Goal: Information Seeking & Learning: Learn about a topic

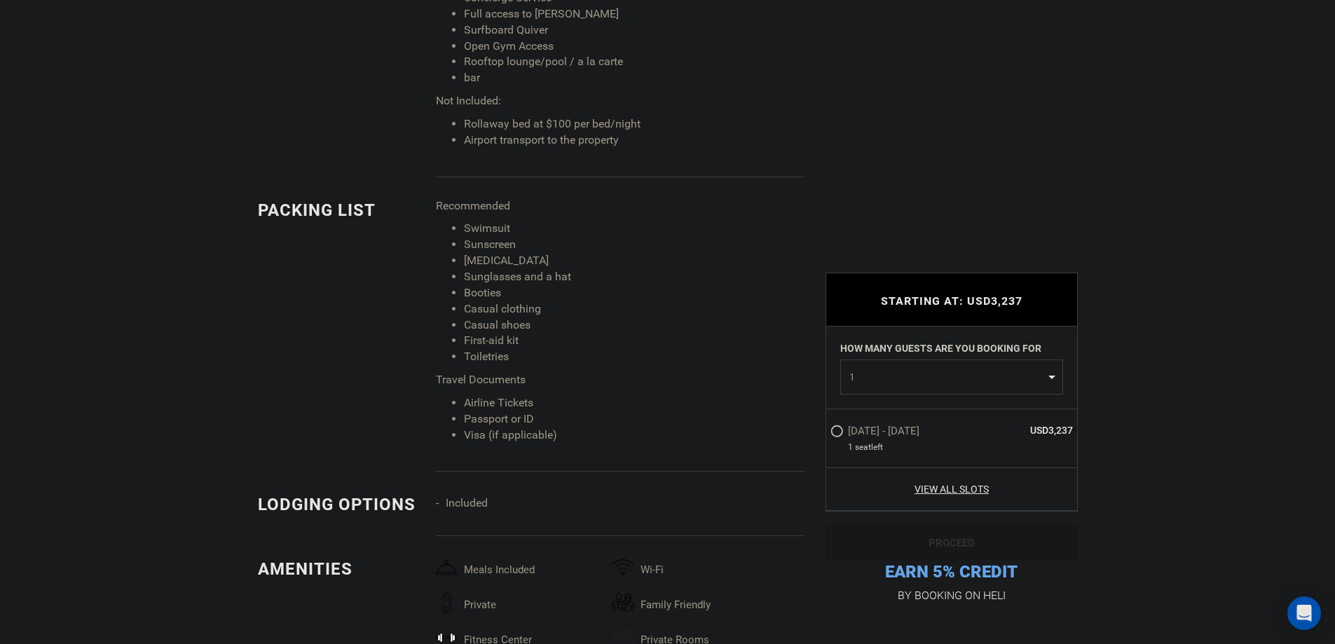
scroll to position [1682, 0]
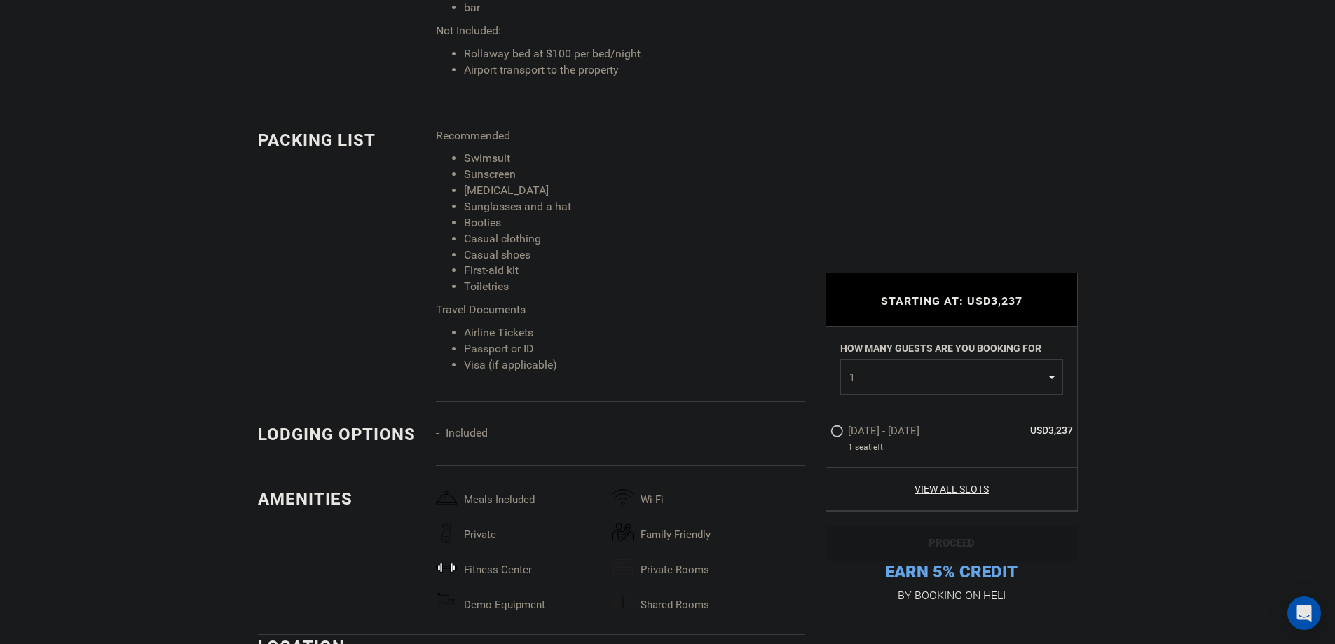
click at [453, 557] on img at bounding box center [446, 567] width 21 height 21
click at [473, 503] on div "Meals included Wi-Fi Private family friendly fitness center Private Rooms Demo …" at bounding box center [625, 560] width 378 height 147
click at [476, 522] on span "Private" at bounding box center [535, 531] width 156 height 18
click at [486, 557] on span "fitness center" at bounding box center [535, 566] width 156 height 18
click at [542, 522] on span "Private" at bounding box center [535, 531] width 156 height 18
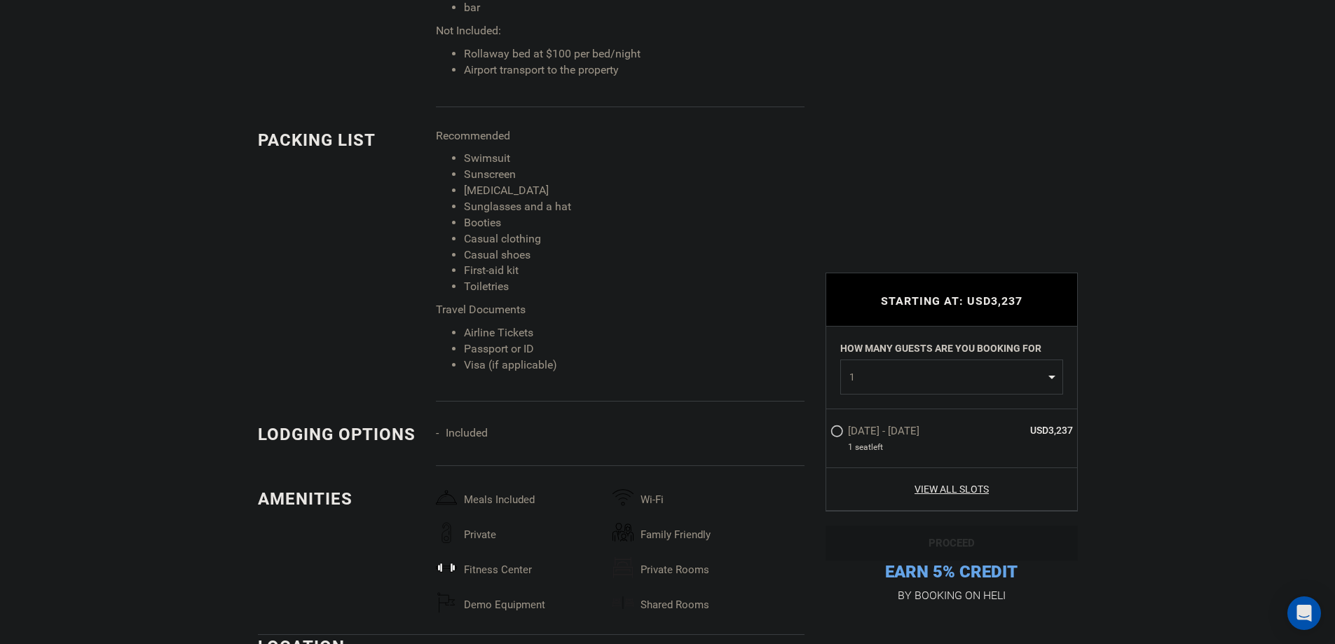
click at [552, 557] on span "fitness center" at bounding box center [535, 566] width 156 height 18
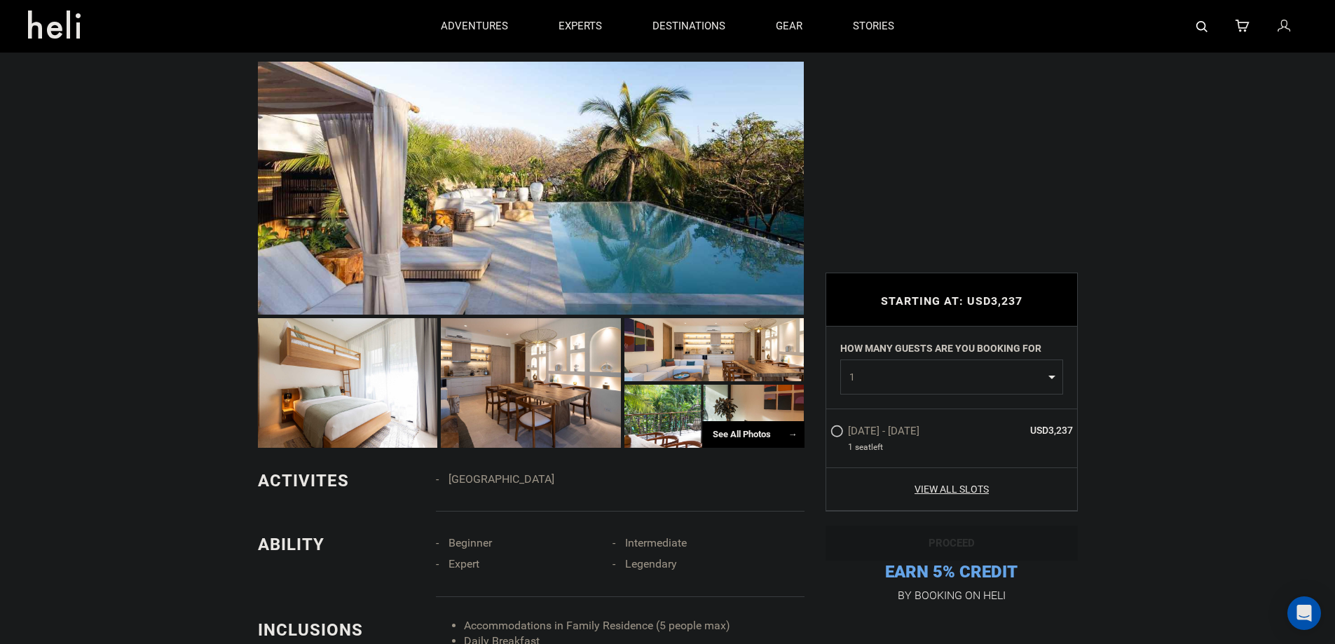
scroll to position [911, 0]
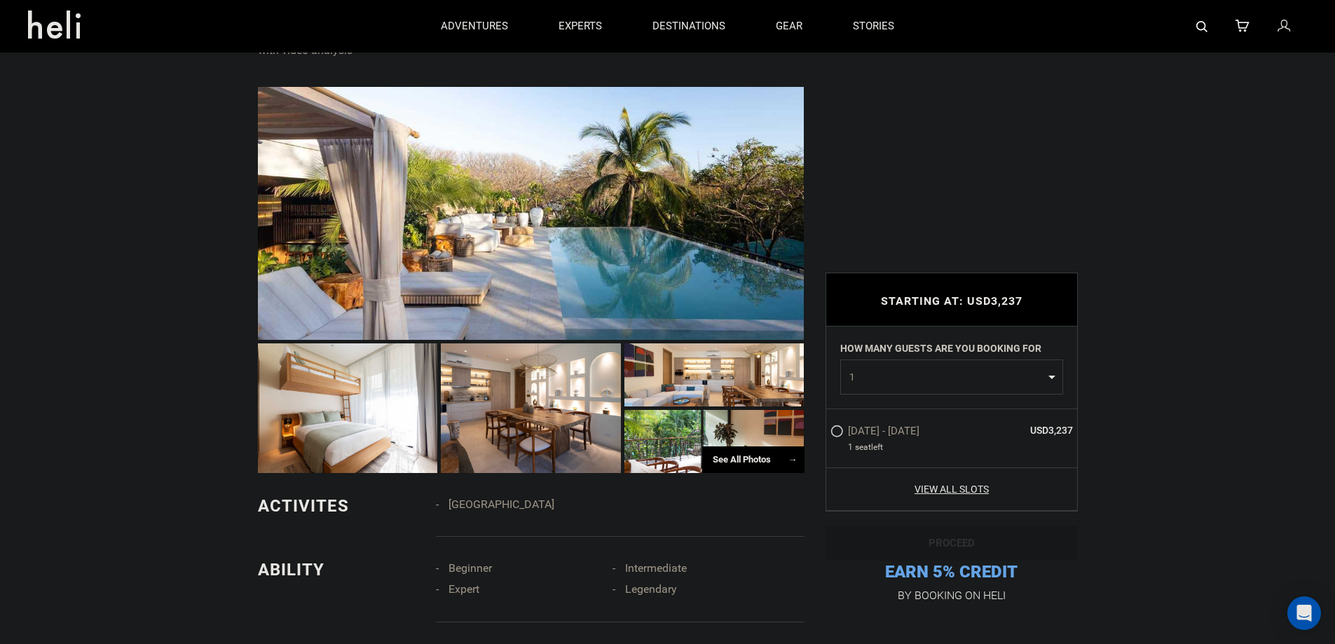
click at [743, 446] on div "See All Photos →" at bounding box center [753, 459] width 102 height 27
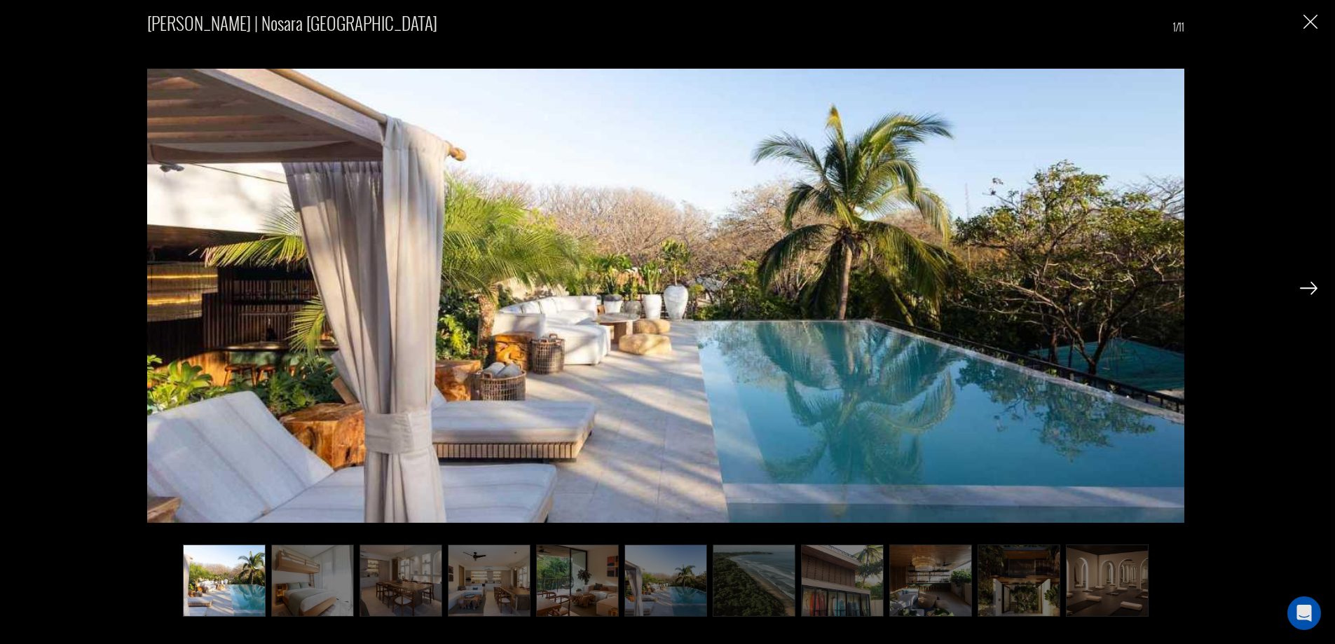
scroll to position [981, 0]
click at [1309, 291] on img at bounding box center [1309, 288] width 18 height 13
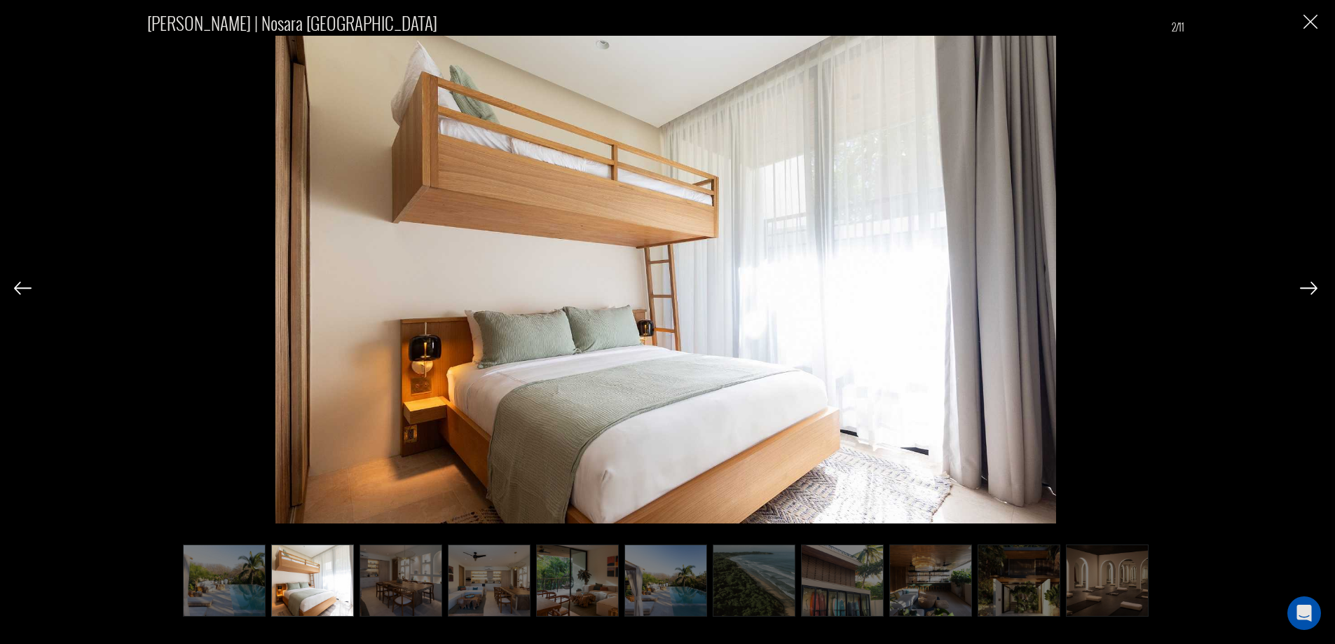
click at [1309, 291] on img at bounding box center [1309, 288] width 18 height 13
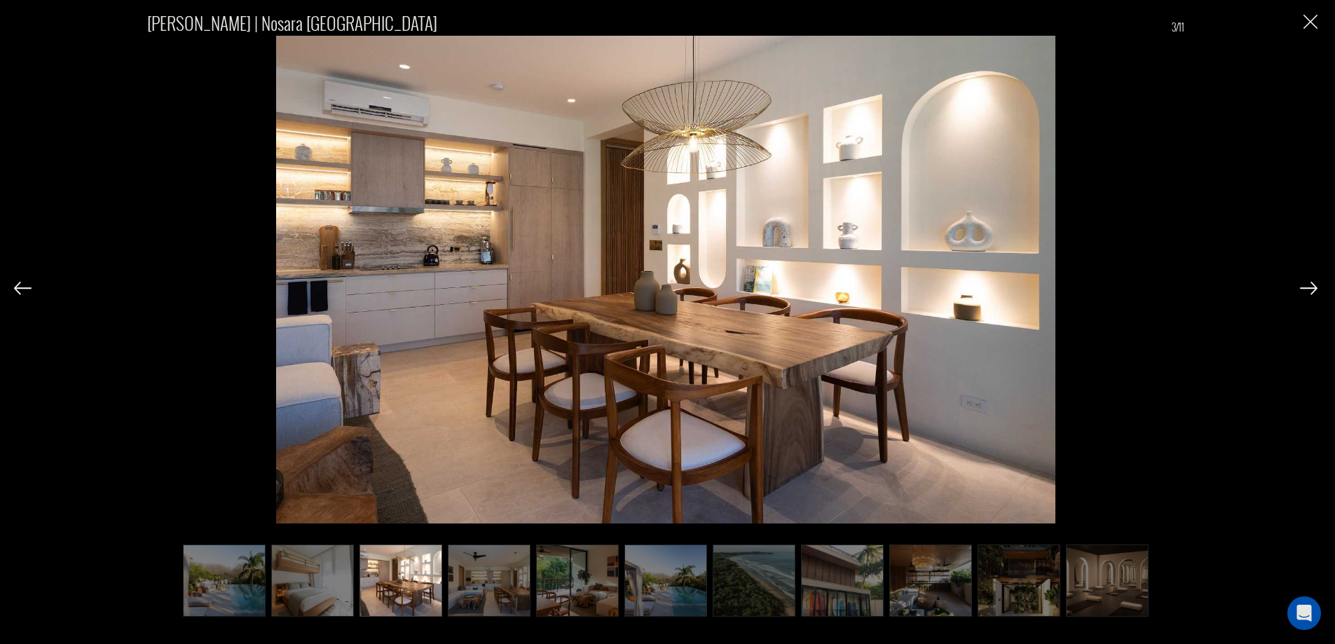
click at [1309, 291] on img at bounding box center [1309, 288] width 18 height 13
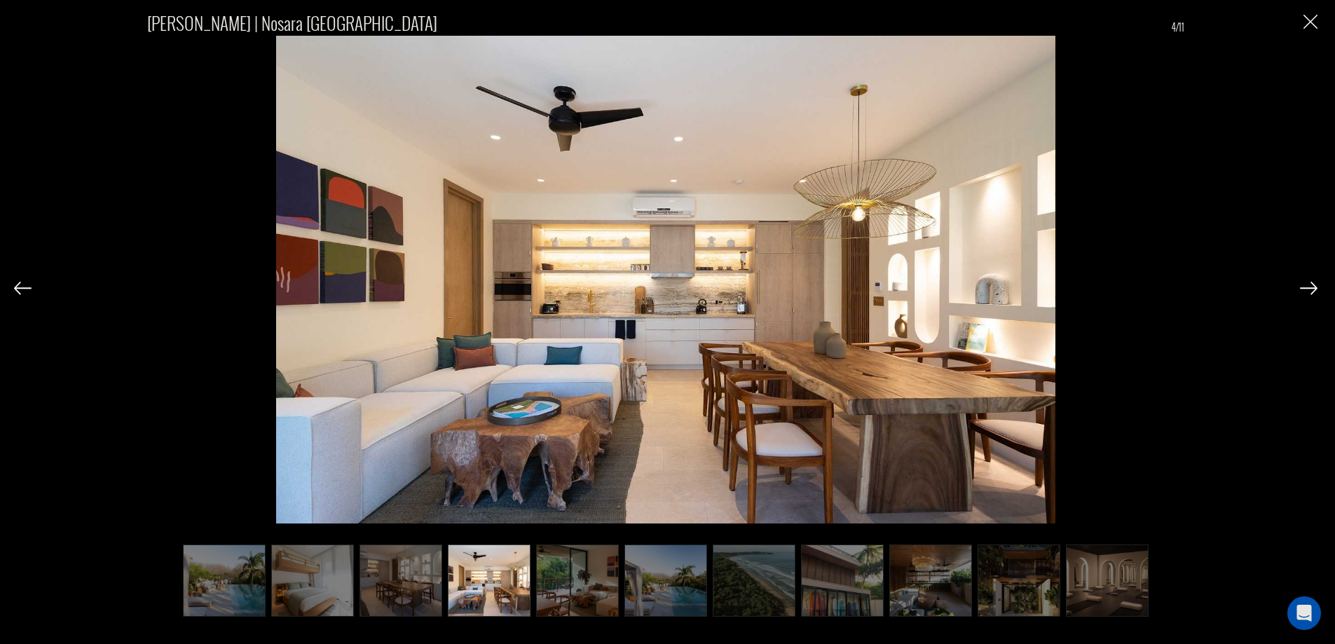
click at [1309, 291] on img at bounding box center [1309, 288] width 18 height 13
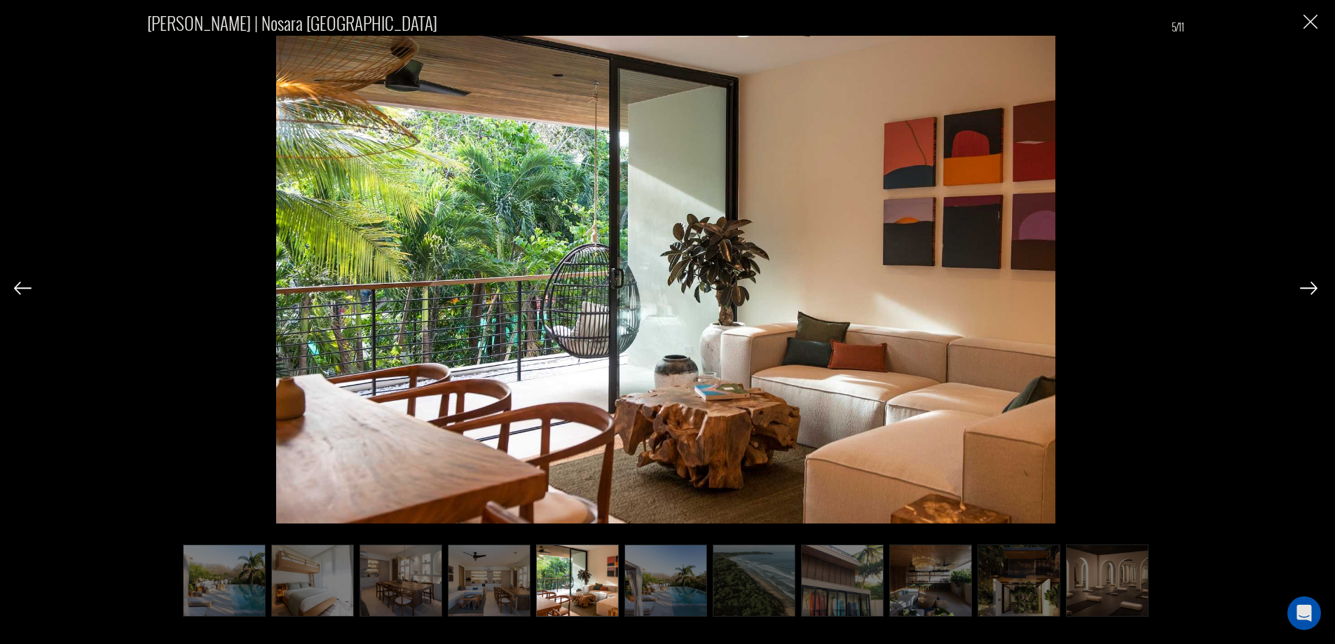
click at [1309, 291] on img at bounding box center [1309, 288] width 18 height 13
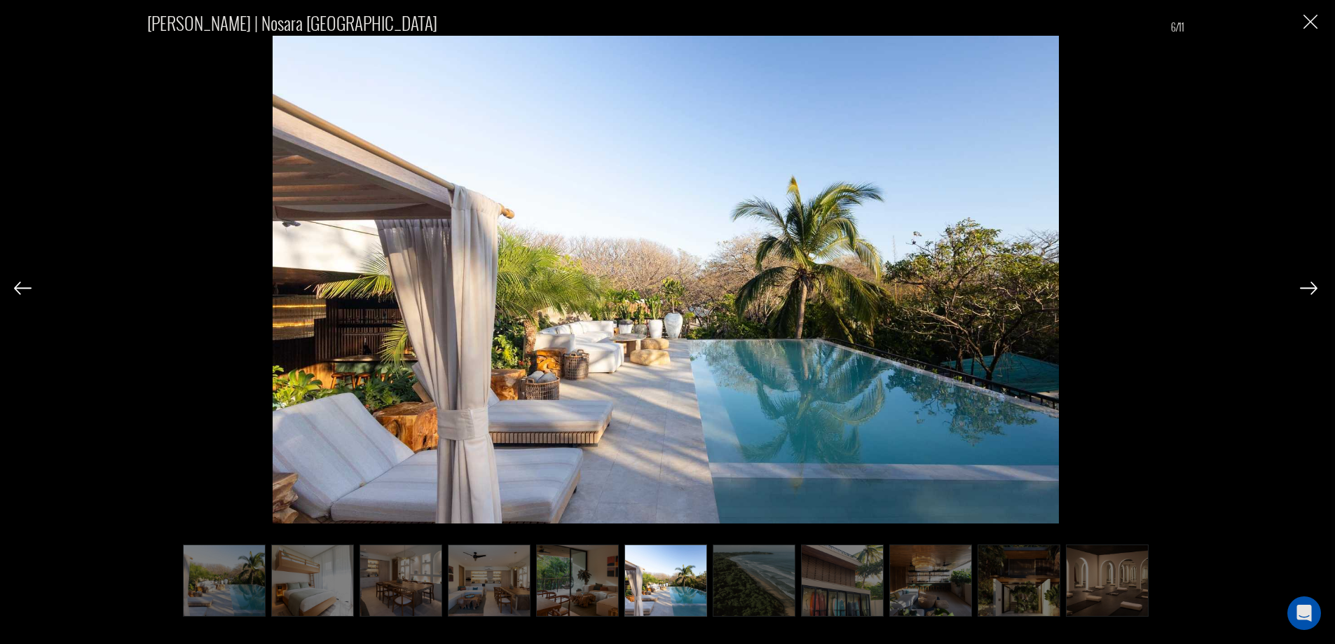
click at [1309, 291] on img at bounding box center [1309, 288] width 18 height 13
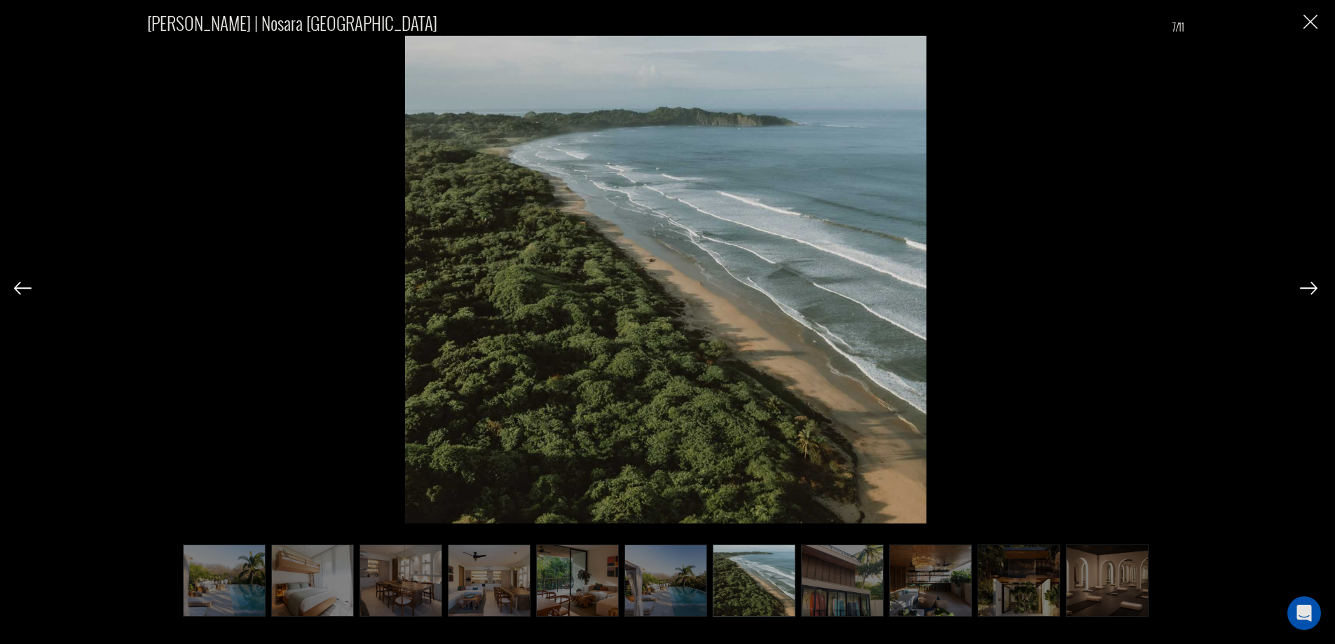
click at [1309, 291] on img at bounding box center [1309, 288] width 18 height 13
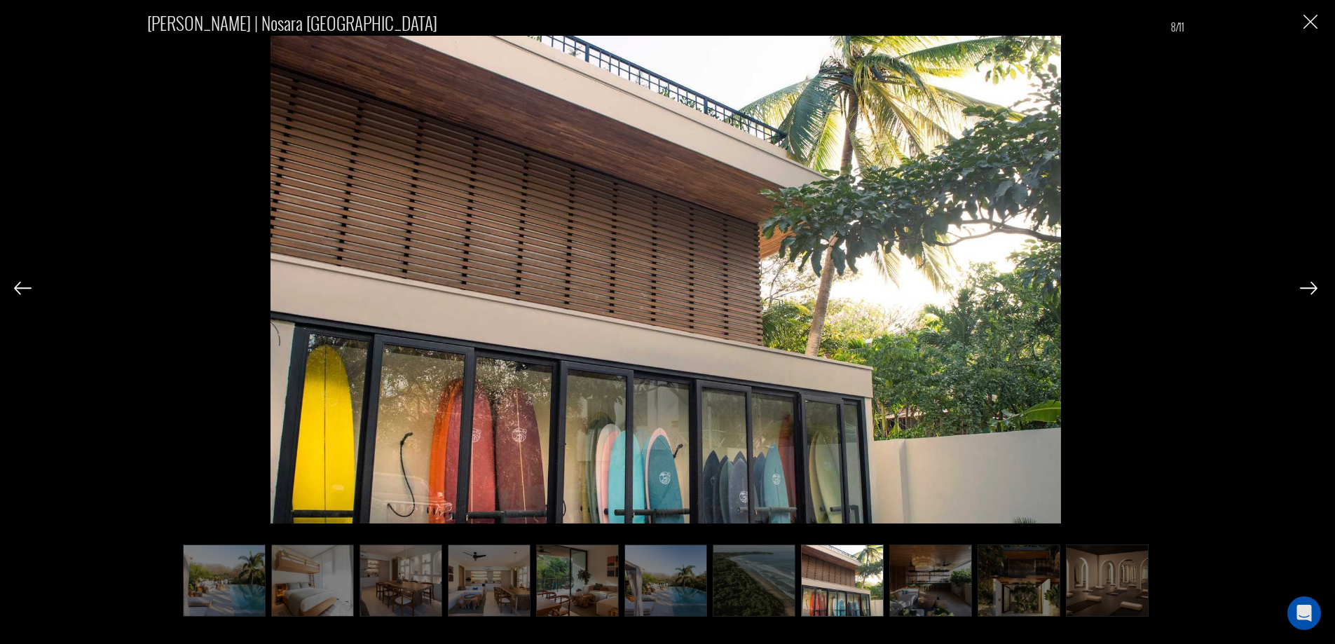
click at [1308, 290] on img at bounding box center [1309, 288] width 18 height 13
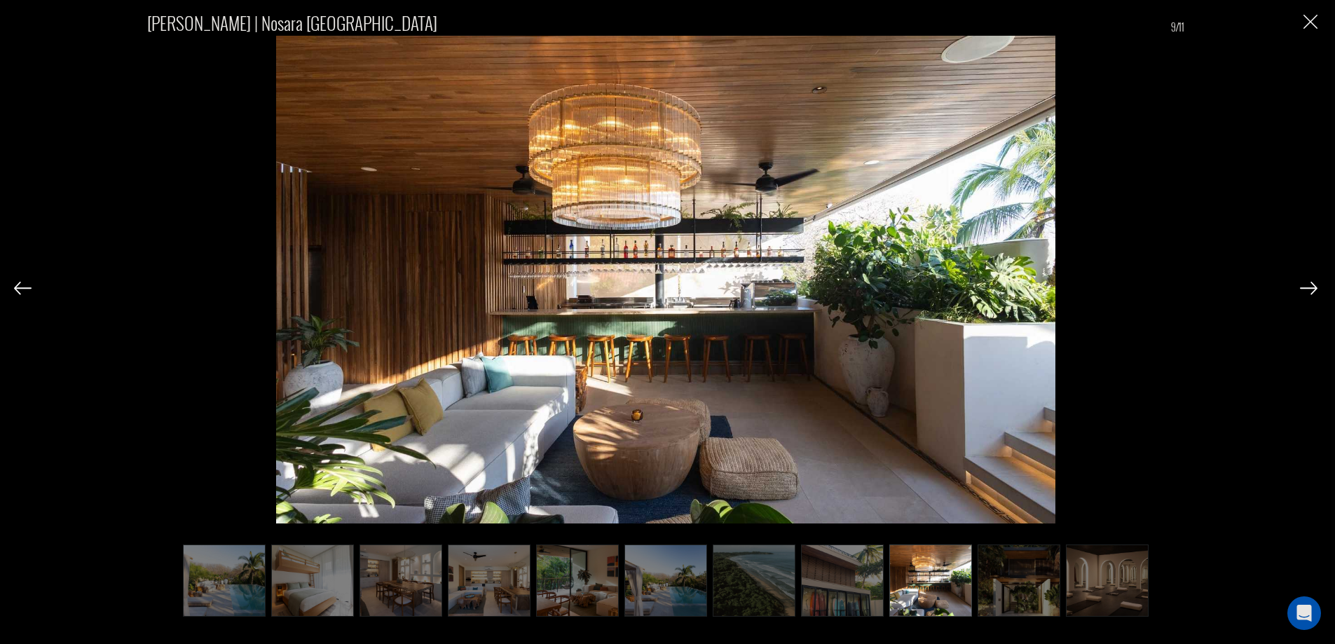
click at [1307, 290] on img at bounding box center [1309, 288] width 18 height 13
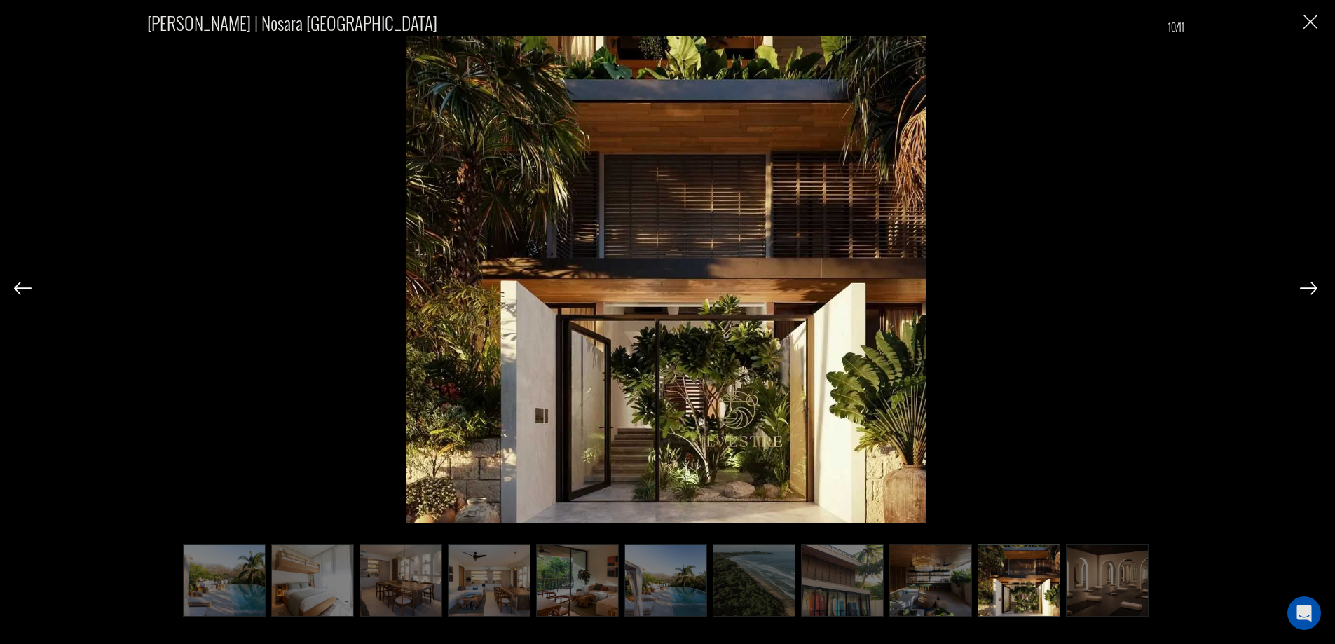
click at [1307, 290] on img at bounding box center [1309, 288] width 18 height 13
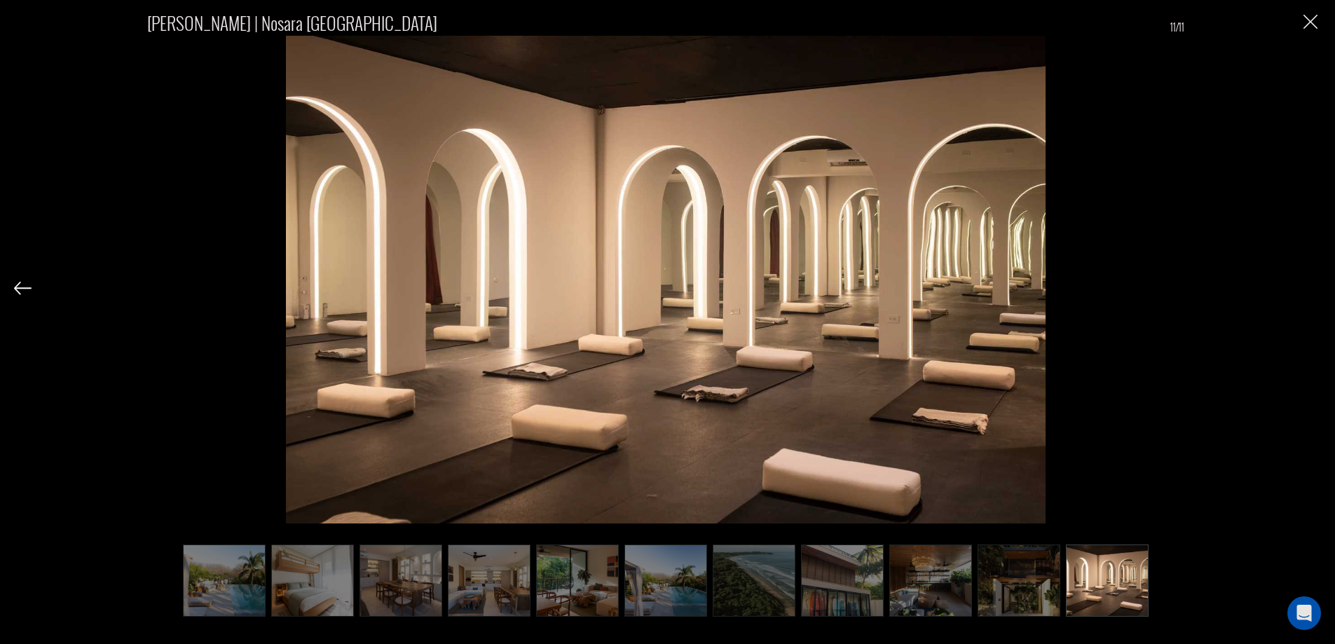
click at [12, 285] on div "[PERSON_NAME] | Nosara [GEOGRAPHIC_DATA] 11/11" at bounding box center [665, 322] width 1331 height 644
click at [18, 286] on img at bounding box center [23, 288] width 18 height 13
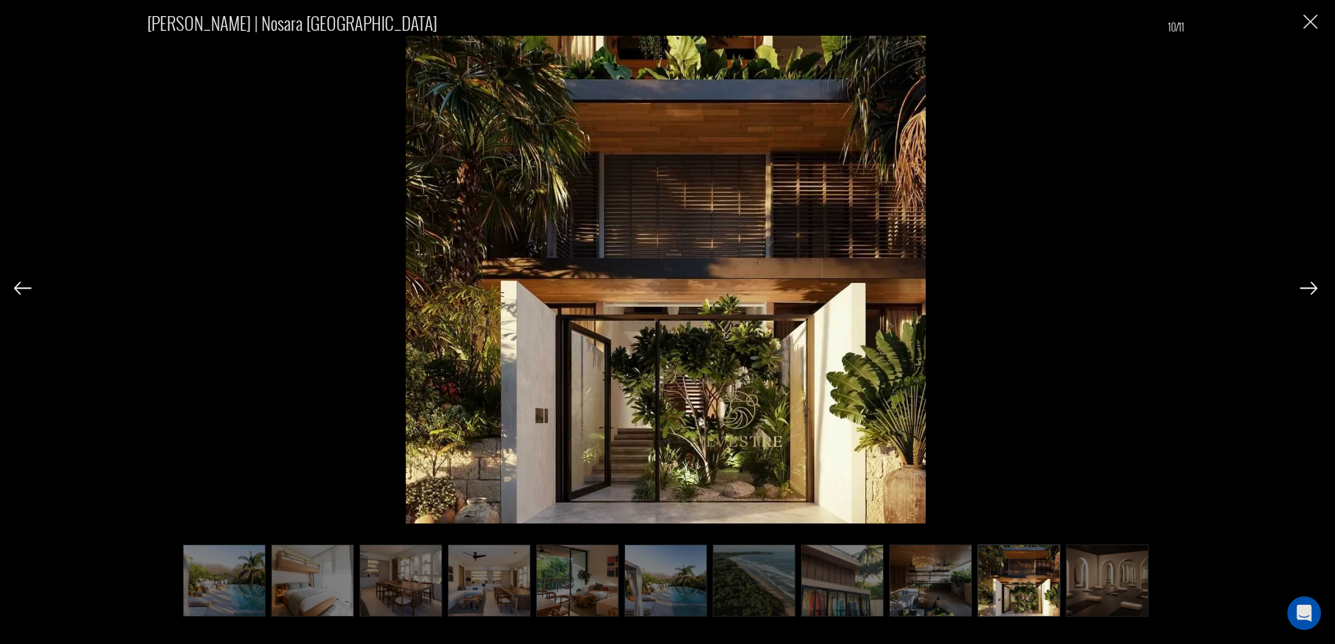
click at [20, 287] on img at bounding box center [23, 288] width 18 height 13
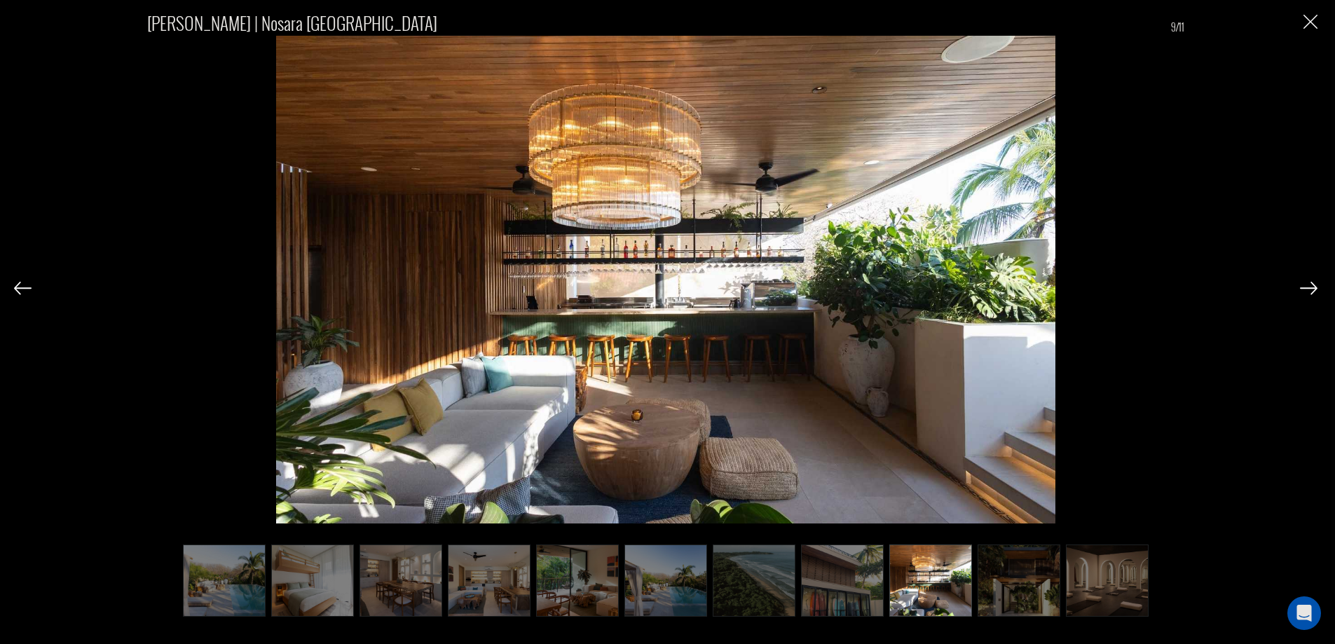
click at [20, 287] on img at bounding box center [23, 288] width 18 height 13
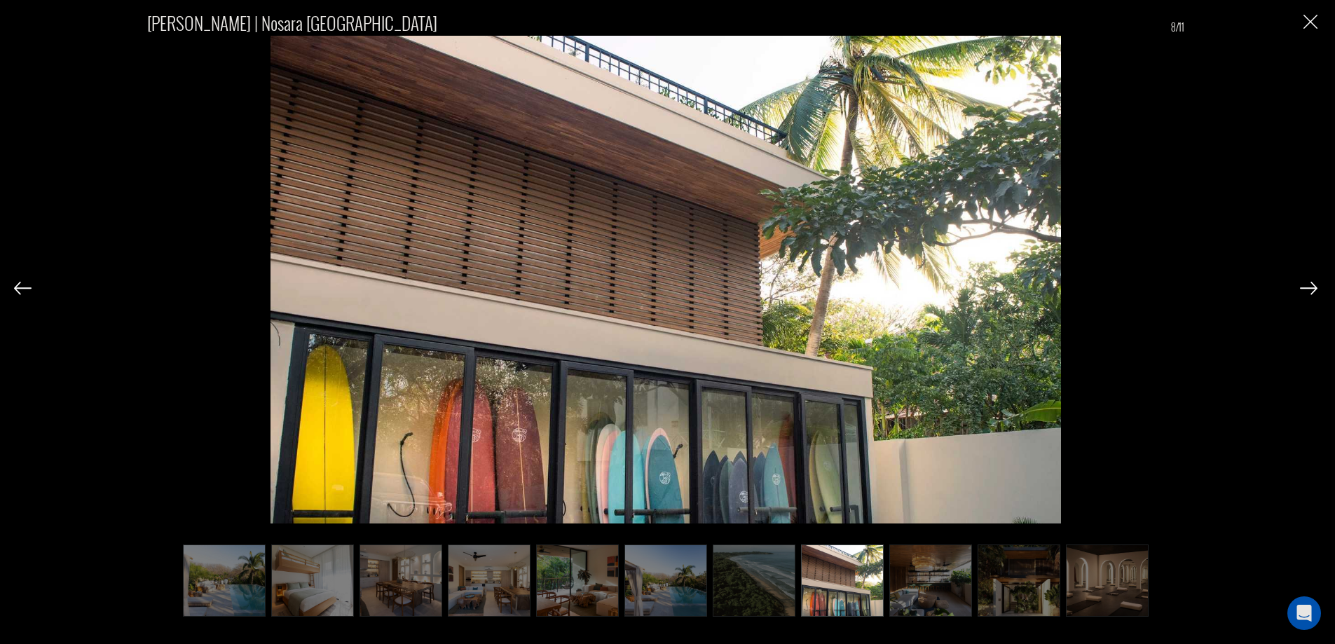
click at [20, 287] on img at bounding box center [23, 288] width 18 height 13
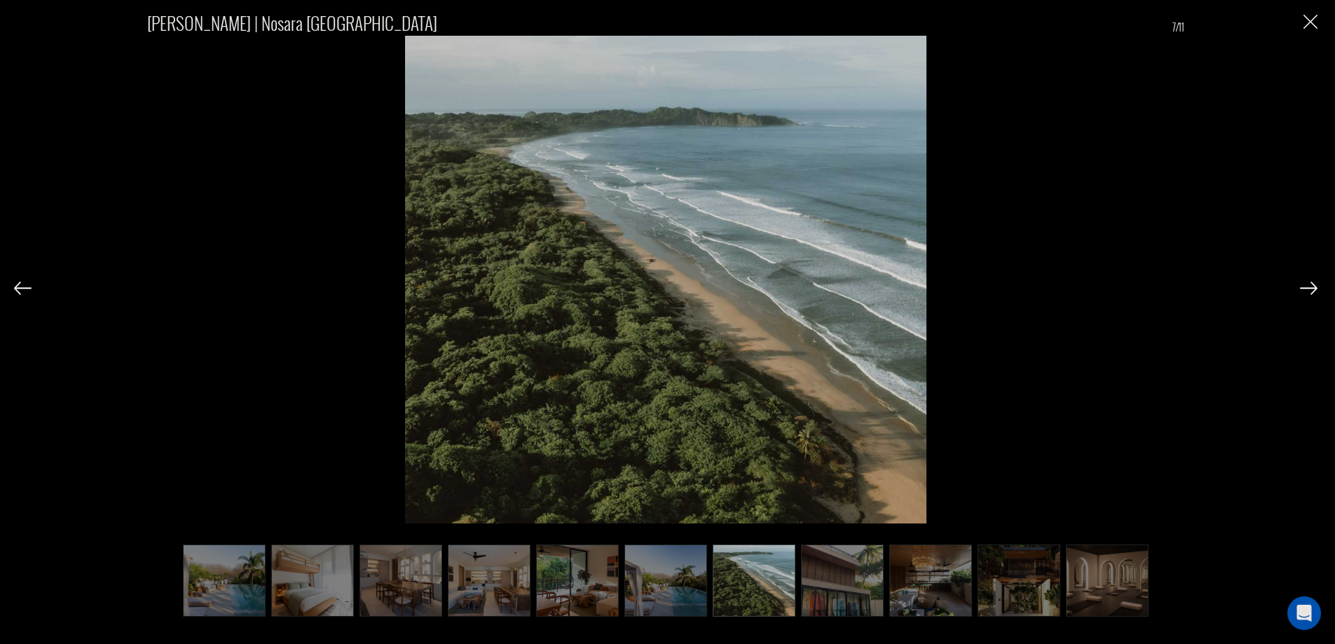
click at [20, 287] on img at bounding box center [23, 288] width 18 height 13
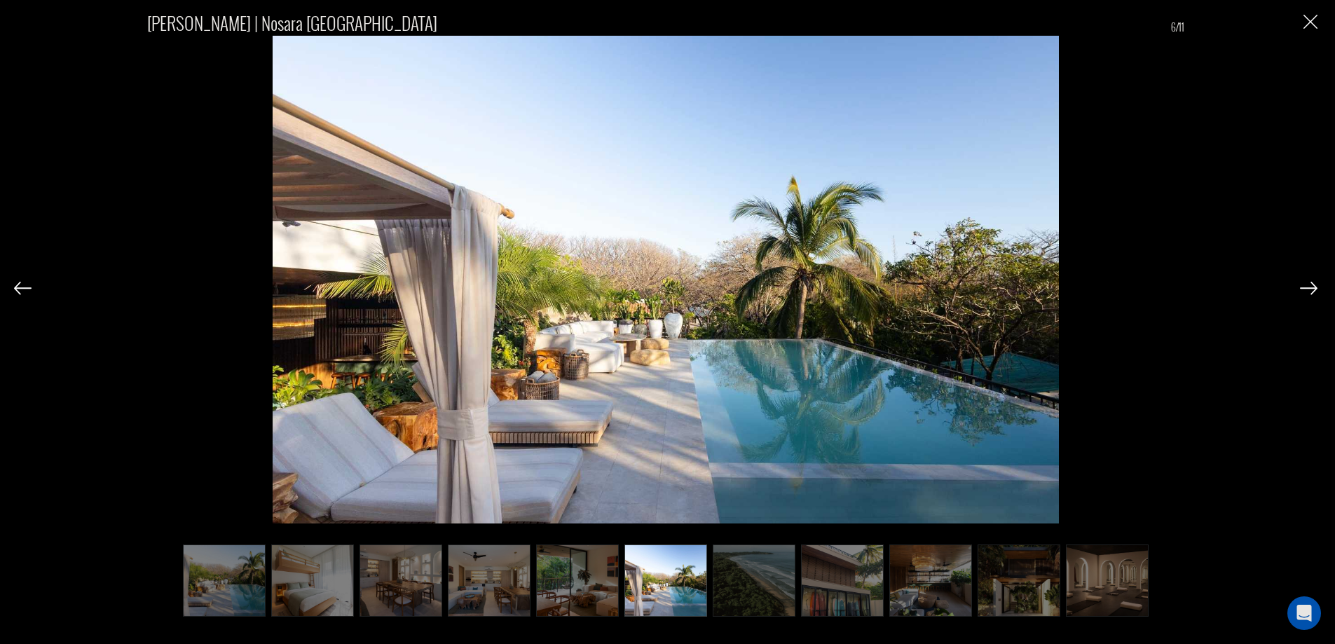
click at [20, 287] on img at bounding box center [23, 288] width 18 height 13
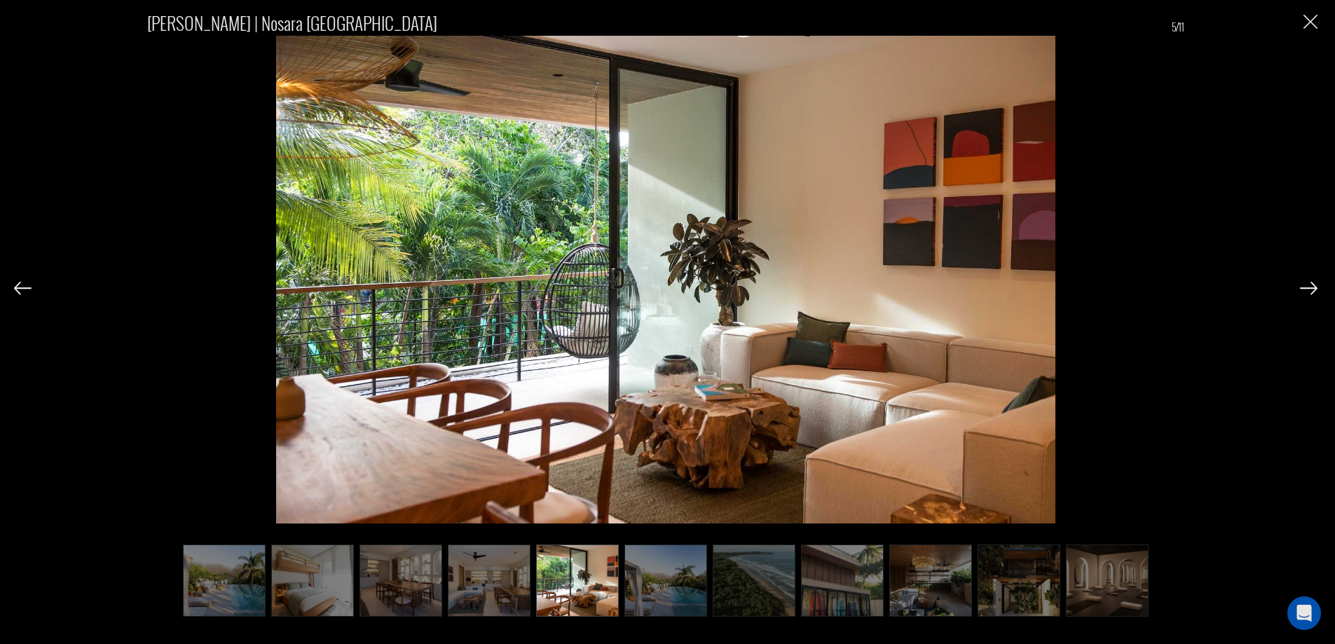
click at [20, 287] on img at bounding box center [23, 288] width 18 height 13
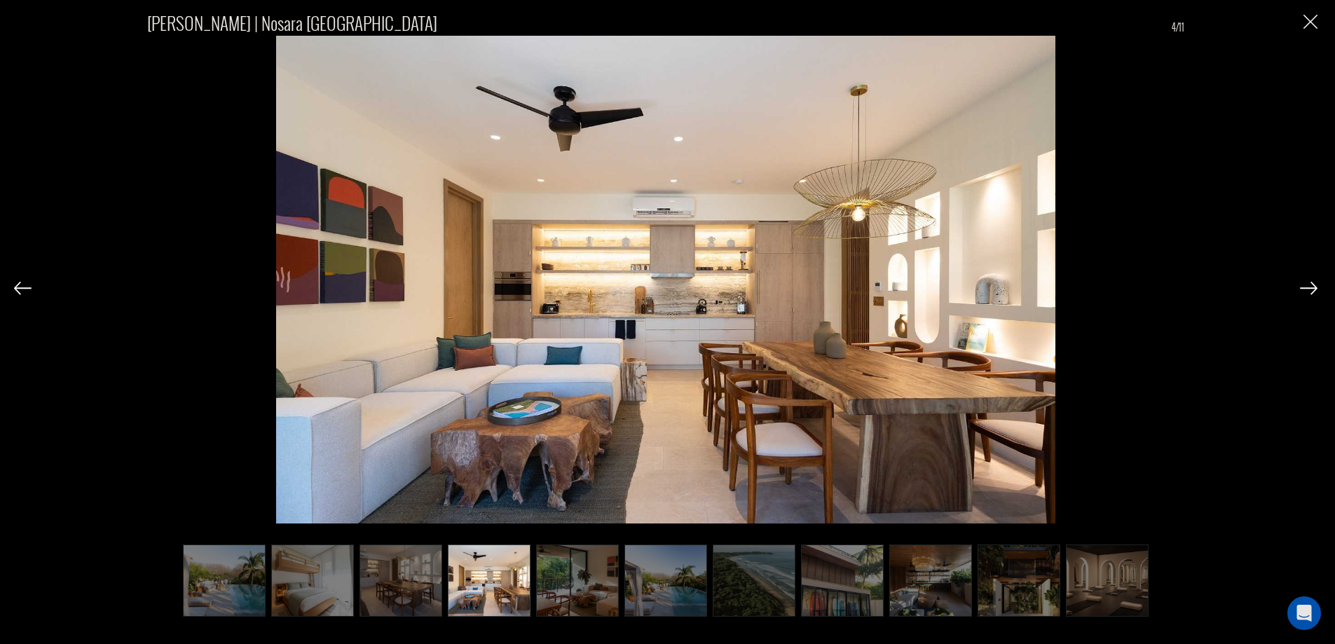
scroll to position [1261, 0]
click at [1304, 31] on div "[PERSON_NAME] | Nosara [GEOGRAPHIC_DATA] 4/11" at bounding box center [665, 306] width 1303 height 612
click at [1313, 22] on img "Close" at bounding box center [1310, 22] width 14 height 14
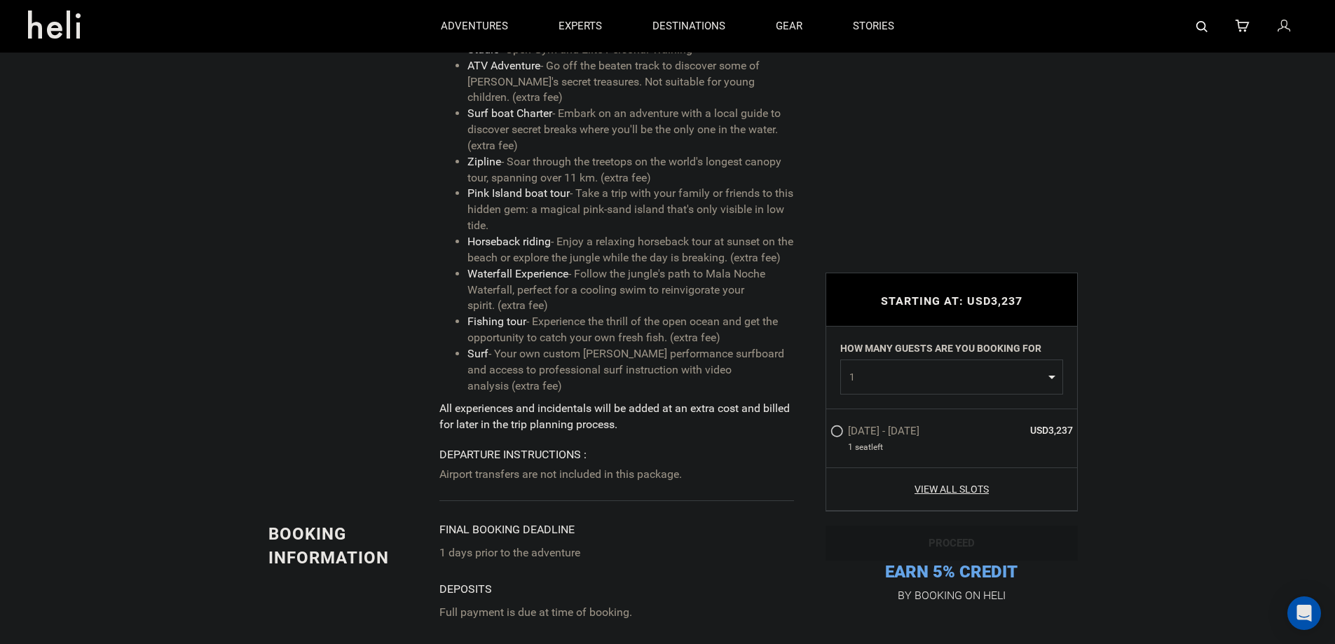
scroll to position [2724, 0]
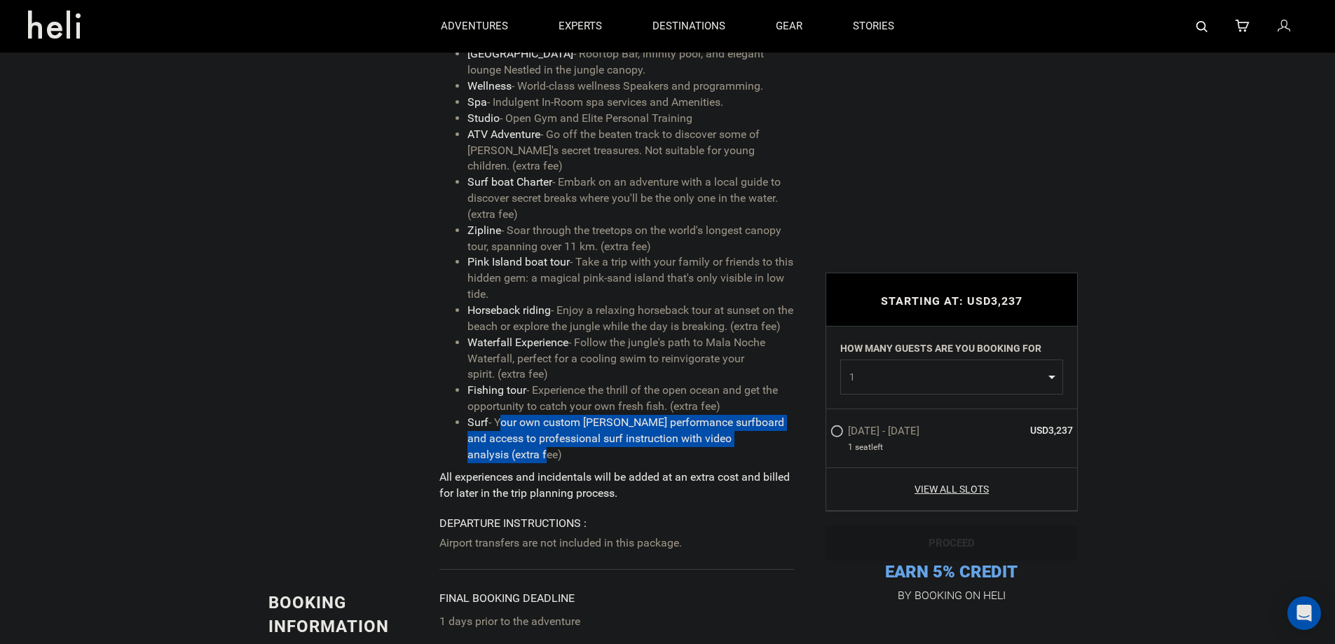
drag, startPoint x: 498, startPoint y: 423, endPoint x: 513, endPoint y: 458, distance: 38.0
click at [513, 458] on li "Surf - Your own custom [PERSON_NAME] performance surfboard and access to profes…" at bounding box center [630, 439] width 326 height 48
copy li "Your own custom [PERSON_NAME] performance surfboard and access to professional …"
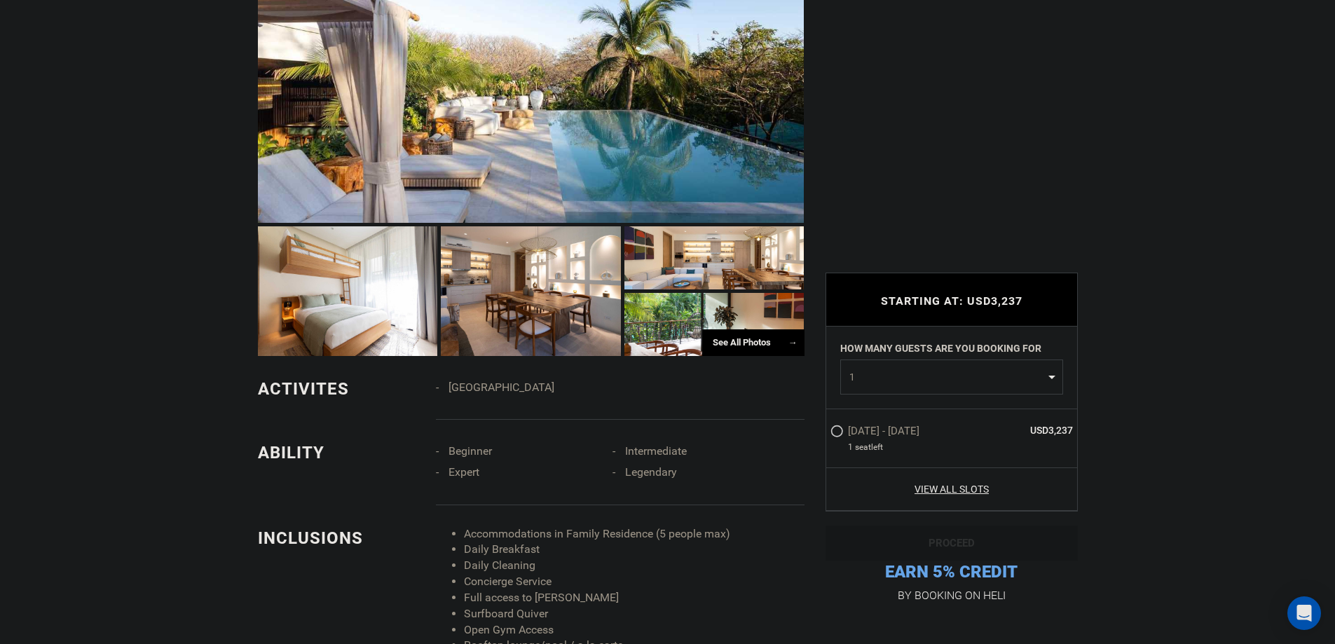
scroll to position [1042, 0]
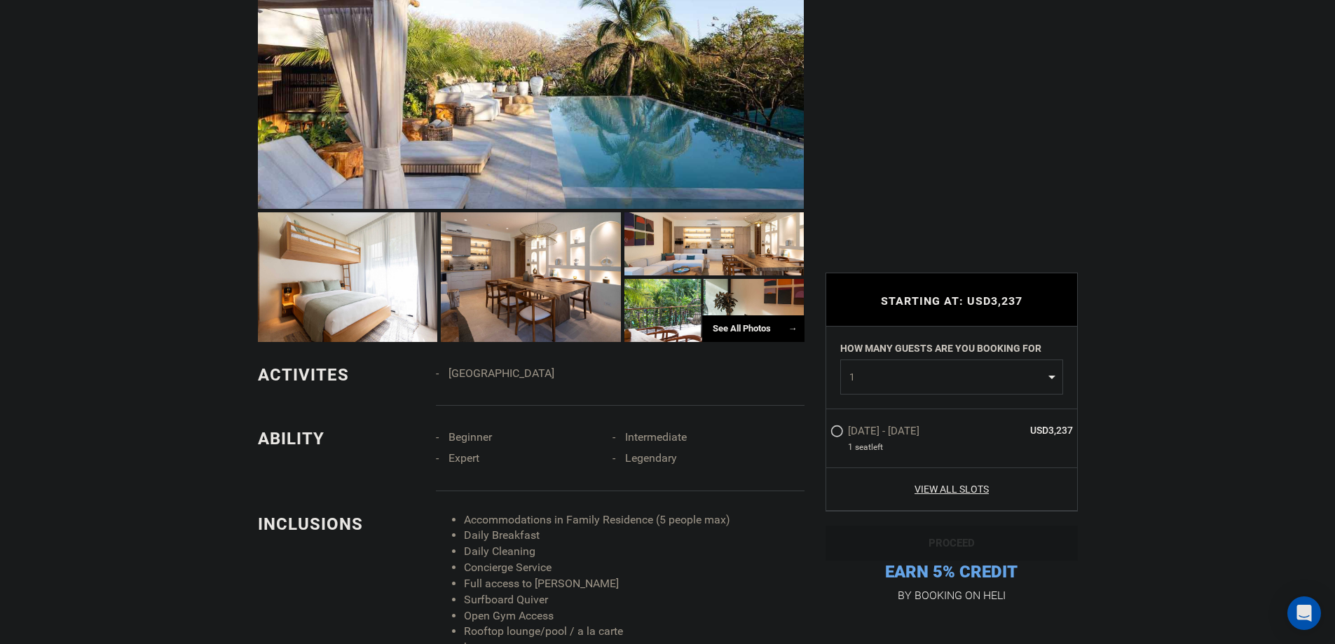
click at [493, 367] on span "[GEOGRAPHIC_DATA]" at bounding box center [501, 373] width 106 height 13
click at [491, 367] on span "[GEOGRAPHIC_DATA]" at bounding box center [501, 373] width 106 height 13
click at [610, 382] on div "[GEOGRAPHIC_DATA]" at bounding box center [625, 384] width 378 height 43
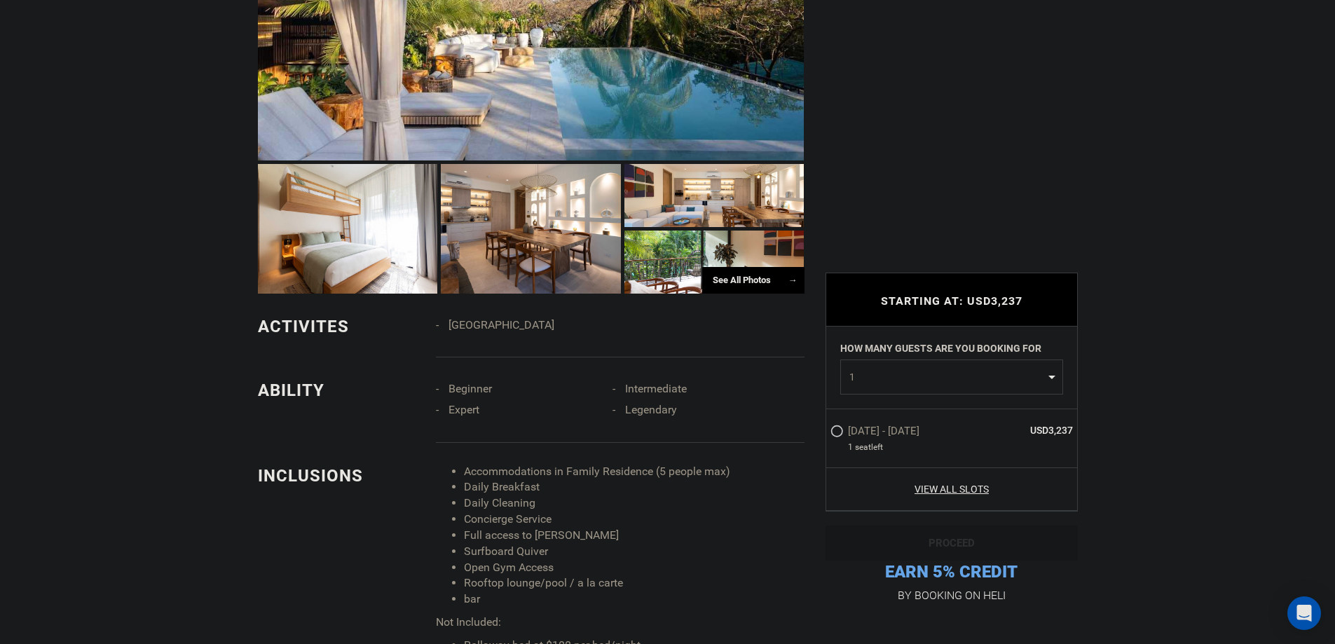
scroll to position [1112, 0]
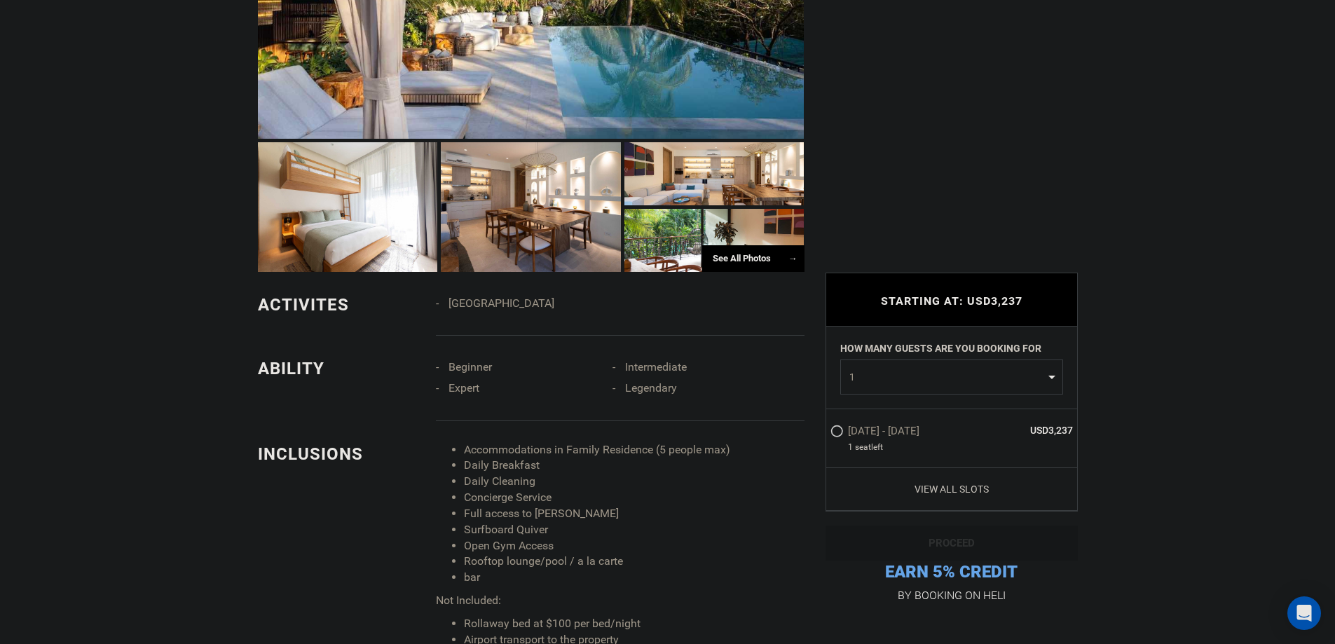
click at [953, 485] on link "View All Slots" at bounding box center [951, 489] width 243 height 14
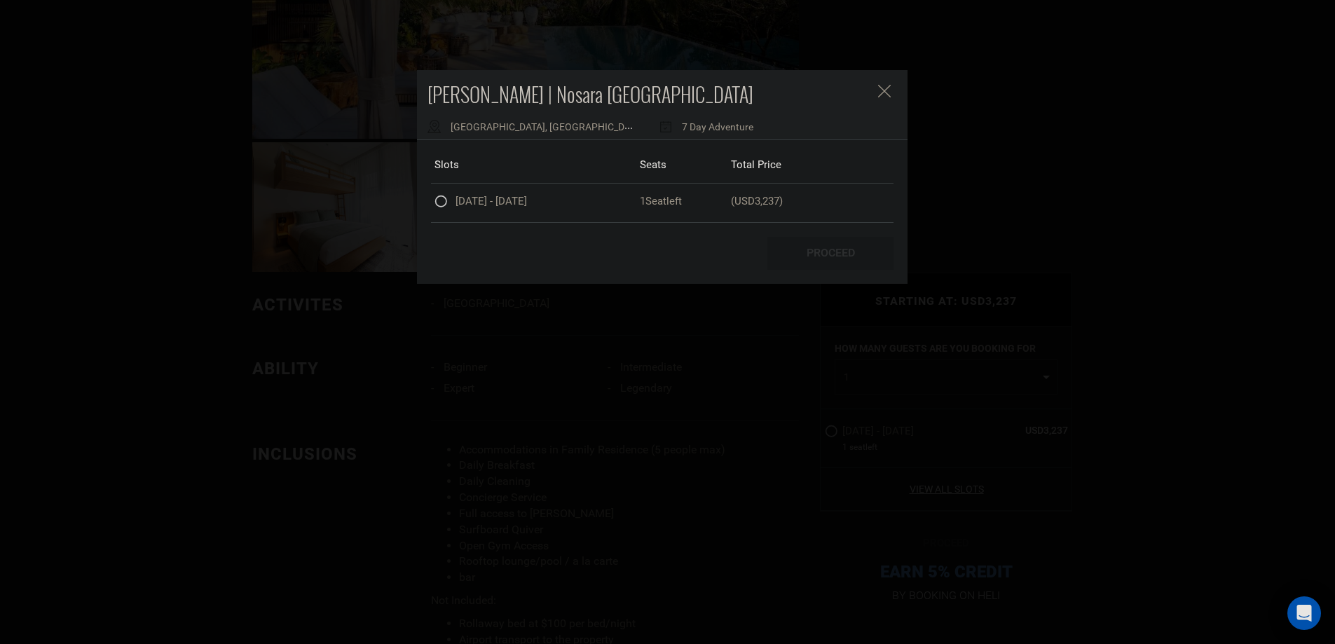
click at [886, 91] on icon "Close" at bounding box center [884, 91] width 13 height 13
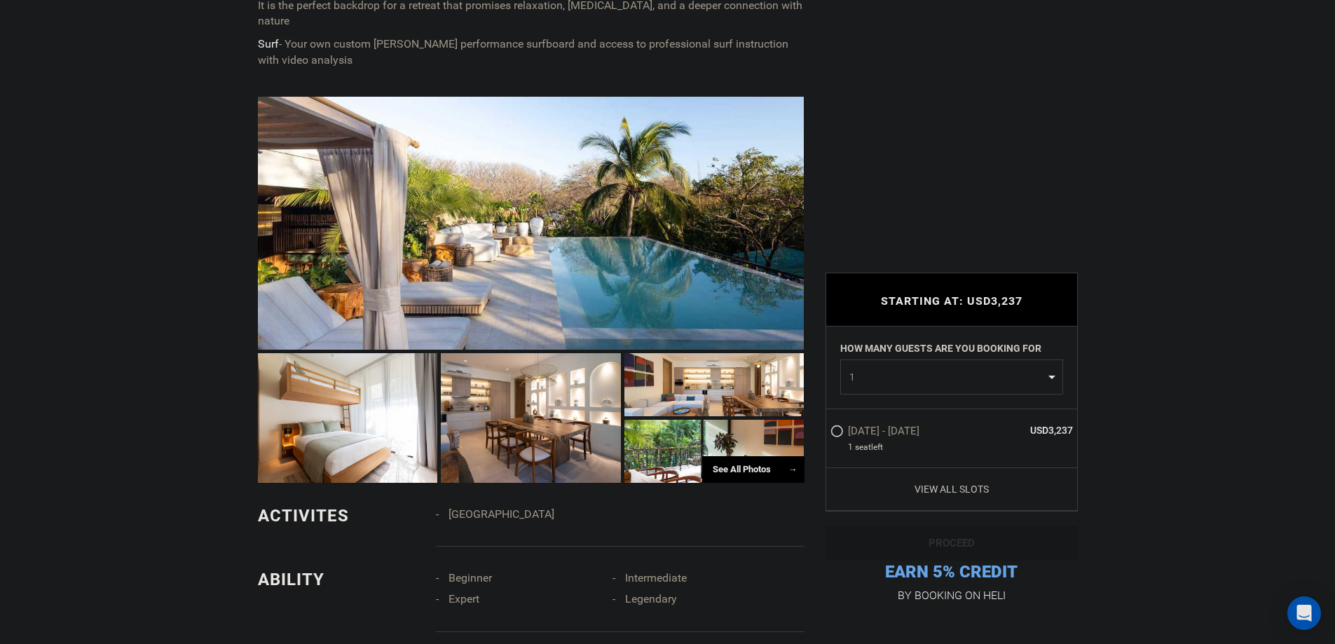
scroll to position [902, 0]
click at [769, 458] on div "See All Photos →" at bounding box center [753, 468] width 102 height 27
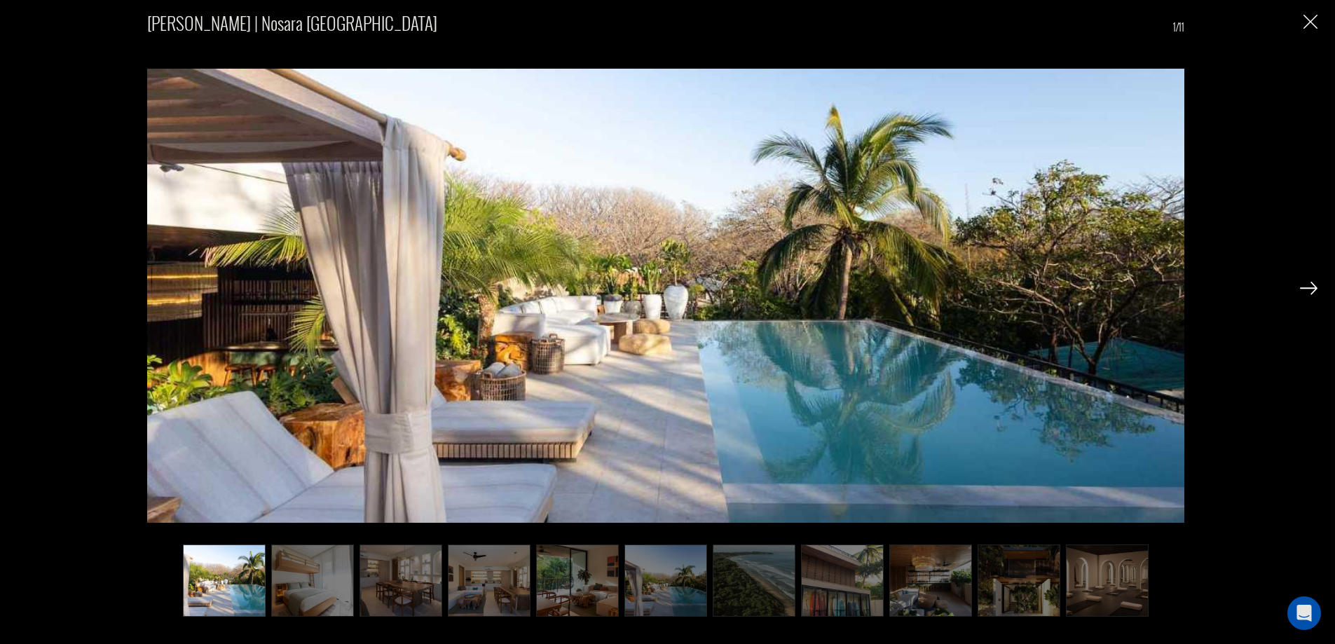
click at [1303, 277] on div at bounding box center [1309, 287] width 18 height 24
click at [1306, 290] on img at bounding box center [1309, 288] width 18 height 13
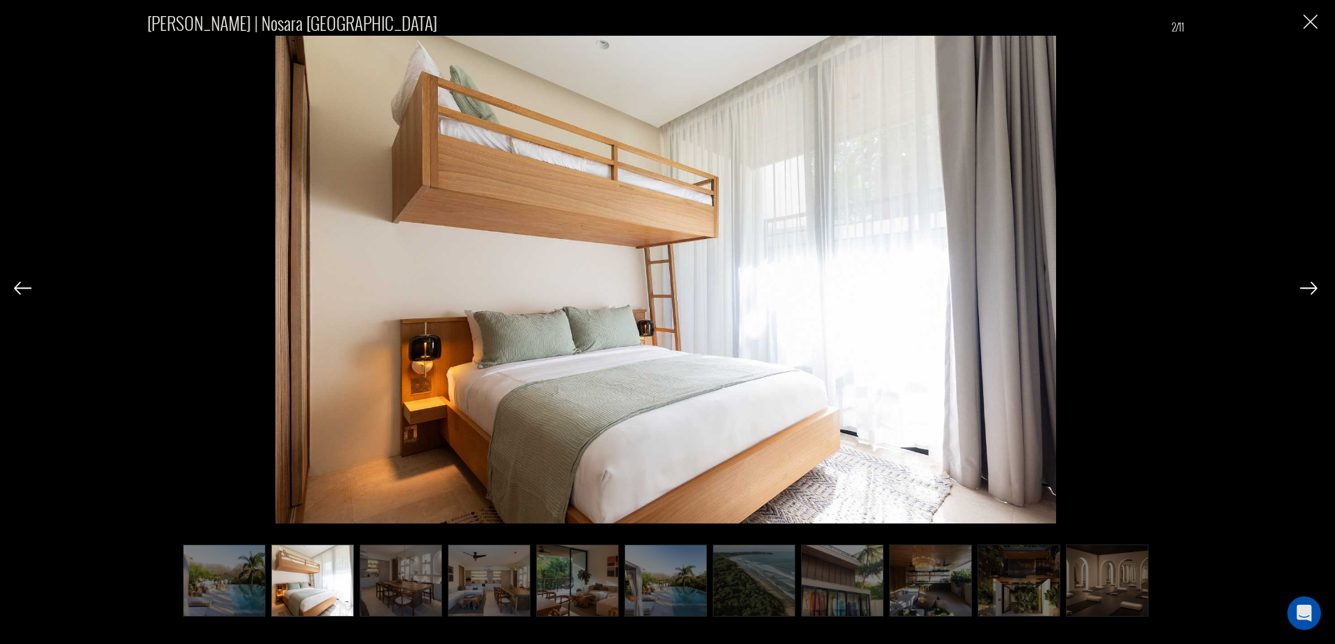
click at [1308, 289] on img at bounding box center [1309, 288] width 18 height 13
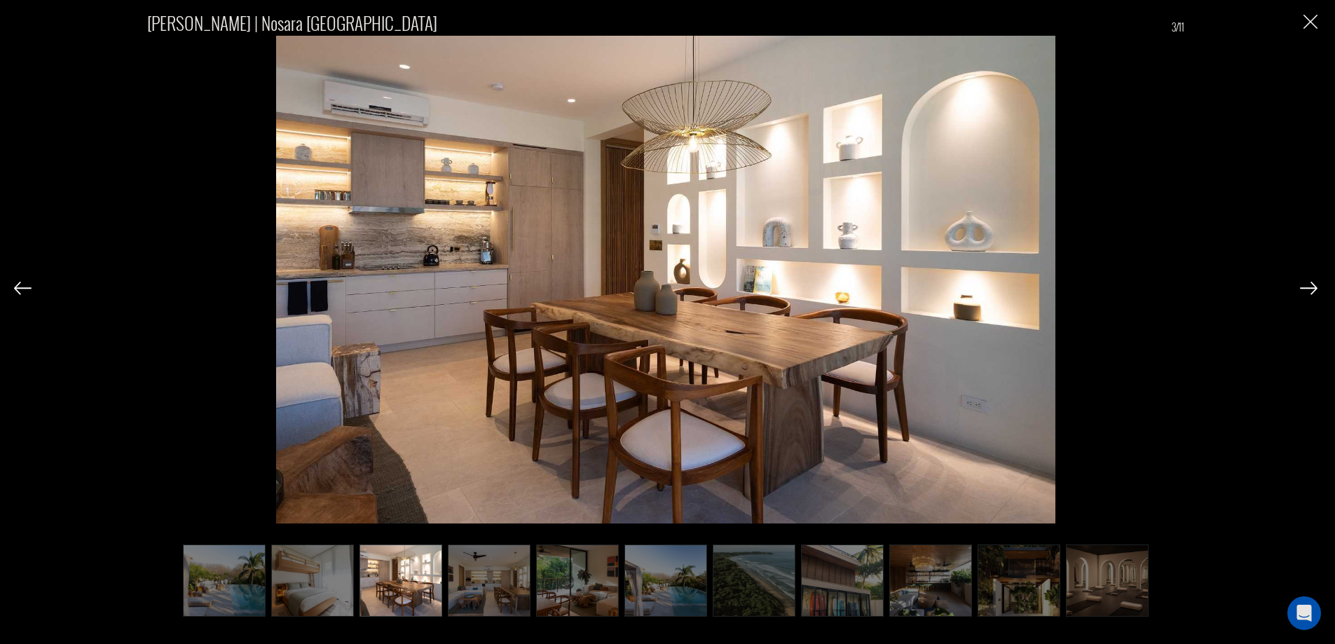
click at [1308, 289] on img at bounding box center [1309, 288] width 18 height 13
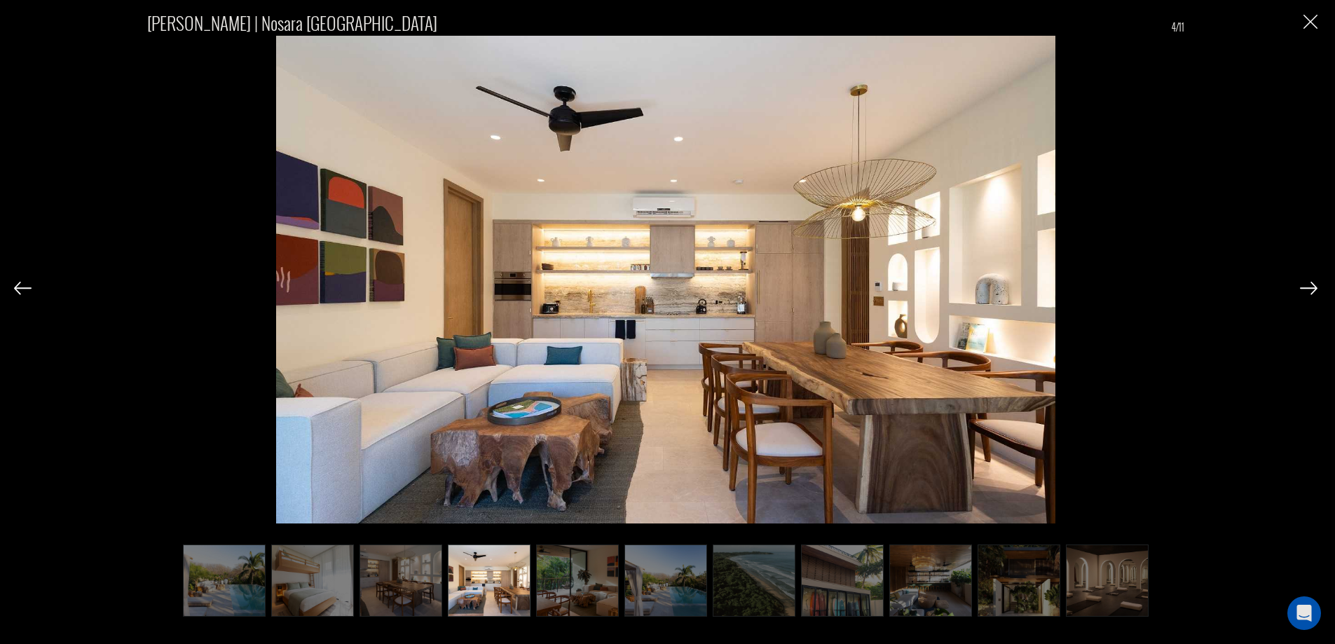
click at [1309, 288] on img at bounding box center [1309, 288] width 18 height 13
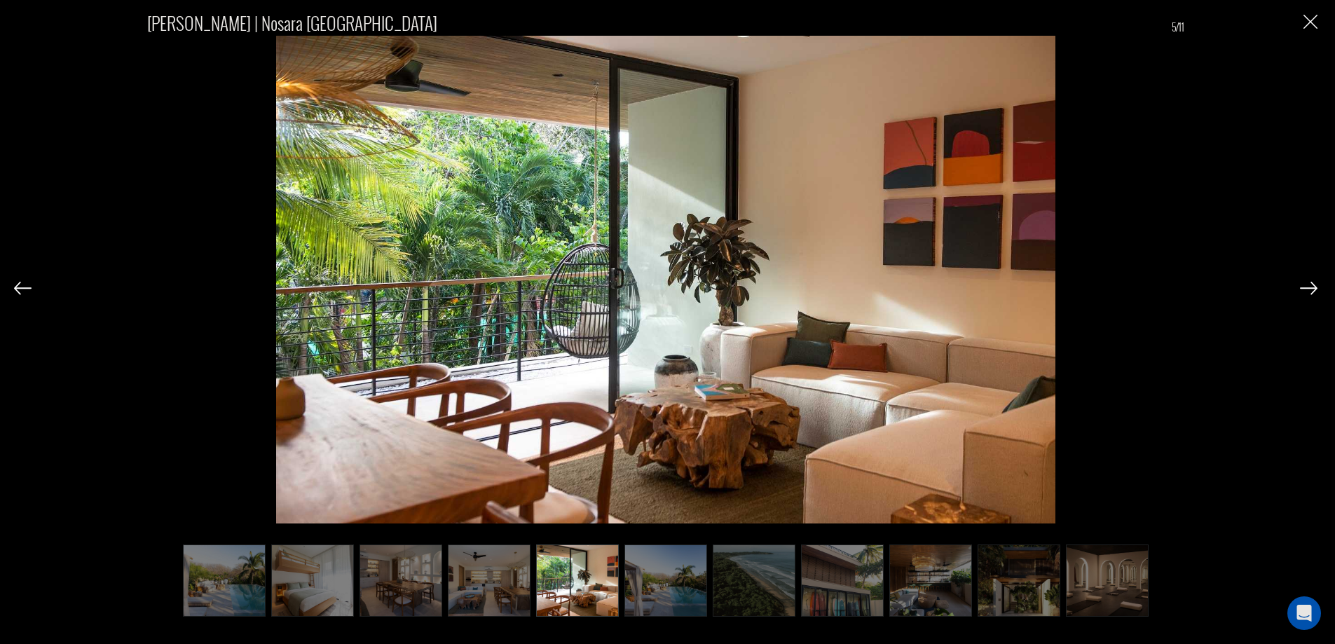
click at [1309, 288] on img at bounding box center [1309, 288] width 18 height 13
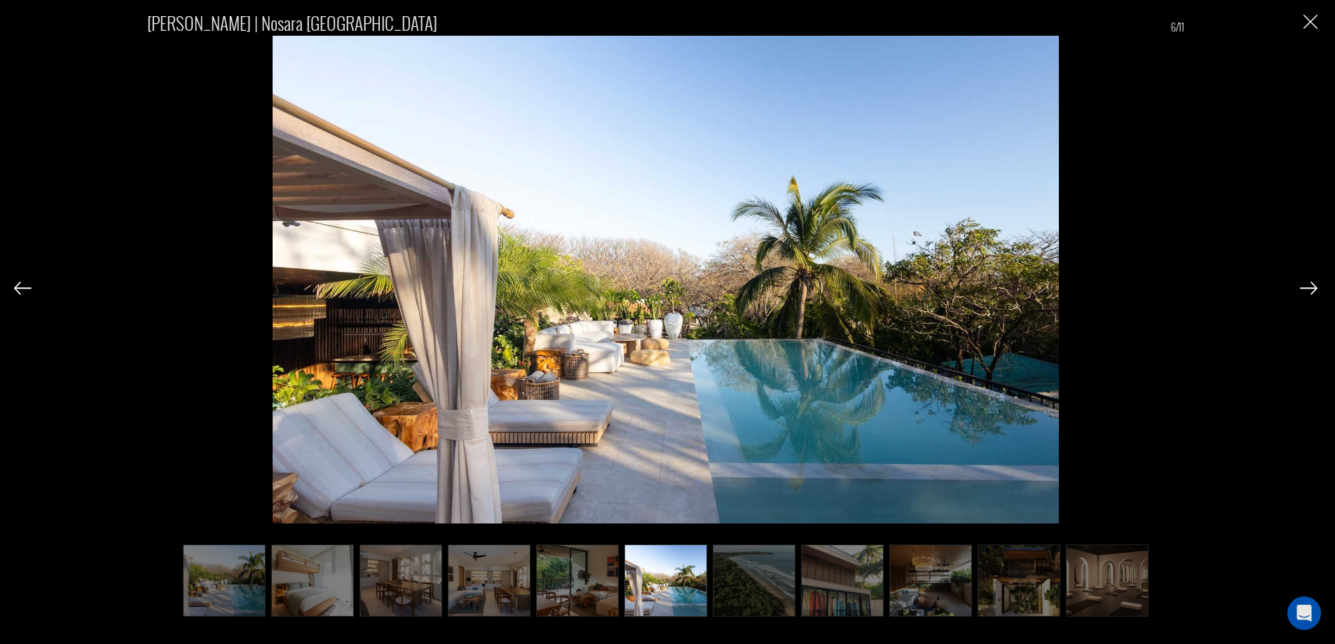
click at [1309, 288] on img at bounding box center [1309, 288] width 18 height 13
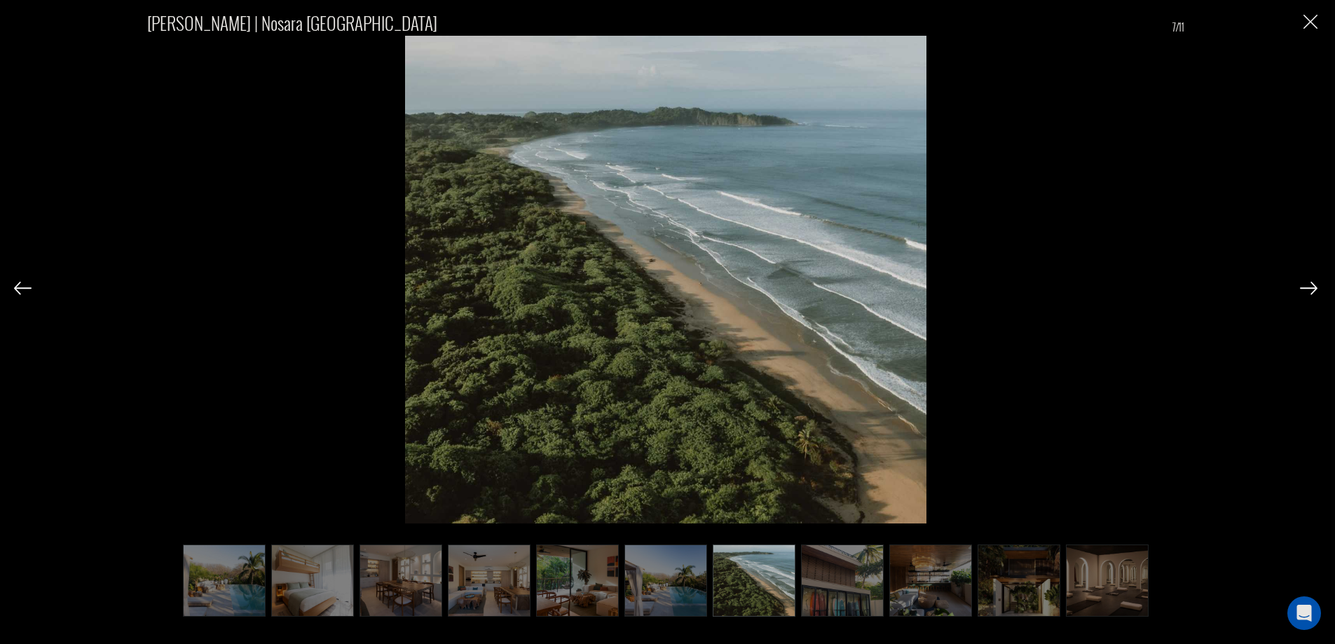
click at [1308, 288] on img at bounding box center [1309, 288] width 18 height 13
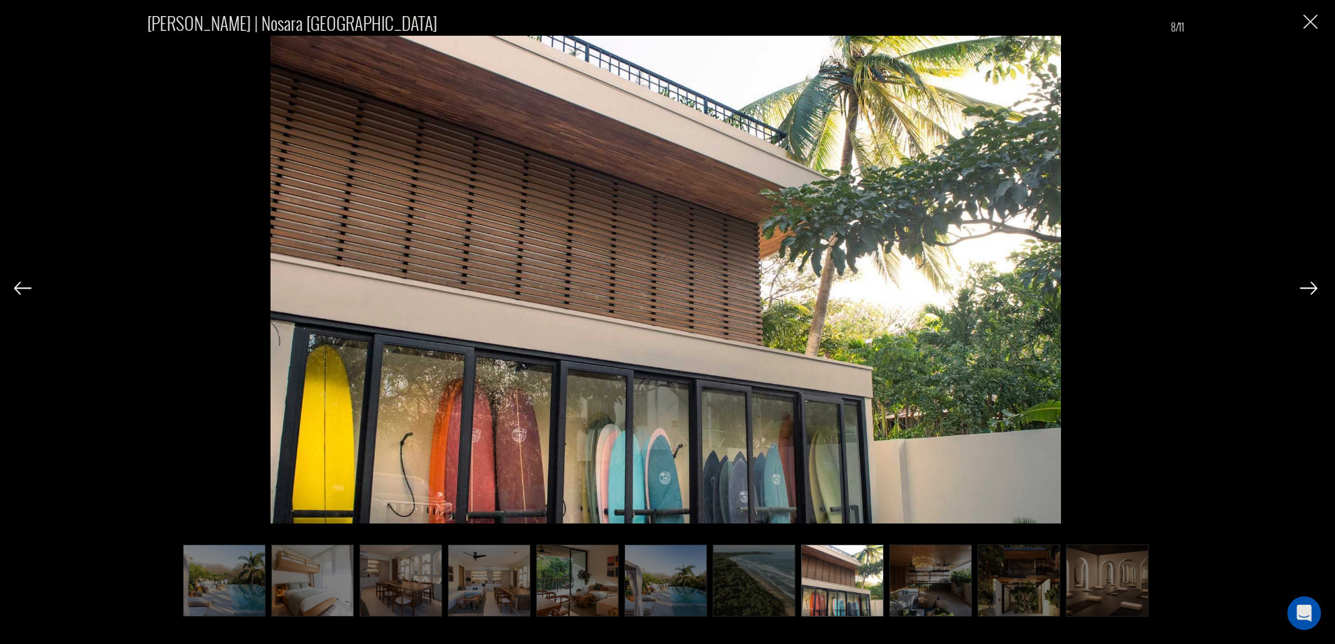
click at [1308, 288] on img at bounding box center [1309, 288] width 18 height 13
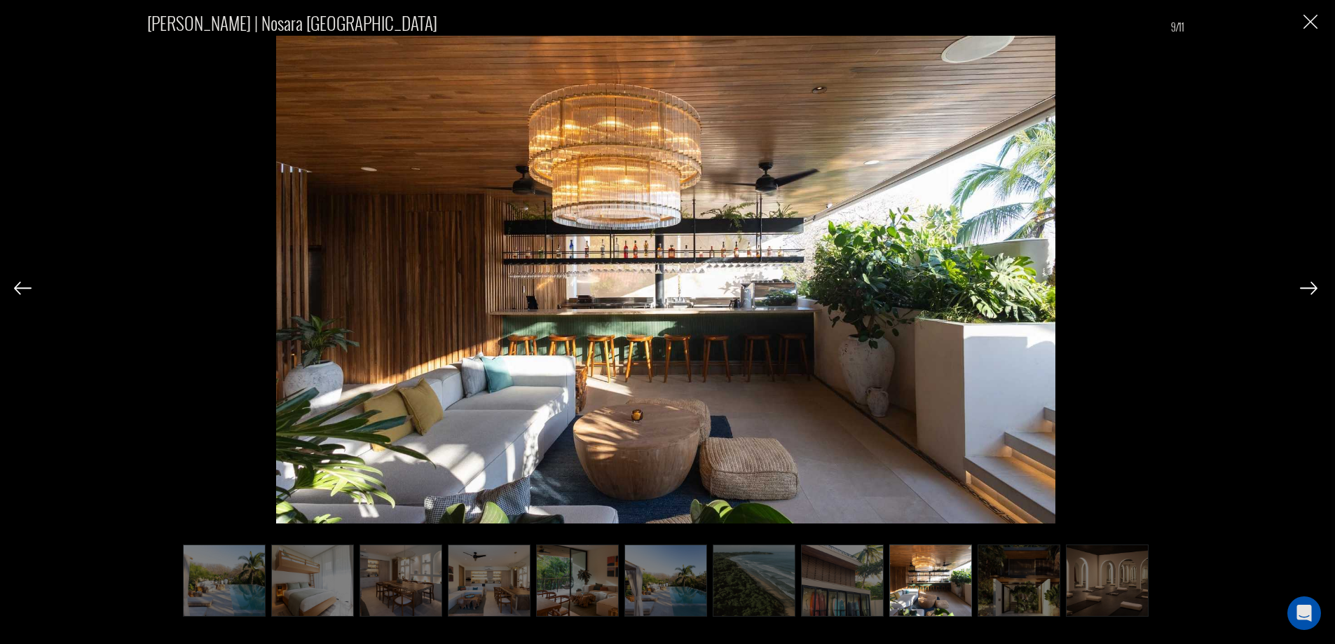
click at [1308, 288] on img at bounding box center [1309, 288] width 18 height 13
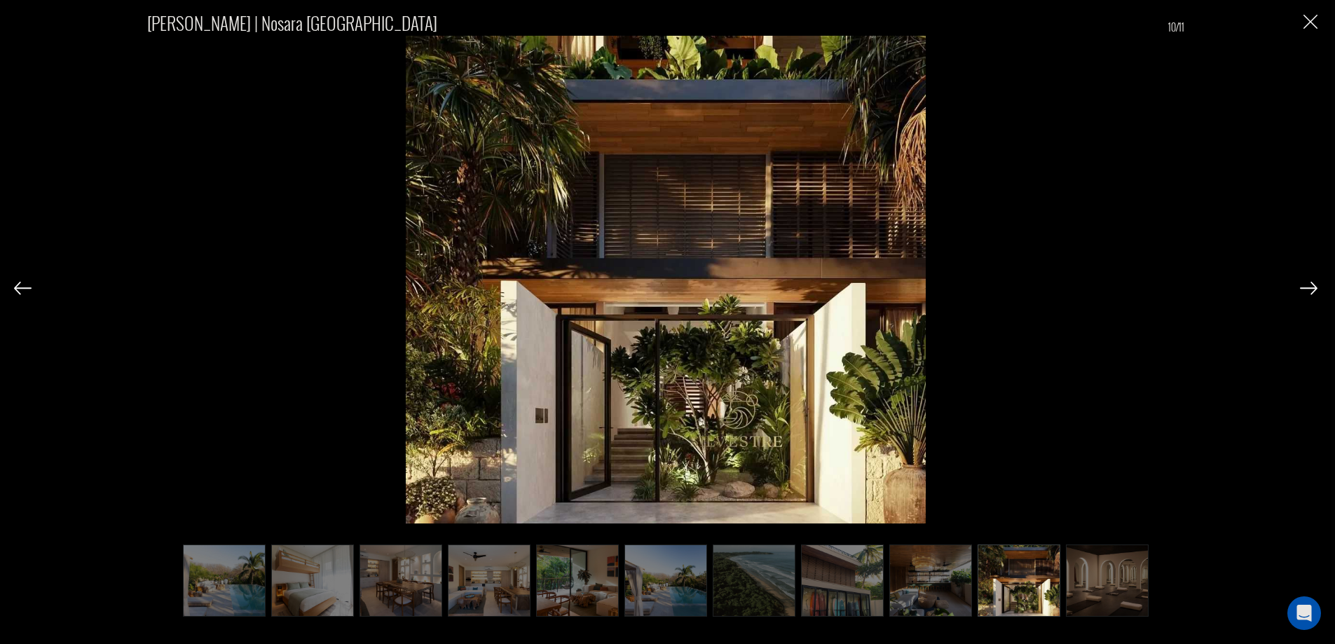
click at [1060, 577] on img at bounding box center [1019, 580] width 83 height 73
click at [970, 573] on img at bounding box center [930, 580] width 83 height 73
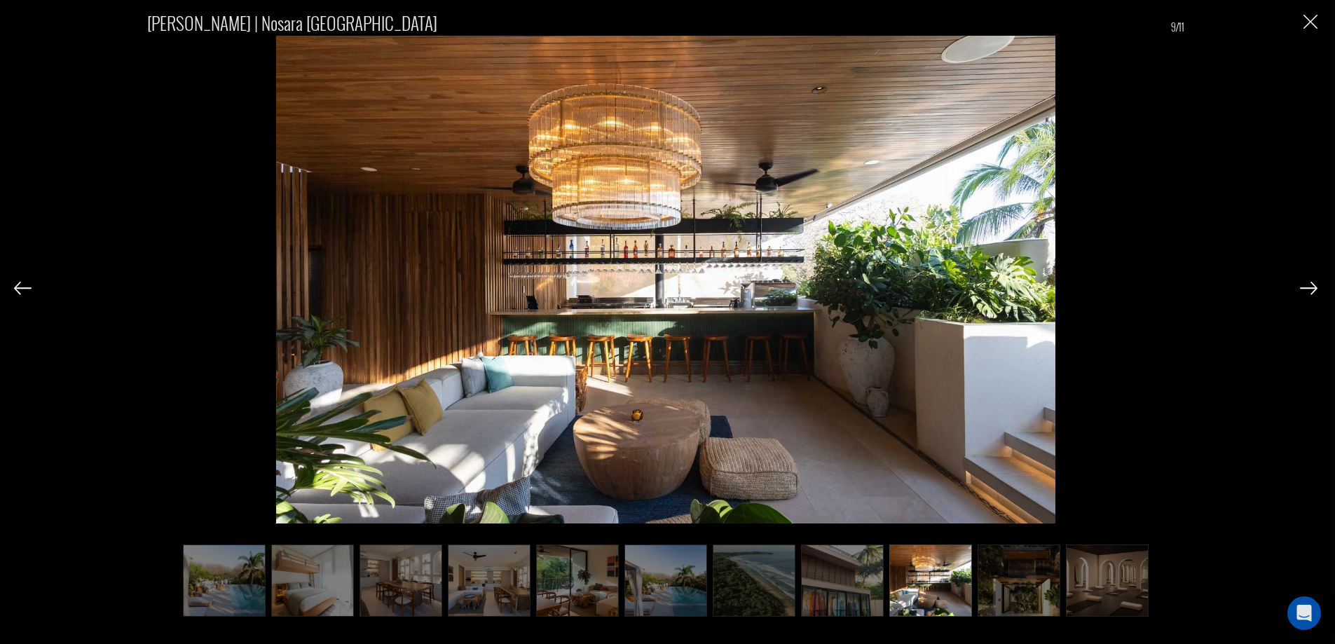
click at [844, 571] on img at bounding box center [842, 580] width 83 height 73
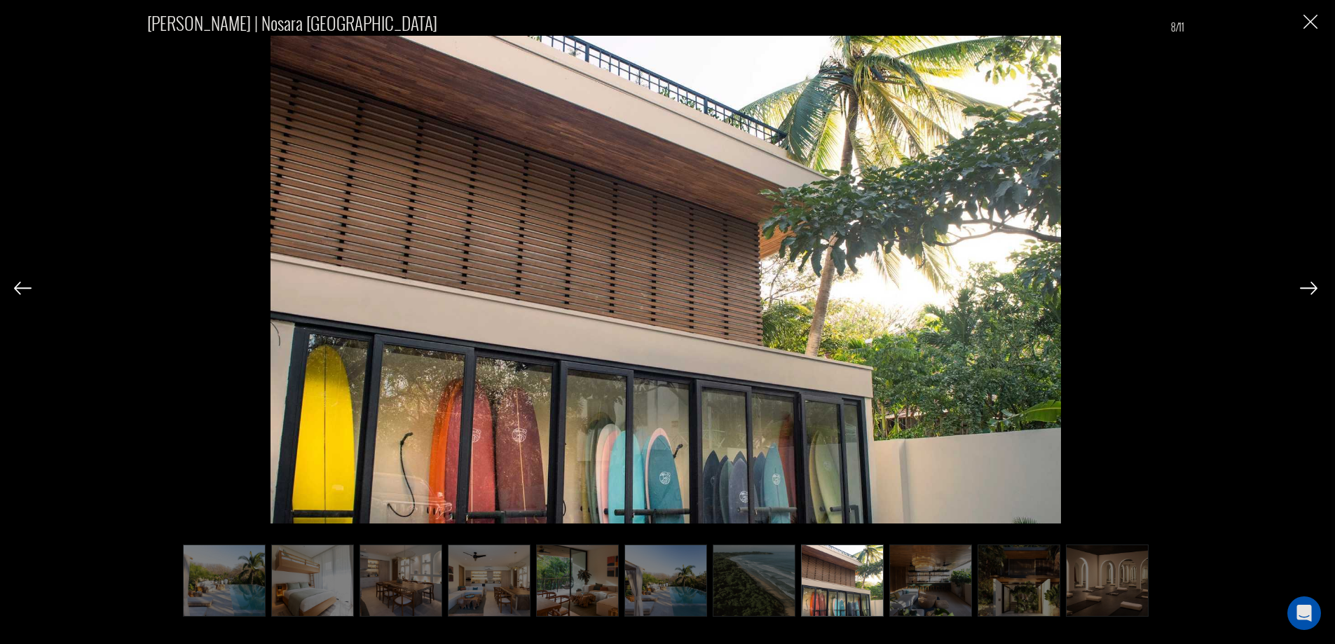
click at [772, 573] on img at bounding box center [754, 580] width 83 height 73
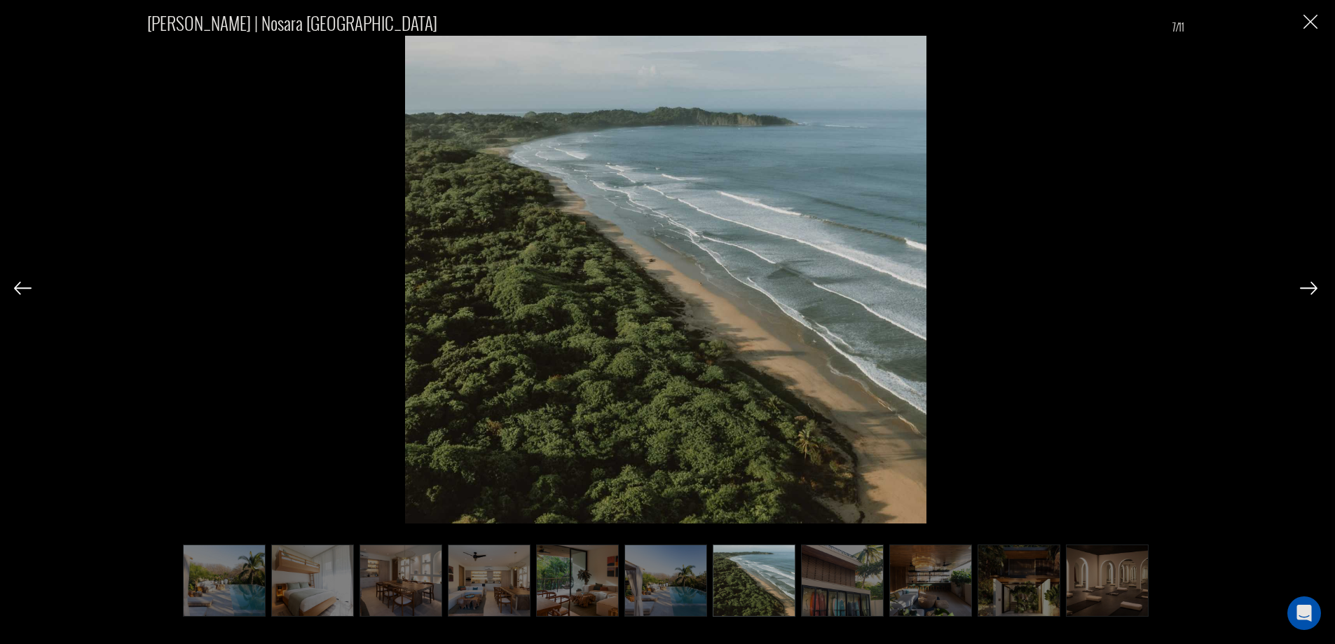
click at [679, 571] on img at bounding box center [665, 580] width 83 height 73
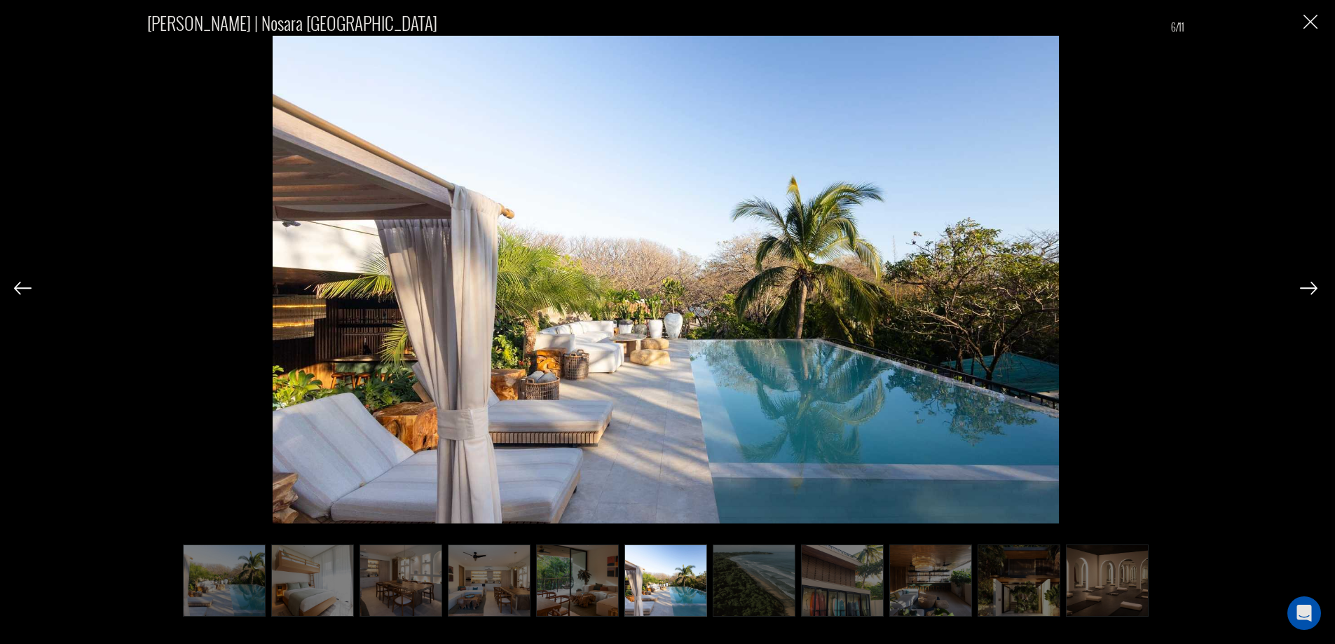
click at [598, 571] on img at bounding box center [577, 580] width 83 height 73
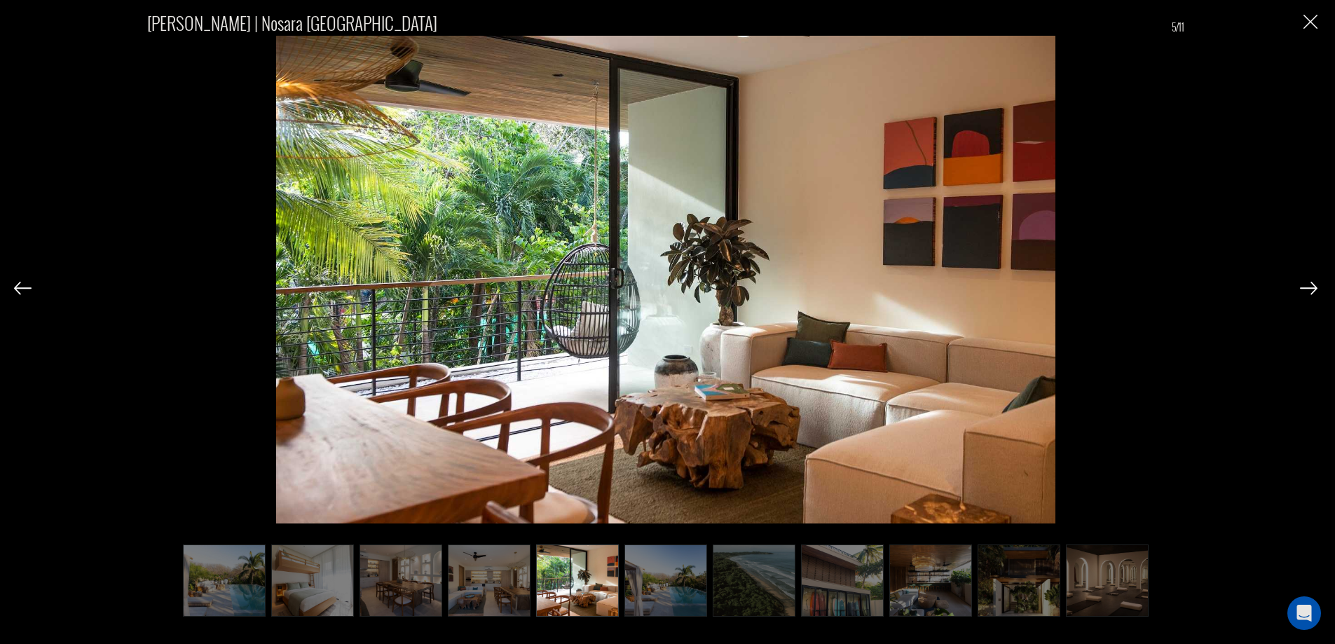
click at [659, 577] on img at bounding box center [665, 580] width 83 height 73
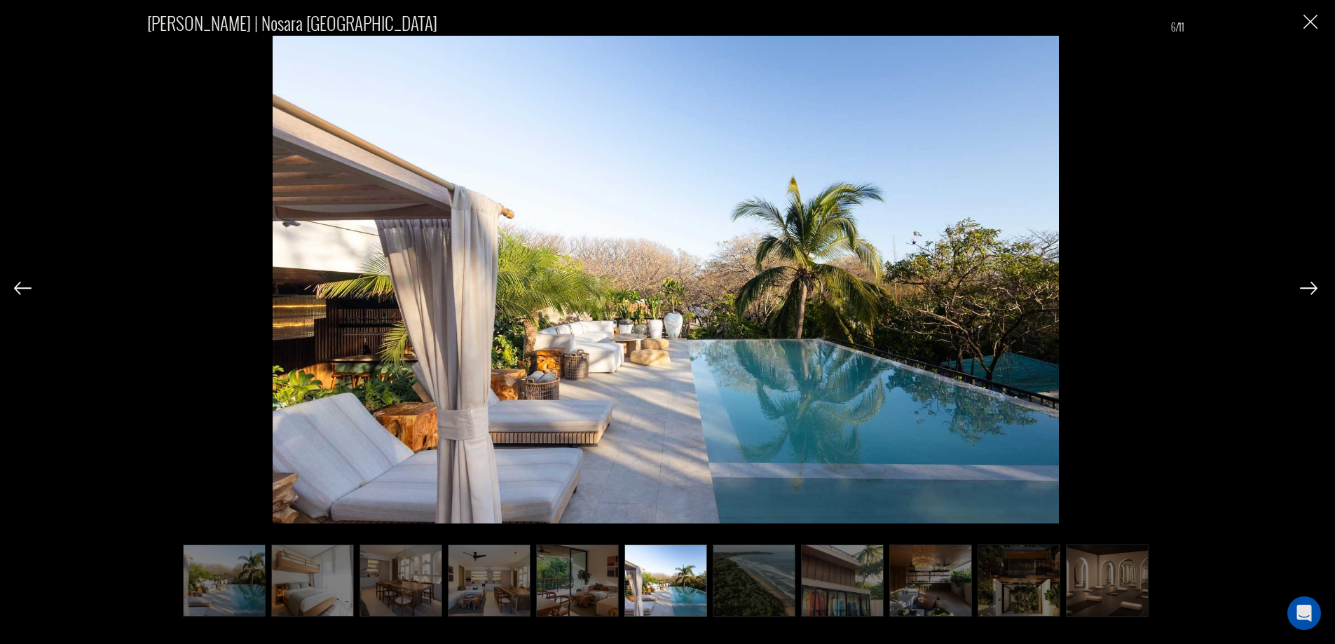
click at [521, 559] on img at bounding box center [489, 580] width 83 height 73
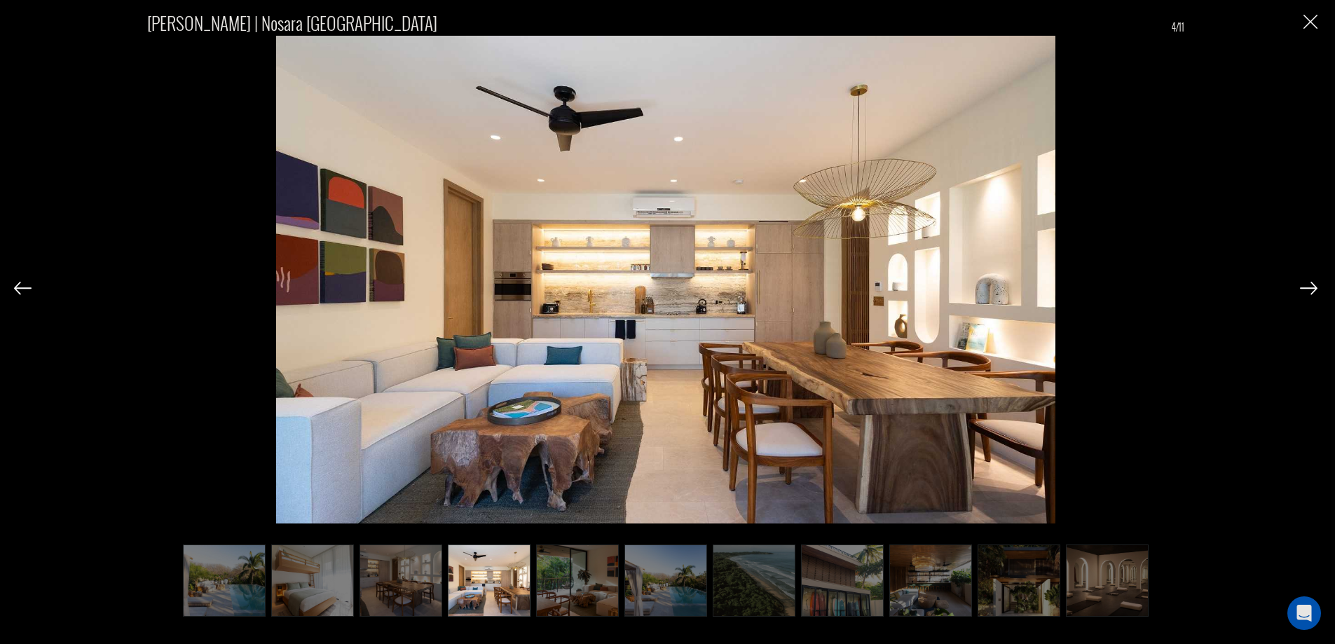
click at [402, 557] on img at bounding box center [400, 580] width 83 height 73
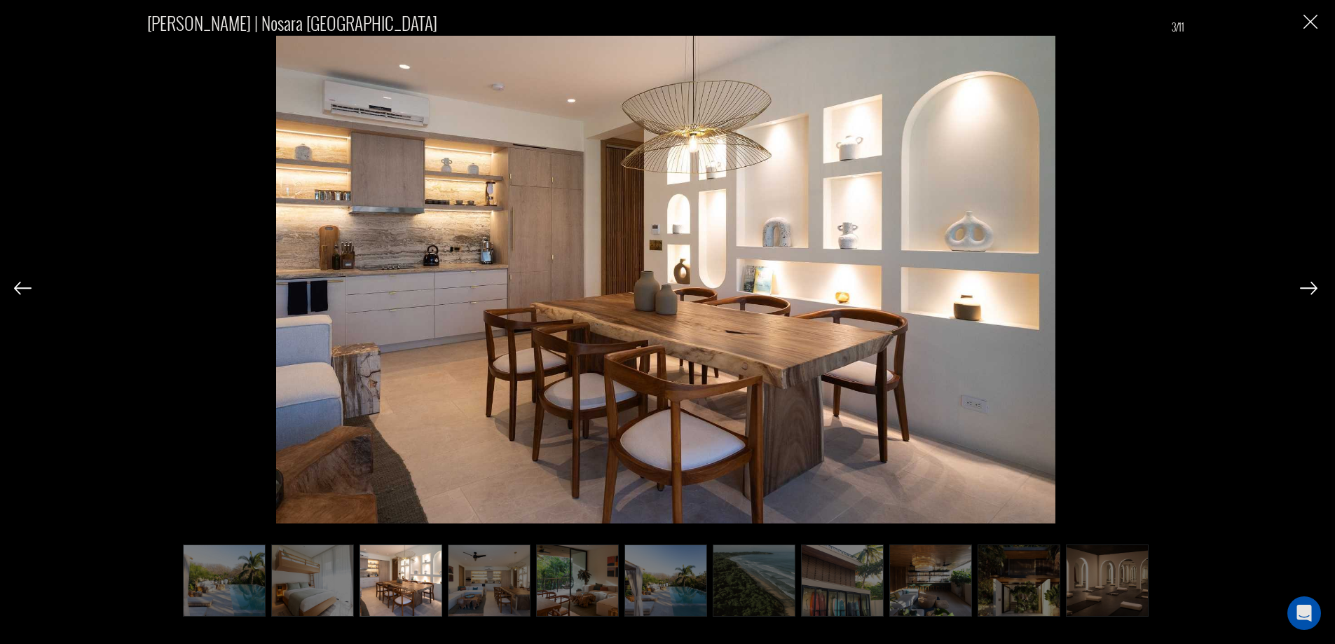
click at [298, 559] on img at bounding box center [312, 580] width 83 height 73
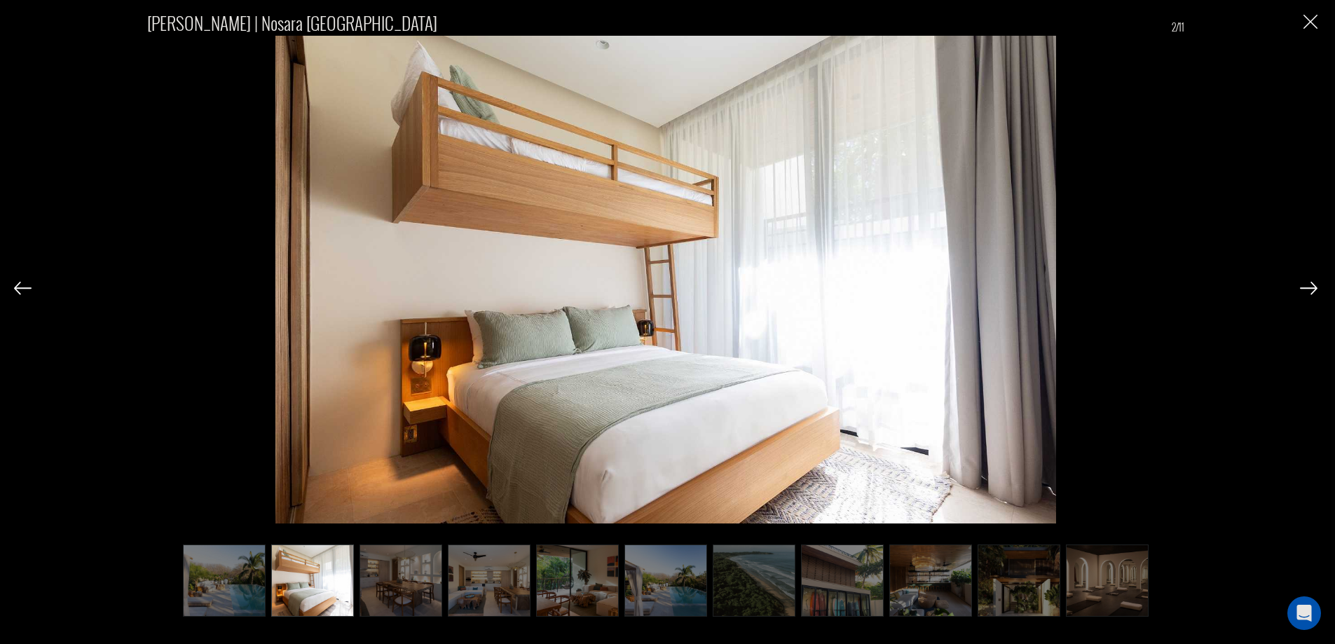
drag, startPoint x: 247, startPoint y: 562, endPoint x: 290, endPoint y: 560, distance: 43.5
click at [247, 562] on img at bounding box center [224, 580] width 83 height 73
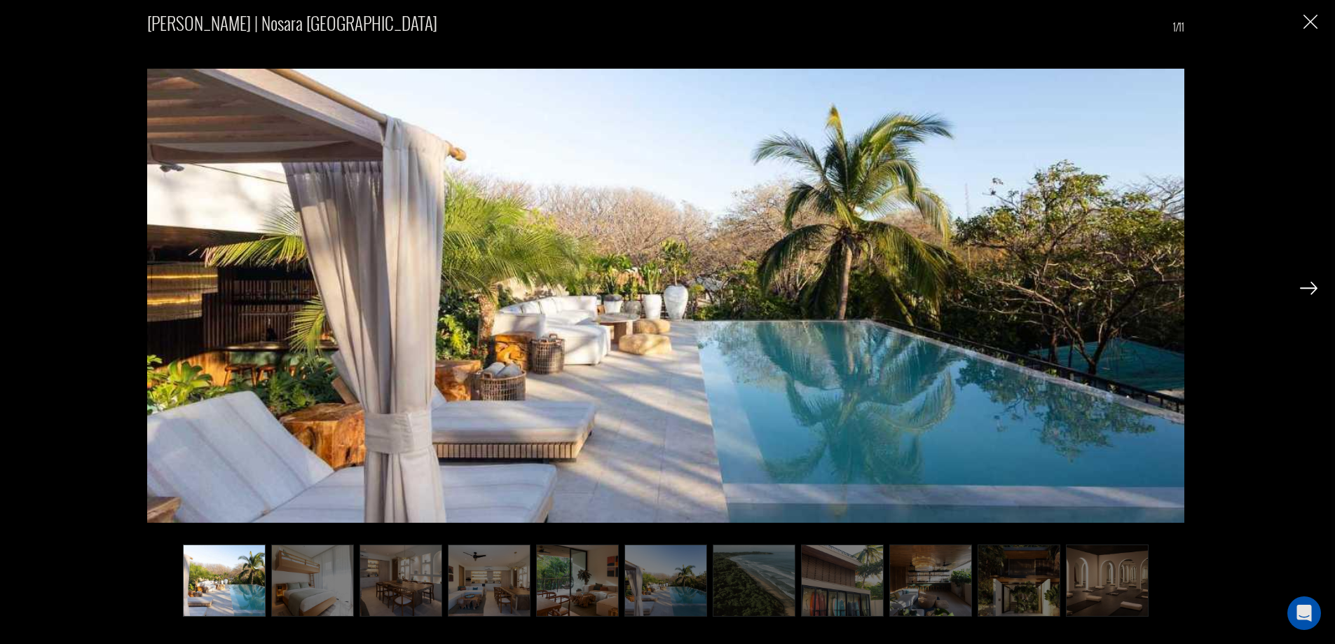
click at [644, 585] on img at bounding box center [665, 580] width 83 height 73
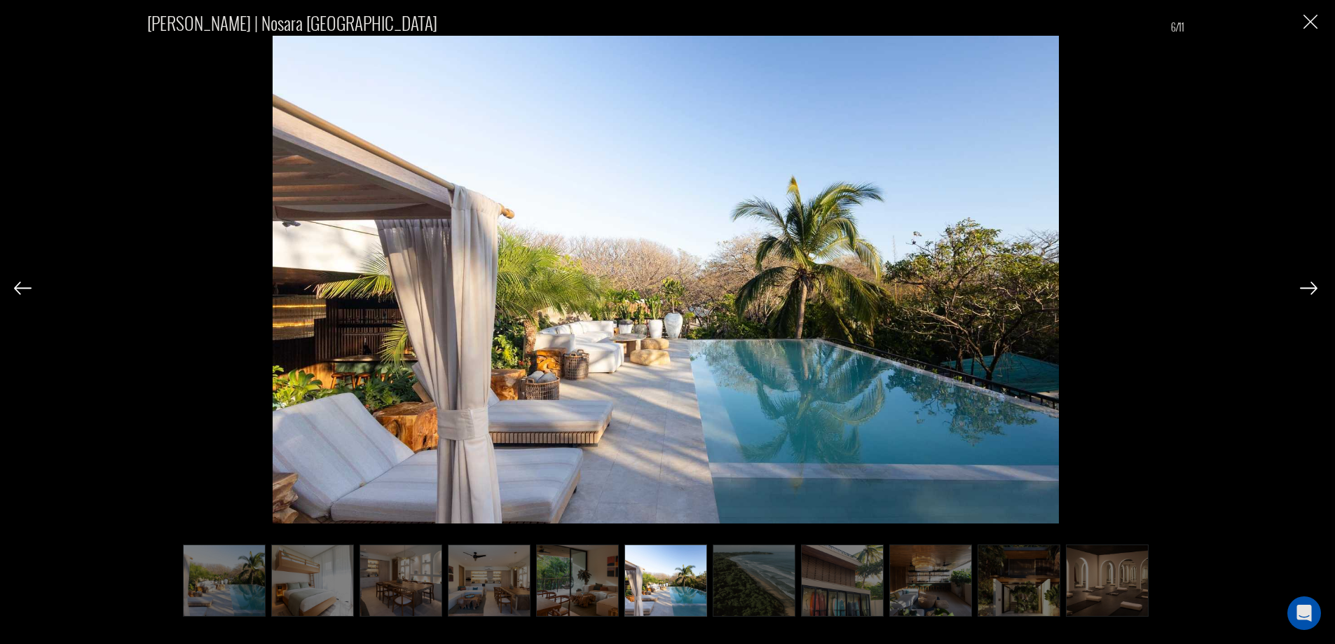
click at [229, 568] on img at bounding box center [224, 580] width 83 height 73
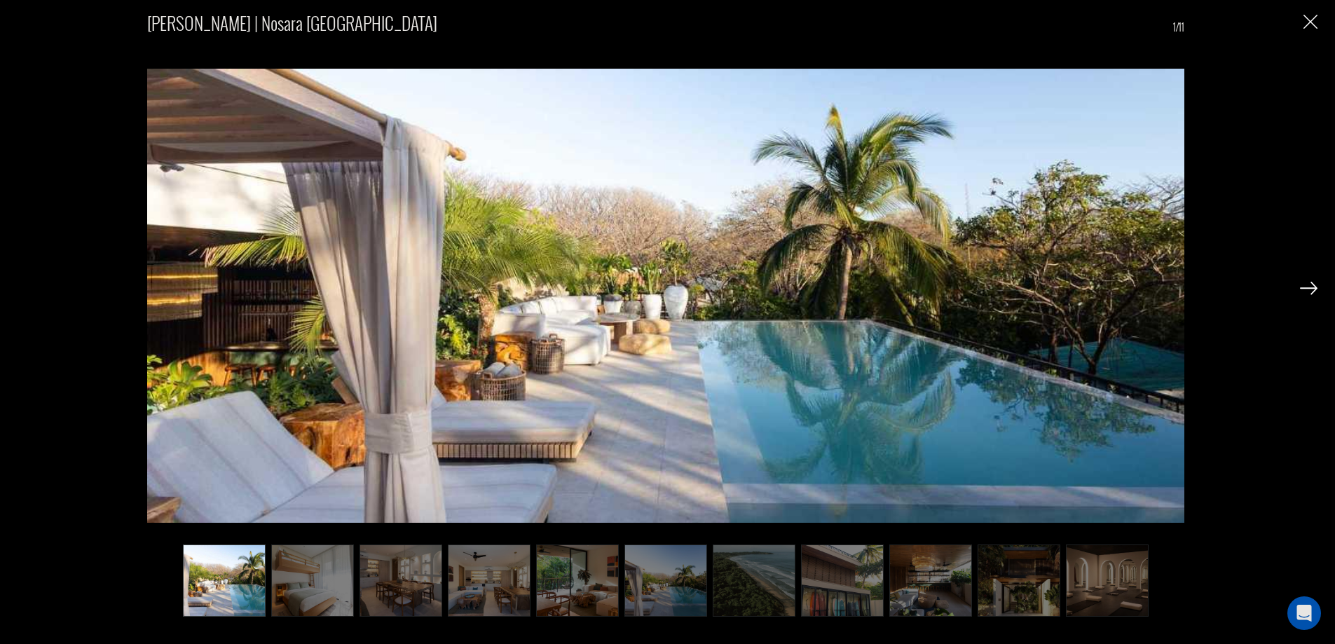
click at [648, 575] on img at bounding box center [665, 580] width 83 height 73
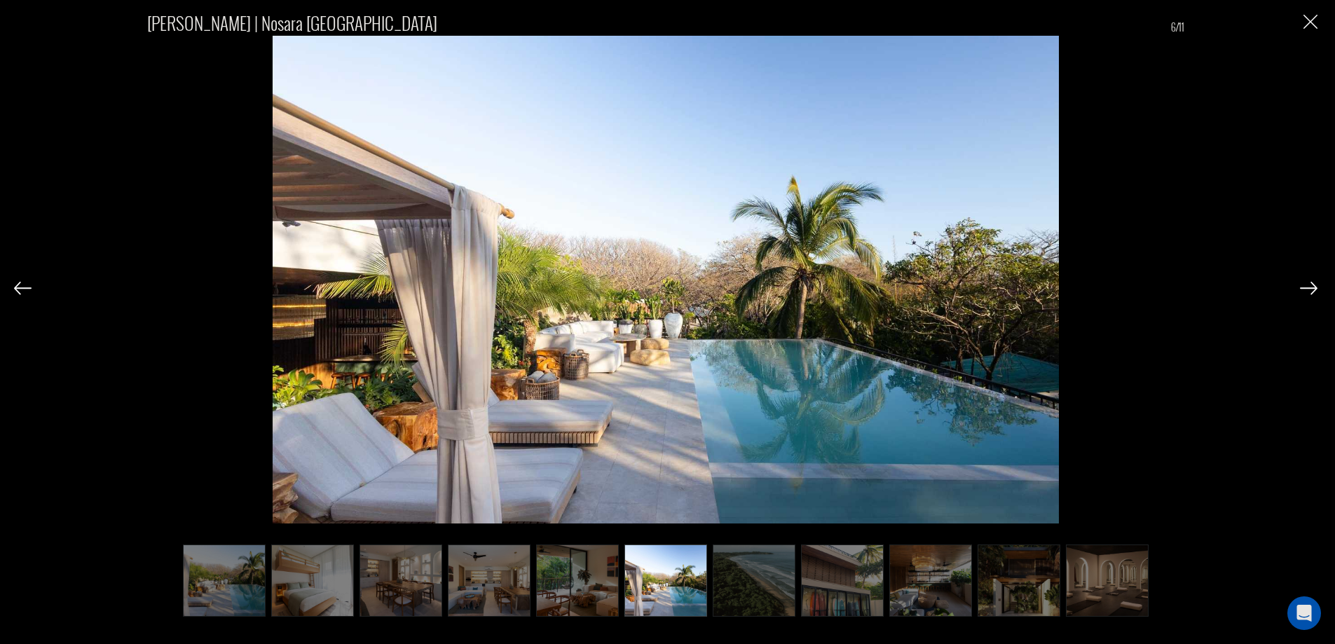
click at [312, 571] on img at bounding box center [312, 580] width 83 height 73
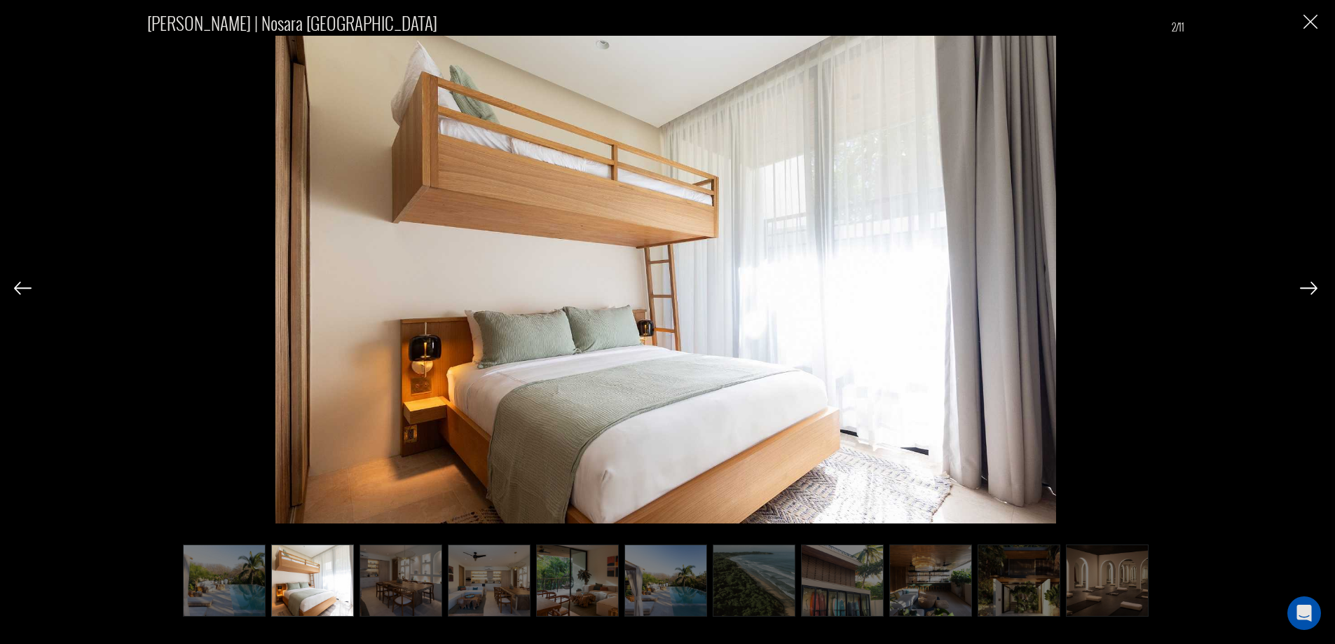
click at [394, 562] on img at bounding box center [400, 580] width 83 height 73
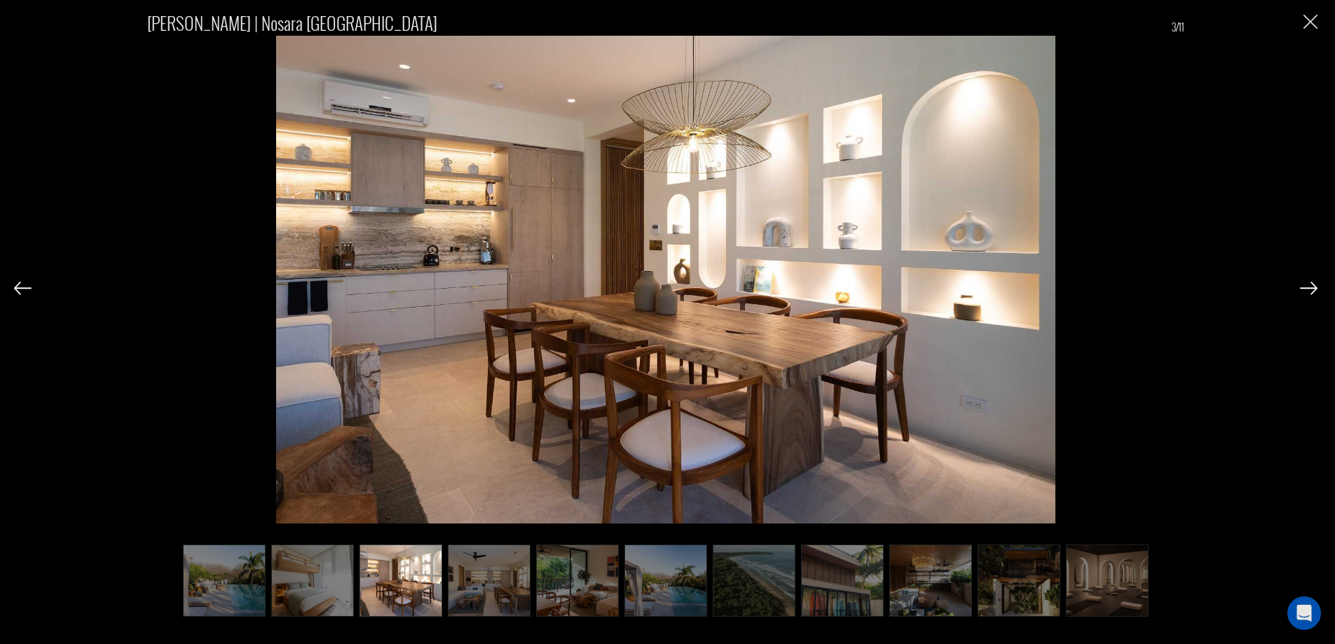
click at [298, 553] on img at bounding box center [312, 580] width 83 height 73
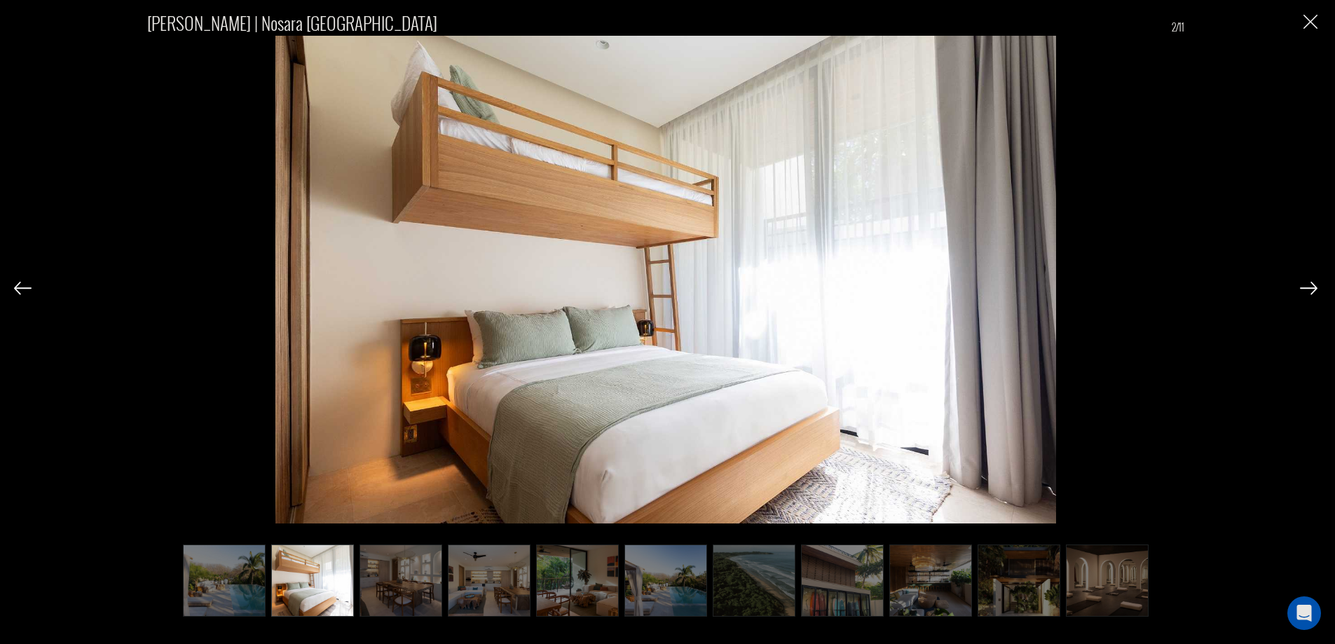
click at [388, 550] on img at bounding box center [400, 580] width 83 height 73
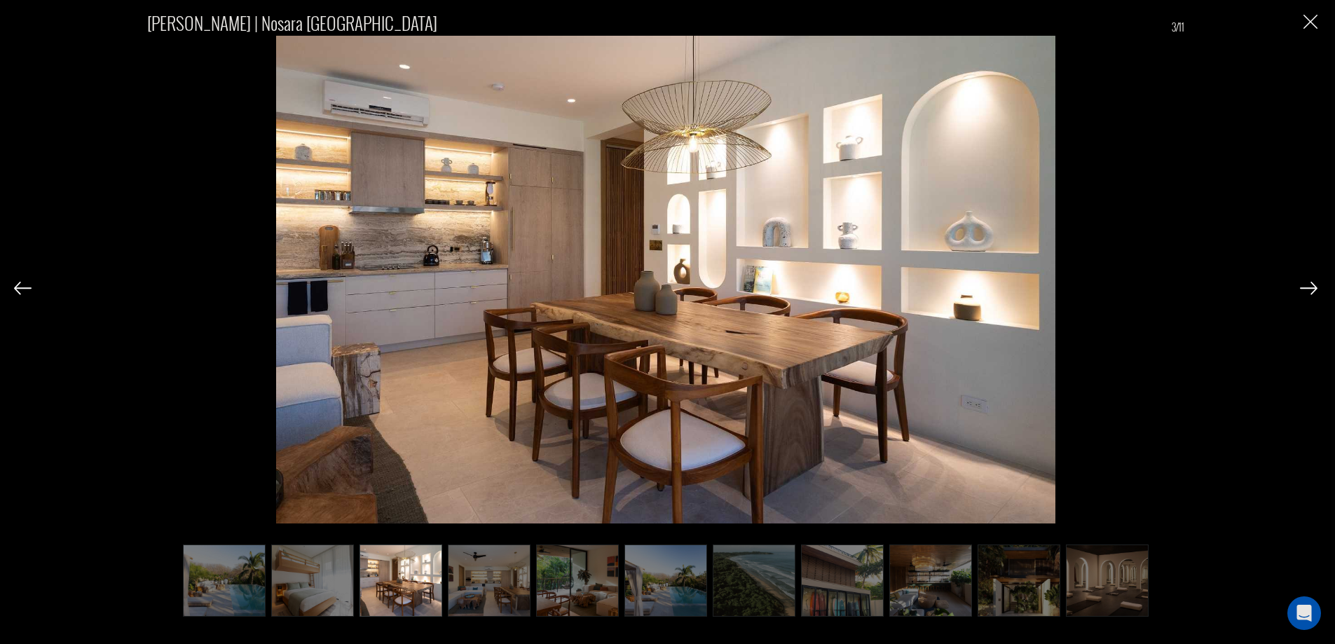
click at [463, 556] on img at bounding box center [489, 580] width 83 height 73
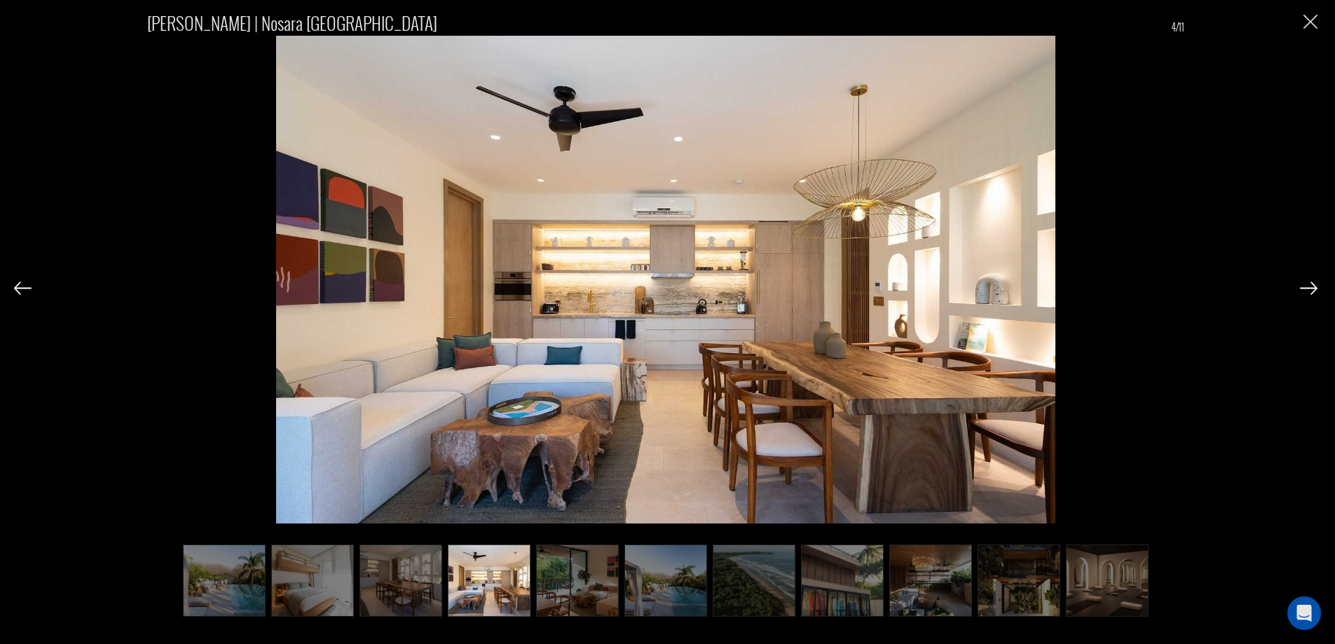
click at [371, 559] on img at bounding box center [400, 580] width 83 height 73
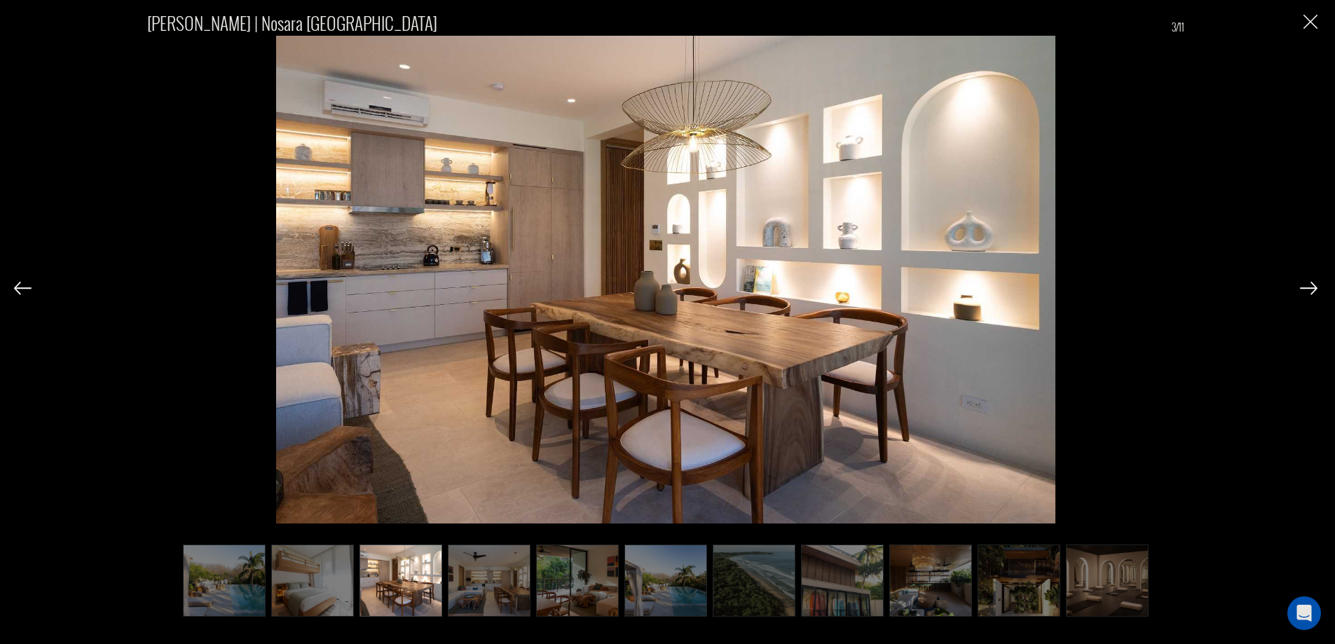
click at [301, 583] on img at bounding box center [312, 580] width 83 height 73
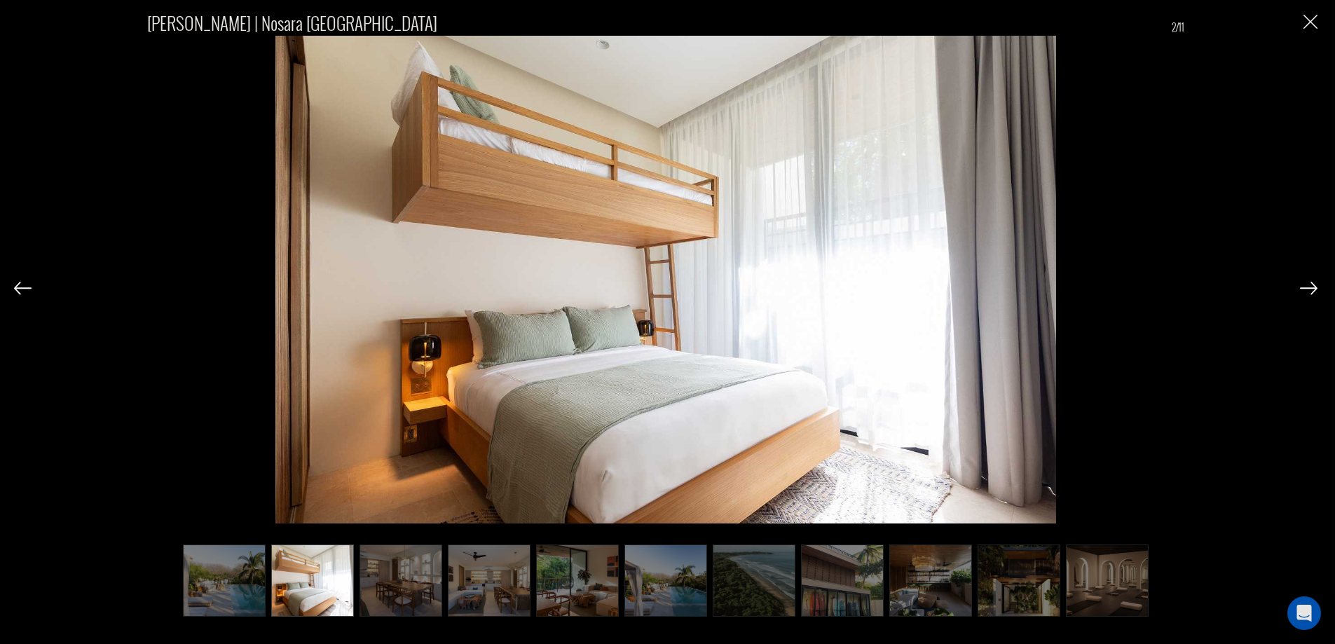
click at [484, 583] on img at bounding box center [489, 580] width 83 height 73
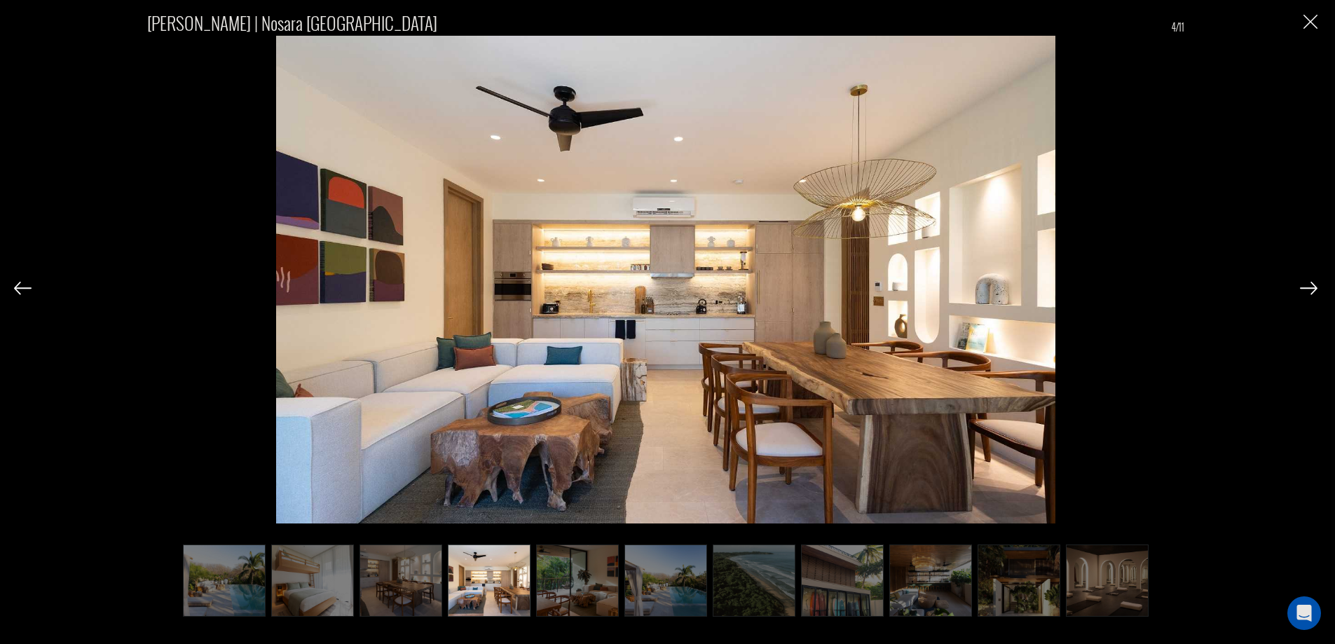
click at [408, 582] on img at bounding box center [400, 580] width 83 height 73
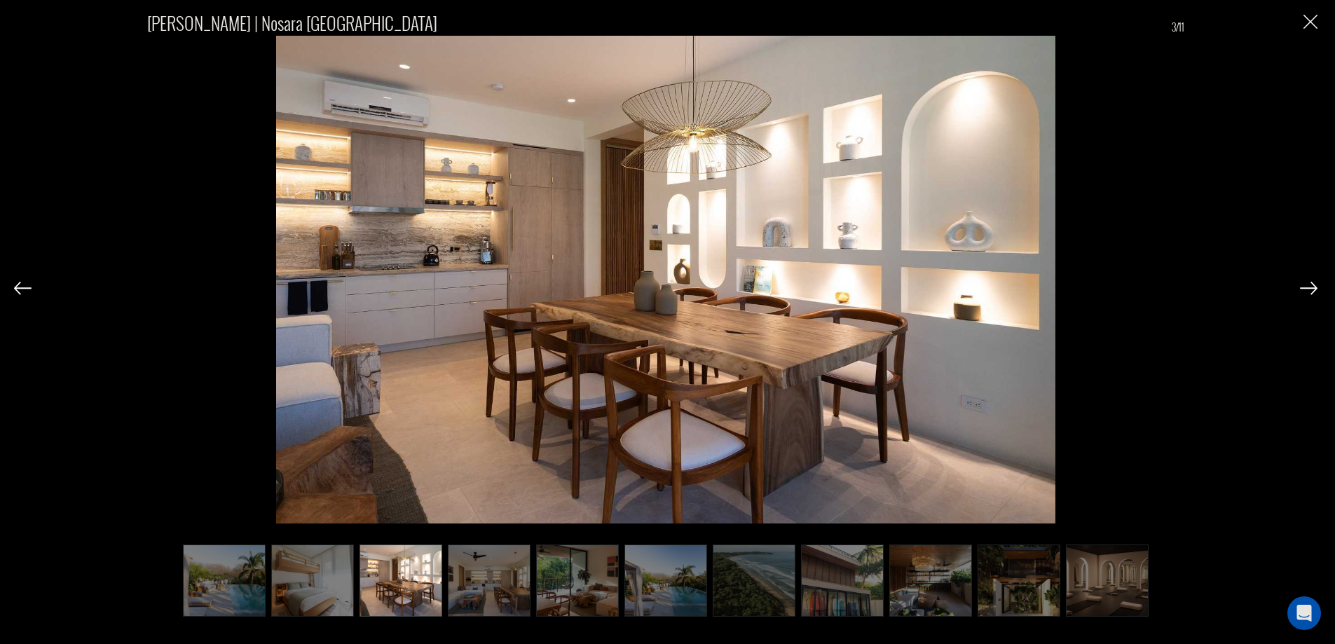
click at [317, 590] on img at bounding box center [312, 580] width 83 height 73
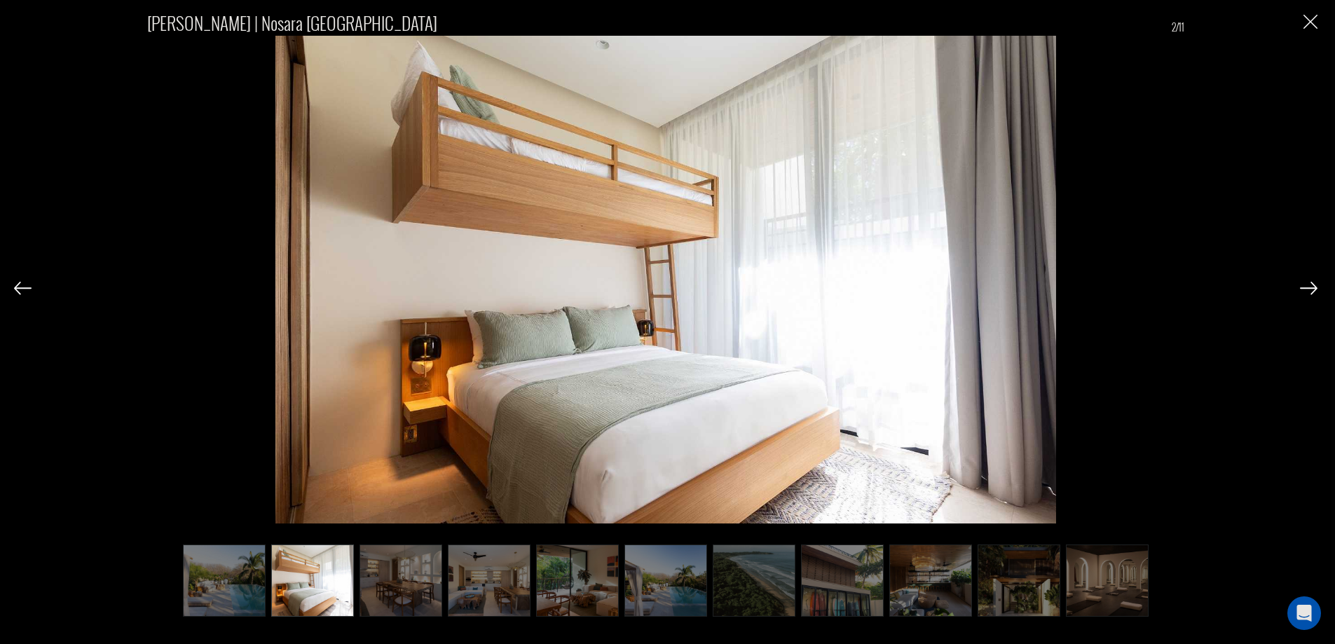
click at [418, 583] on img at bounding box center [400, 580] width 83 height 73
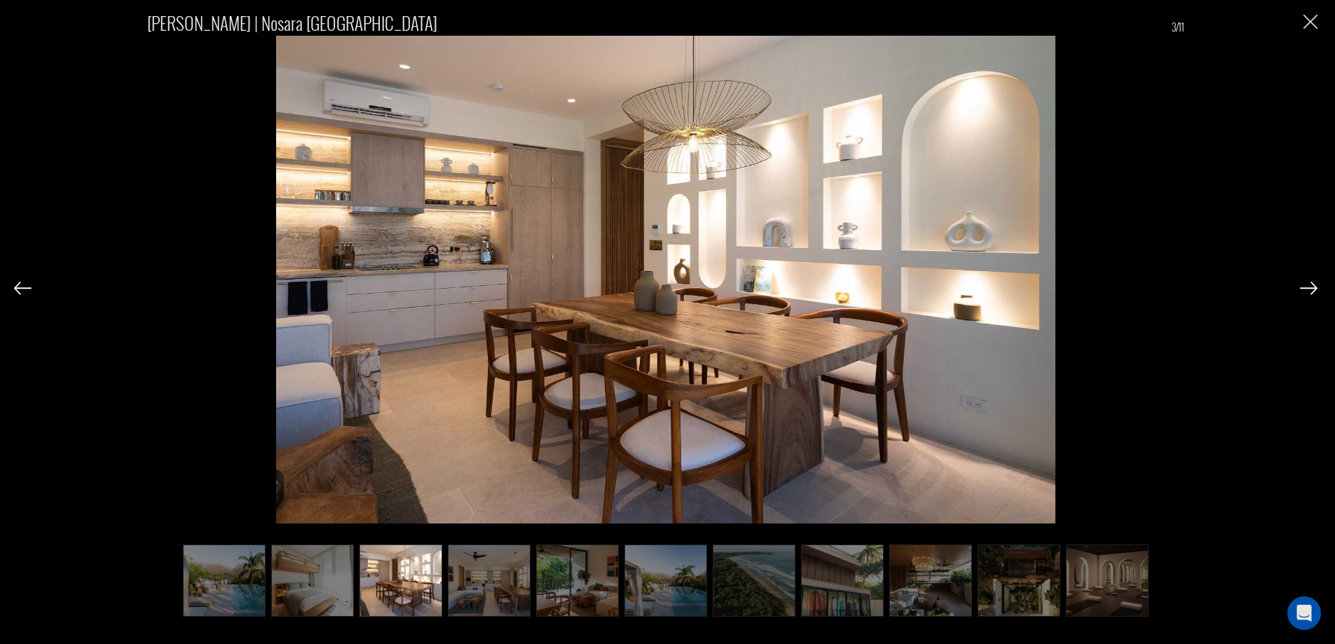
click at [490, 578] on img at bounding box center [489, 580] width 83 height 73
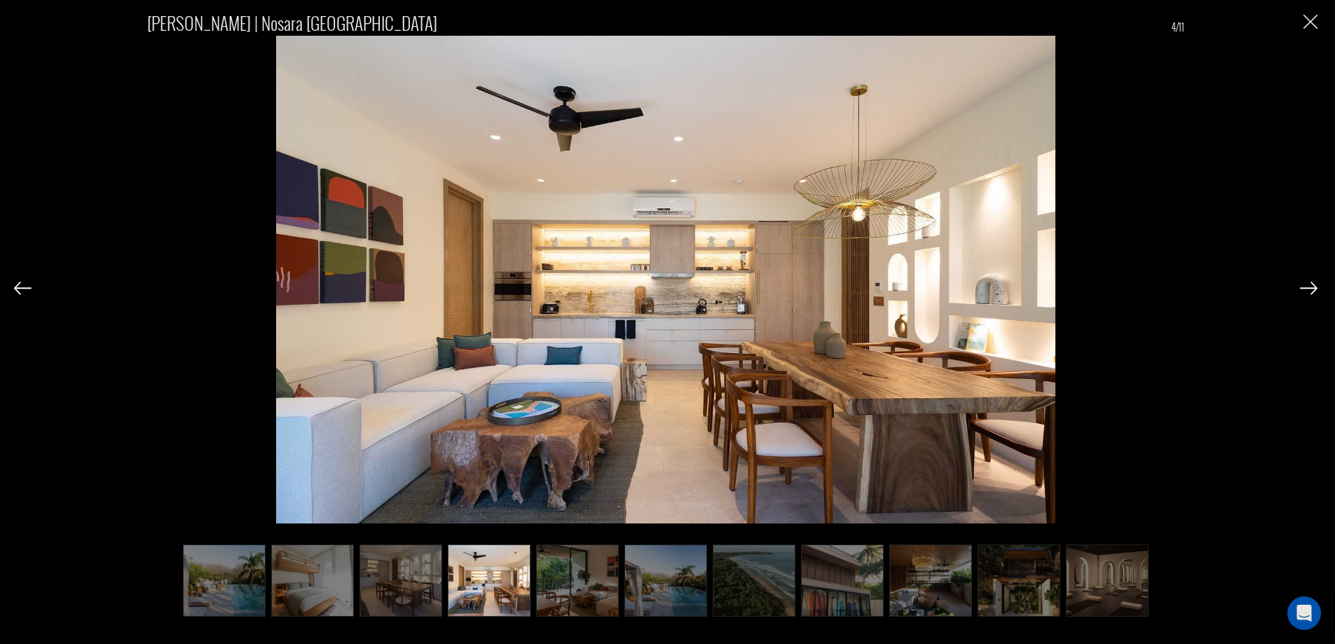
click at [371, 563] on img at bounding box center [400, 580] width 83 height 73
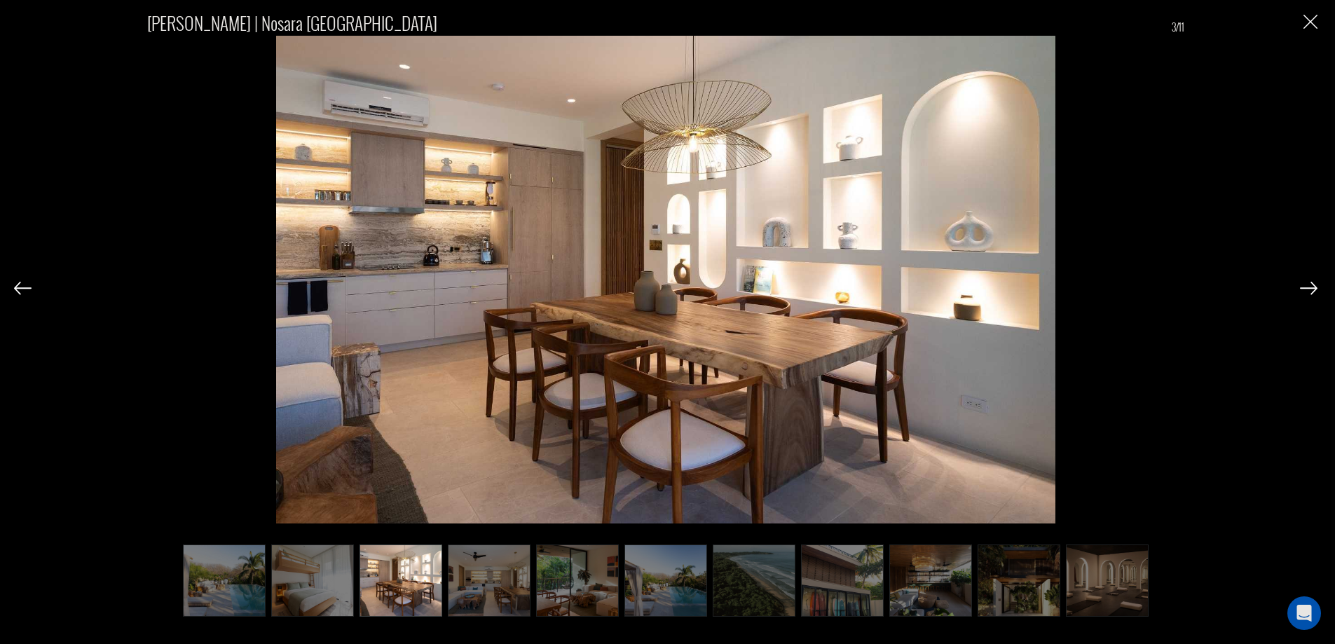
click at [339, 561] on img at bounding box center [312, 580] width 83 height 73
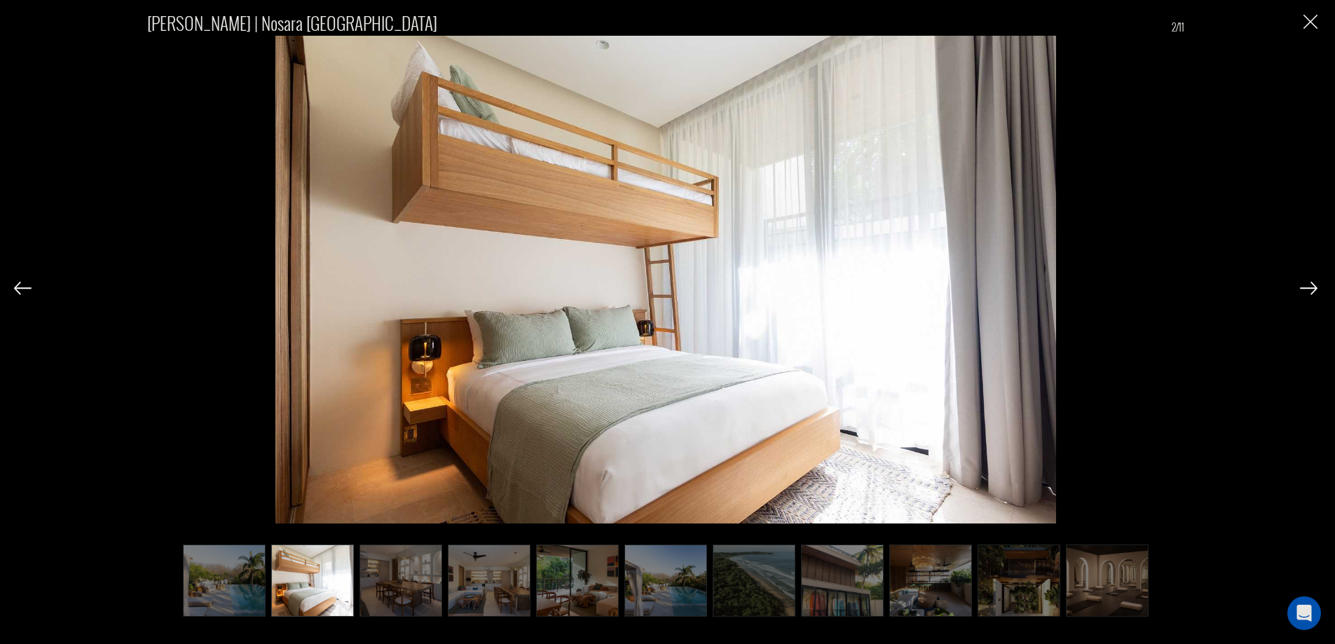
click at [488, 553] on img at bounding box center [489, 580] width 83 height 73
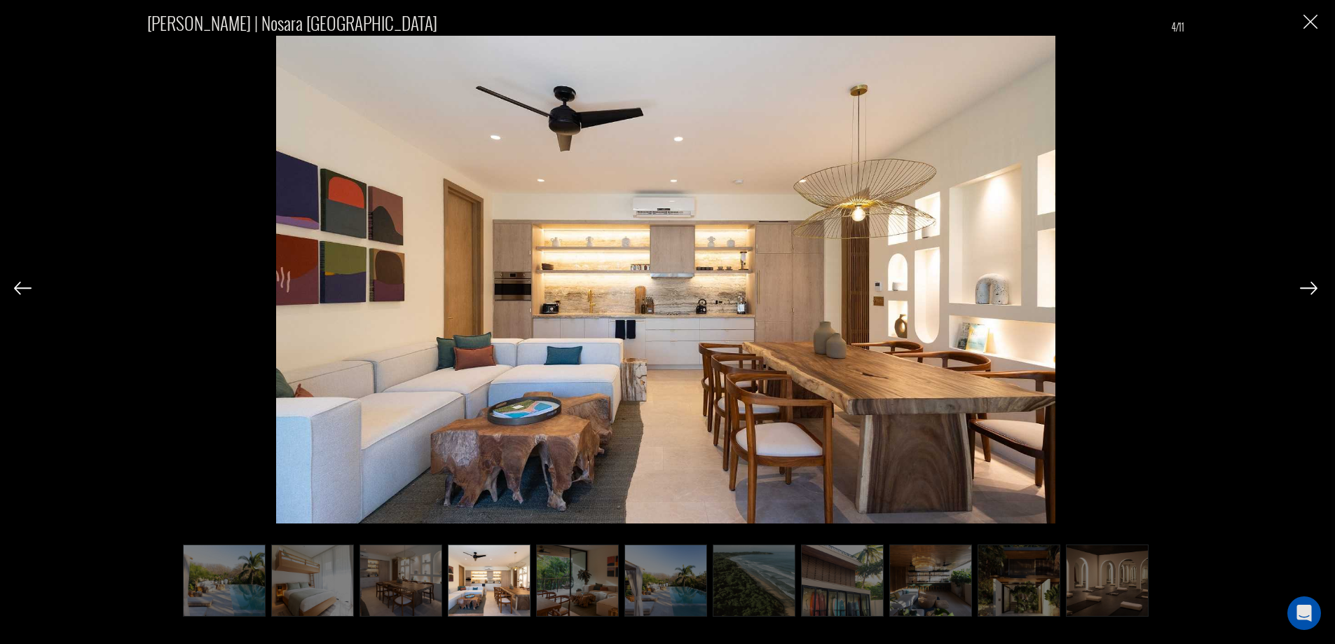
click at [334, 573] on img at bounding box center [312, 580] width 83 height 73
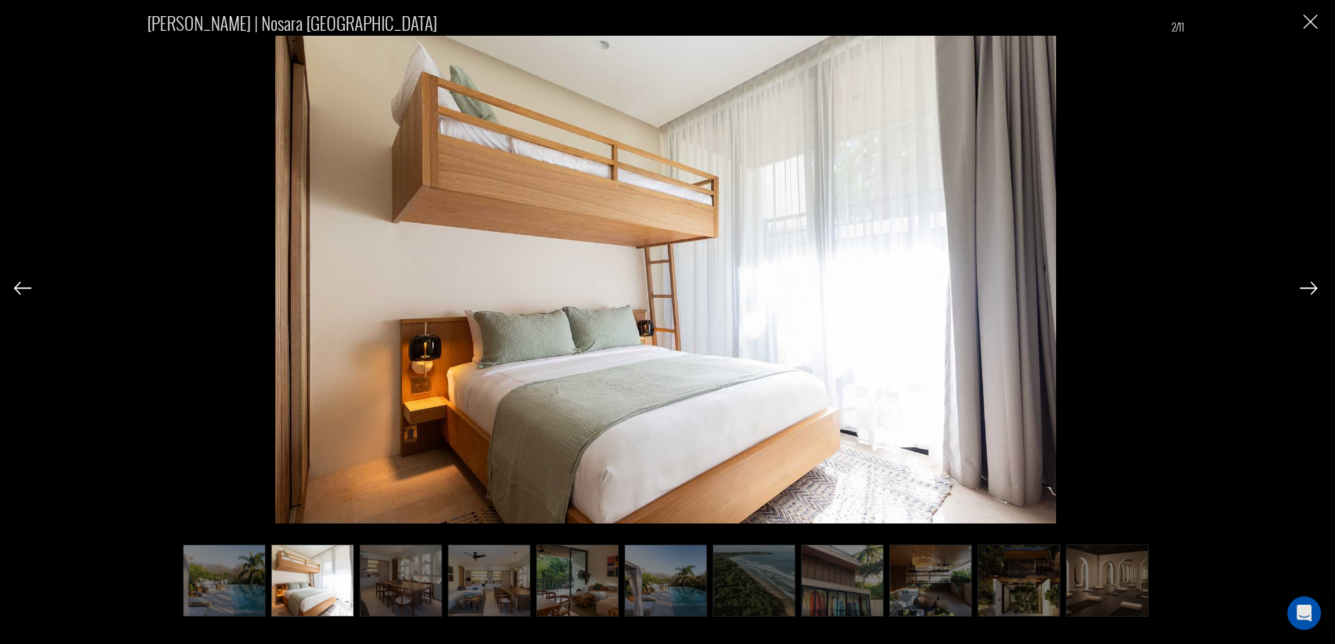
click at [400, 583] on img at bounding box center [400, 580] width 83 height 73
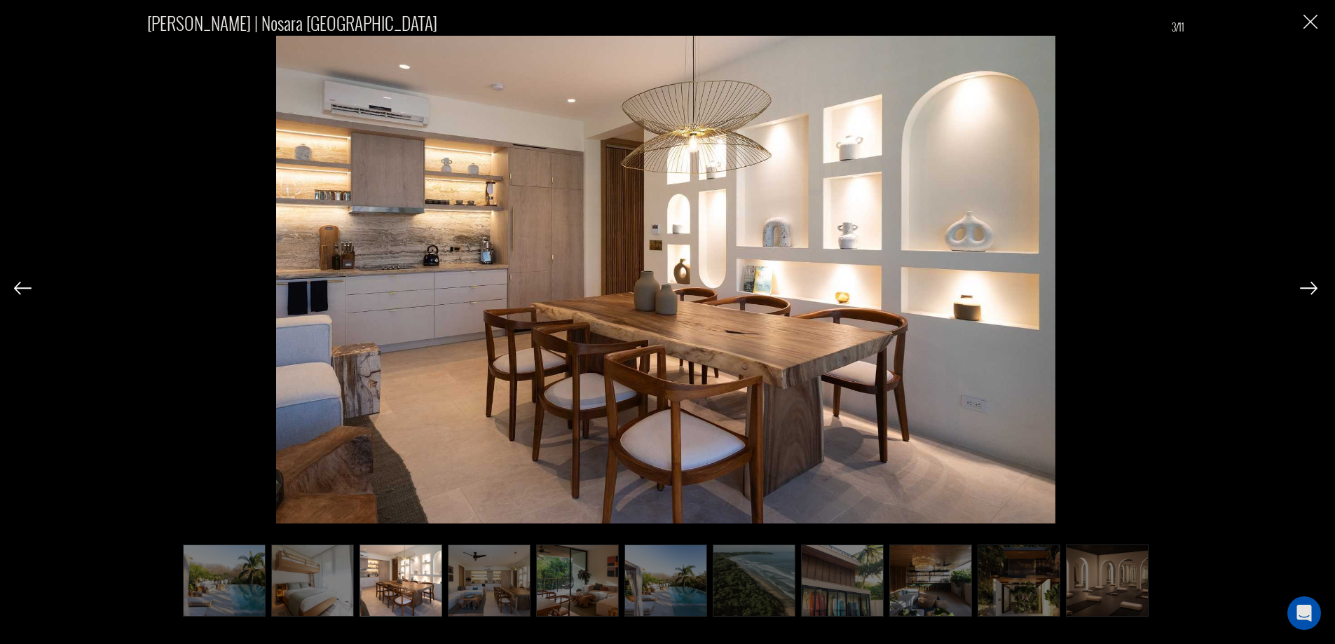
click at [271, 560] on img at bounding box center [312, 580] width 83 height 73
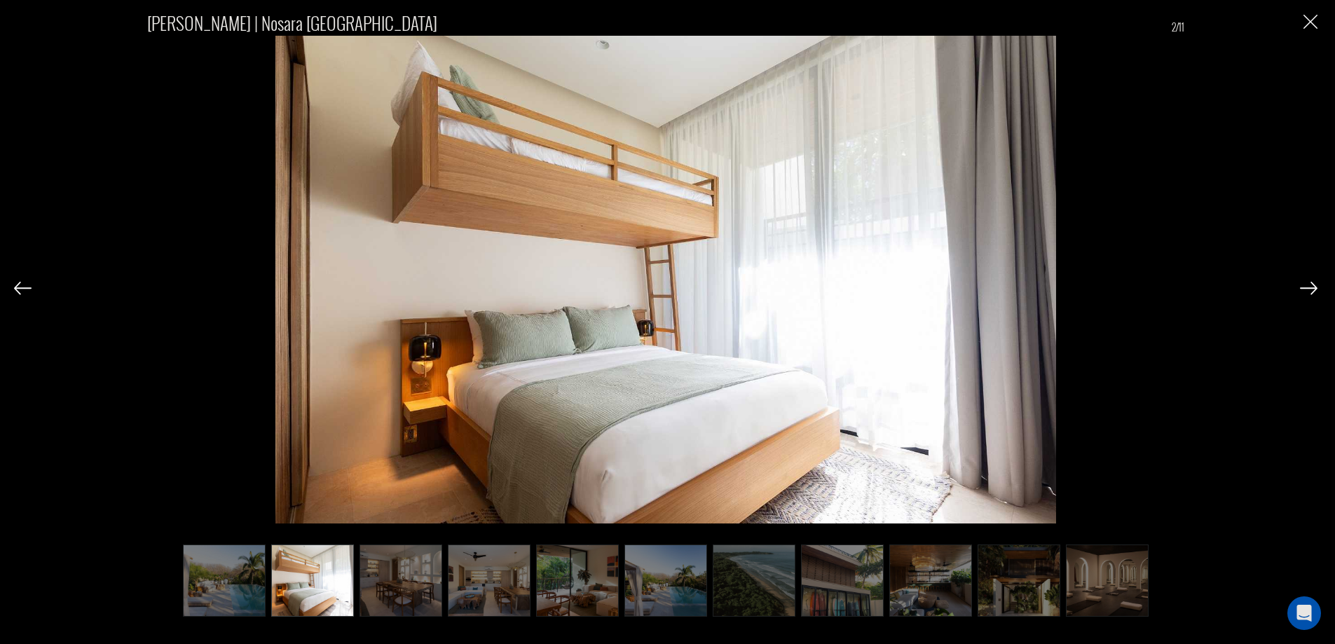
click at [582, 581] on img at bounding box center [577, 580] width 83 height 73
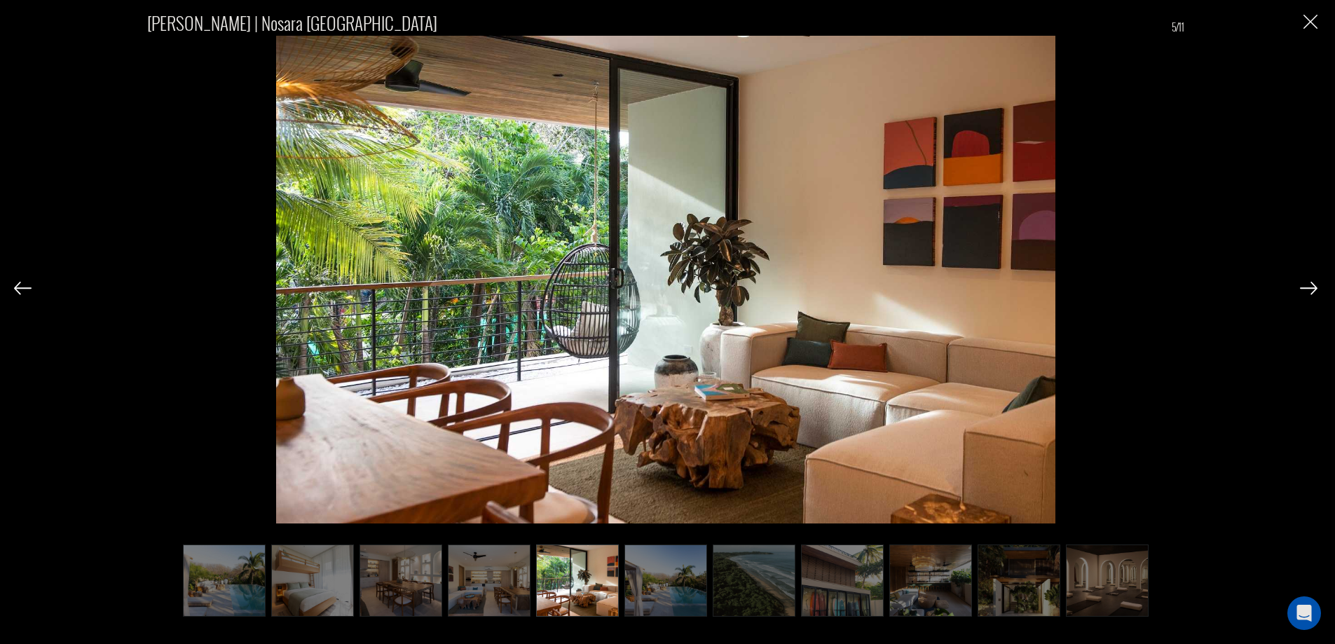
click at [492, 584] on img at bounding box center [489, 580] width 83 height 73
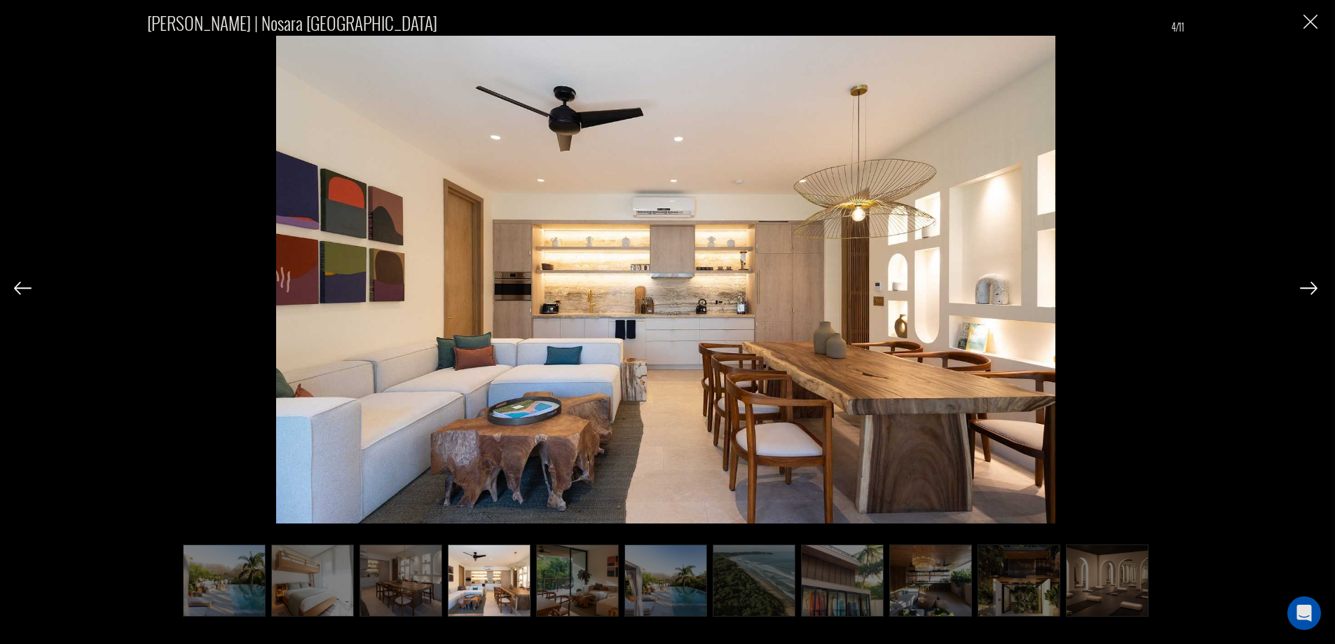
click at [575, 566] on img at bounding box center [577, 580] width 83 height 73
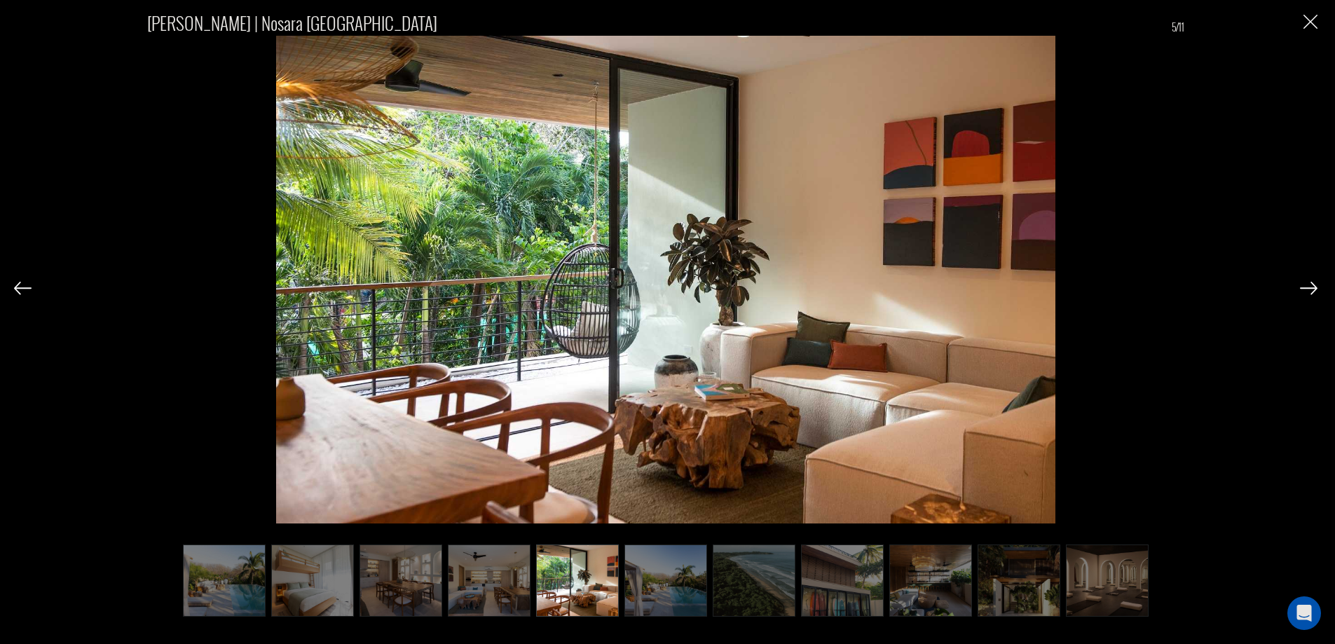
click at [1306, 26] on img "Close" at bounding box center [1310, 22] width 14 height 14
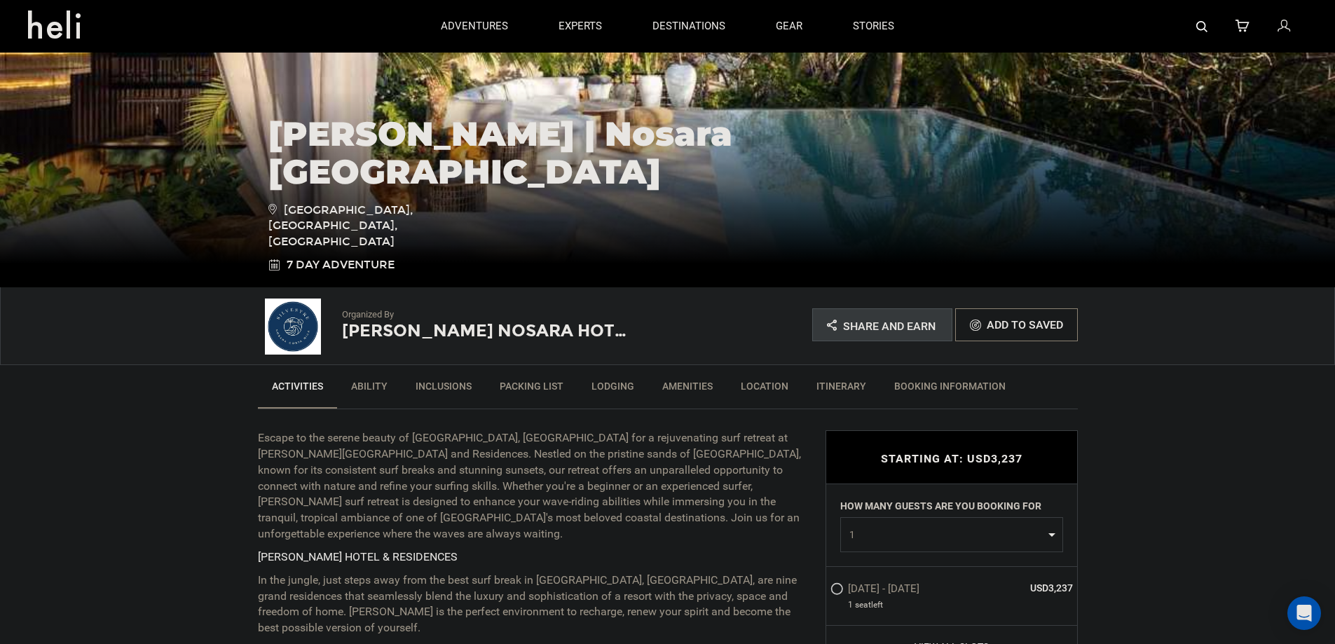
scroll to position [0, 0]
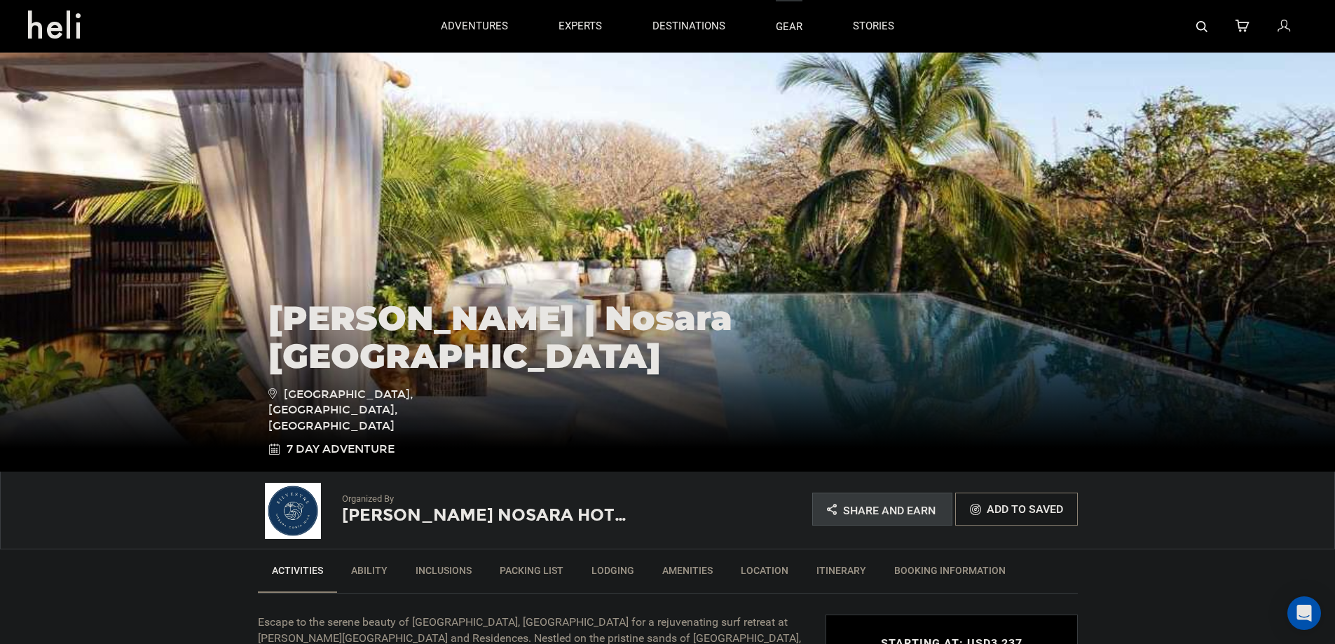
click at [782, 25] on link "gear" at bounding box center [789, 26] width 27 height 53
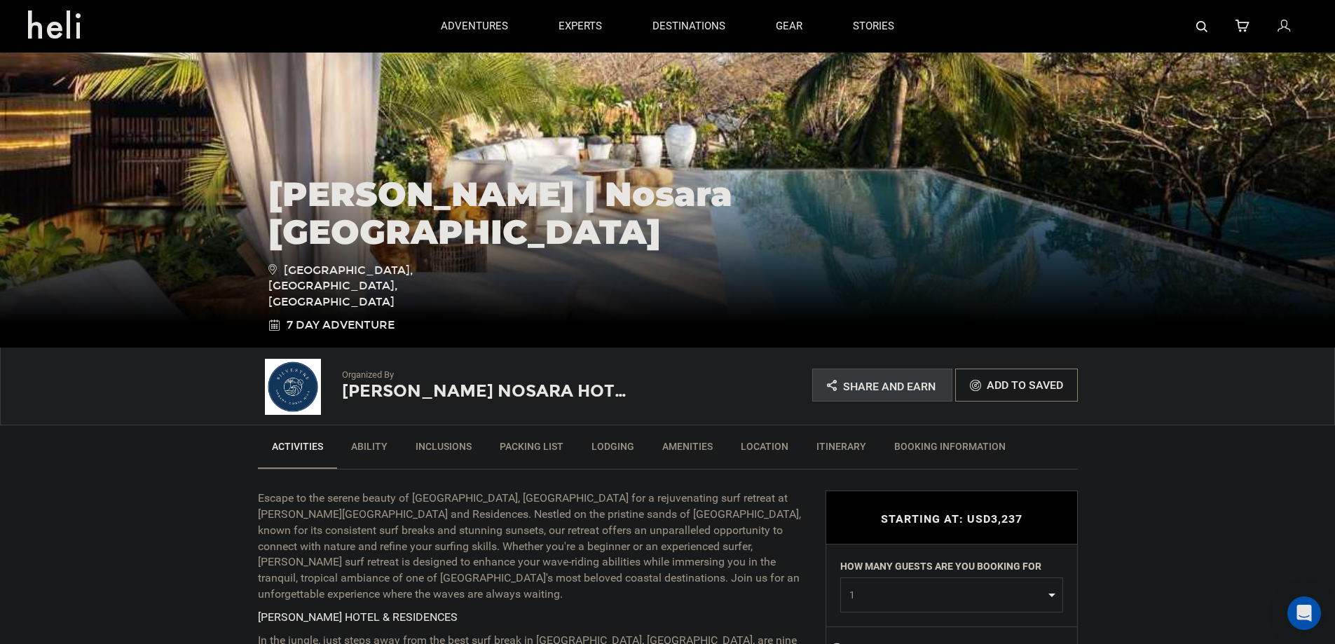
scroll to position [140, 0]
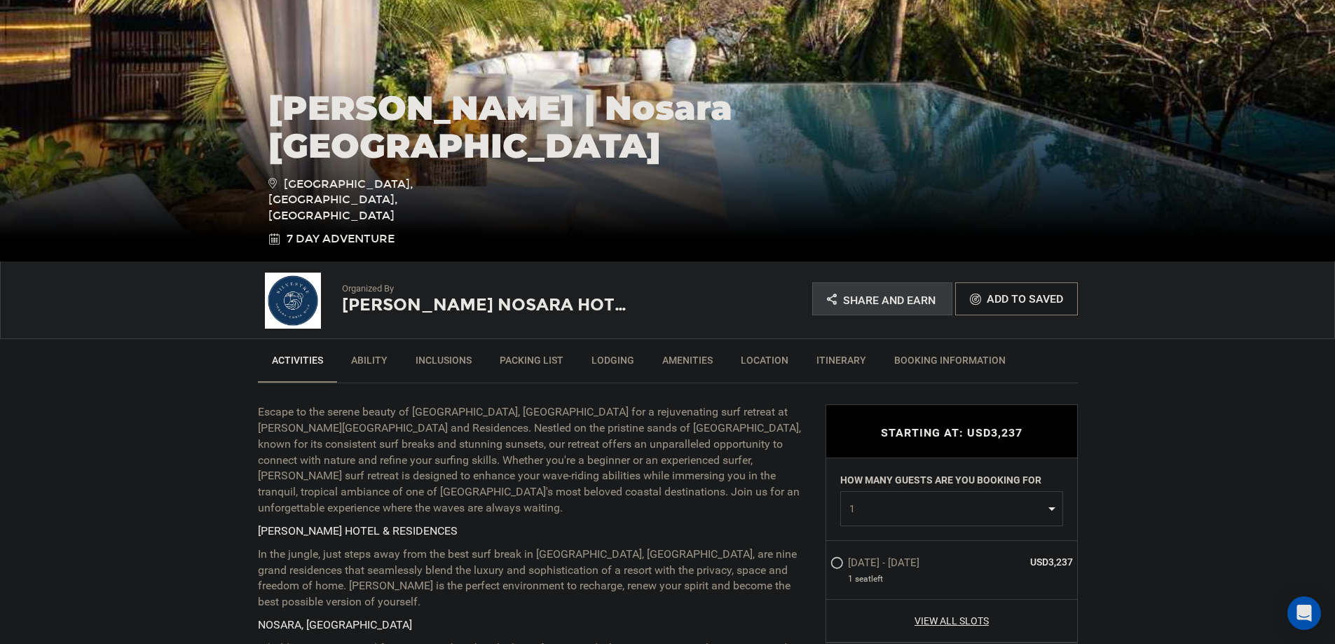
click at [382, 359] on link "Ability" at bounding box center [369, 363] width 64 height 35
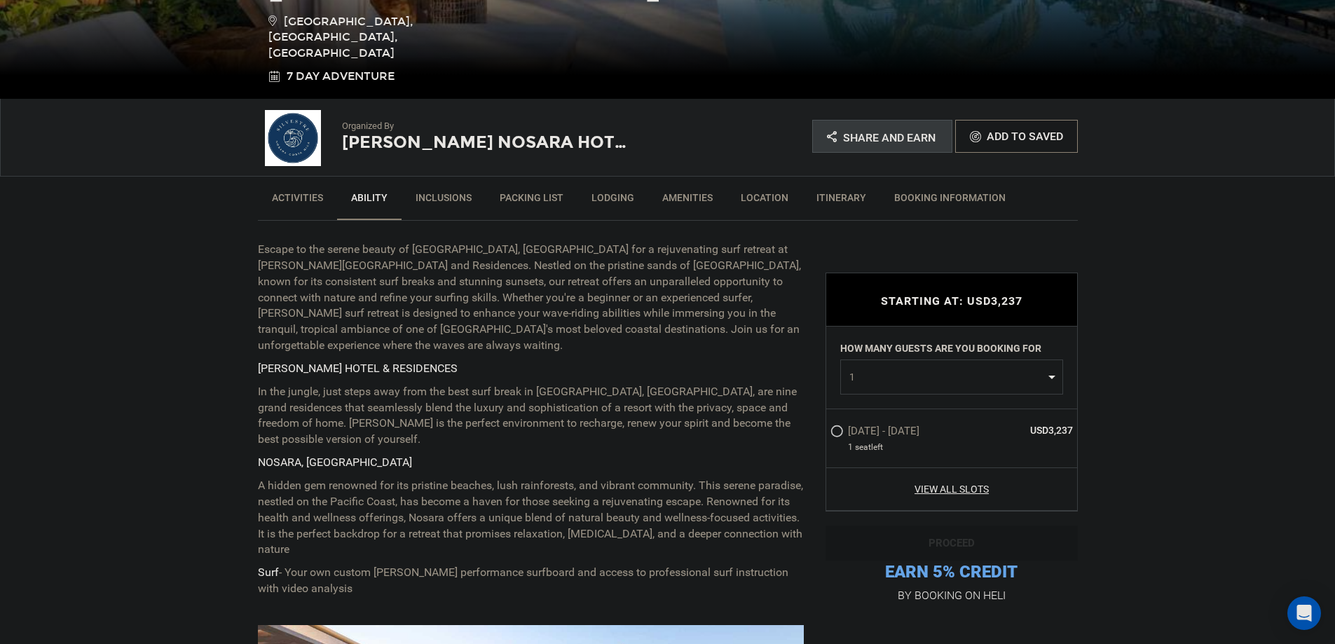
scroll to position [395, 0]
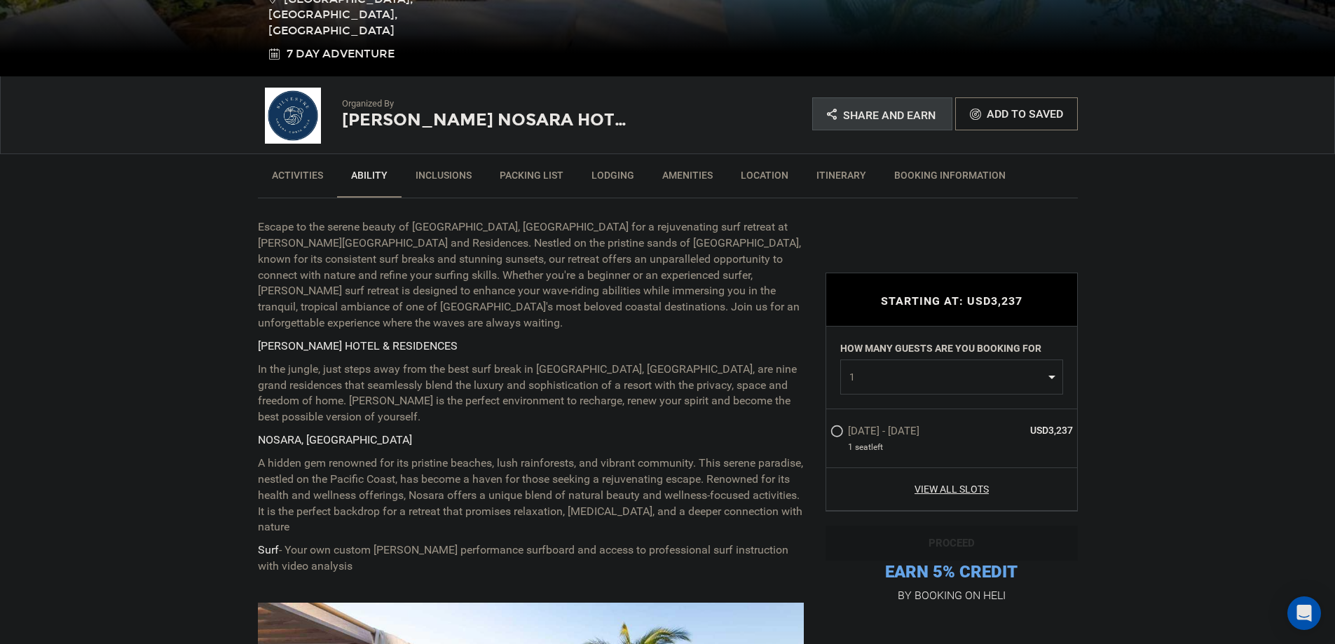
click at [613, 169] on link "Lodging" at bounding box center [612, 178] width 71 height 35
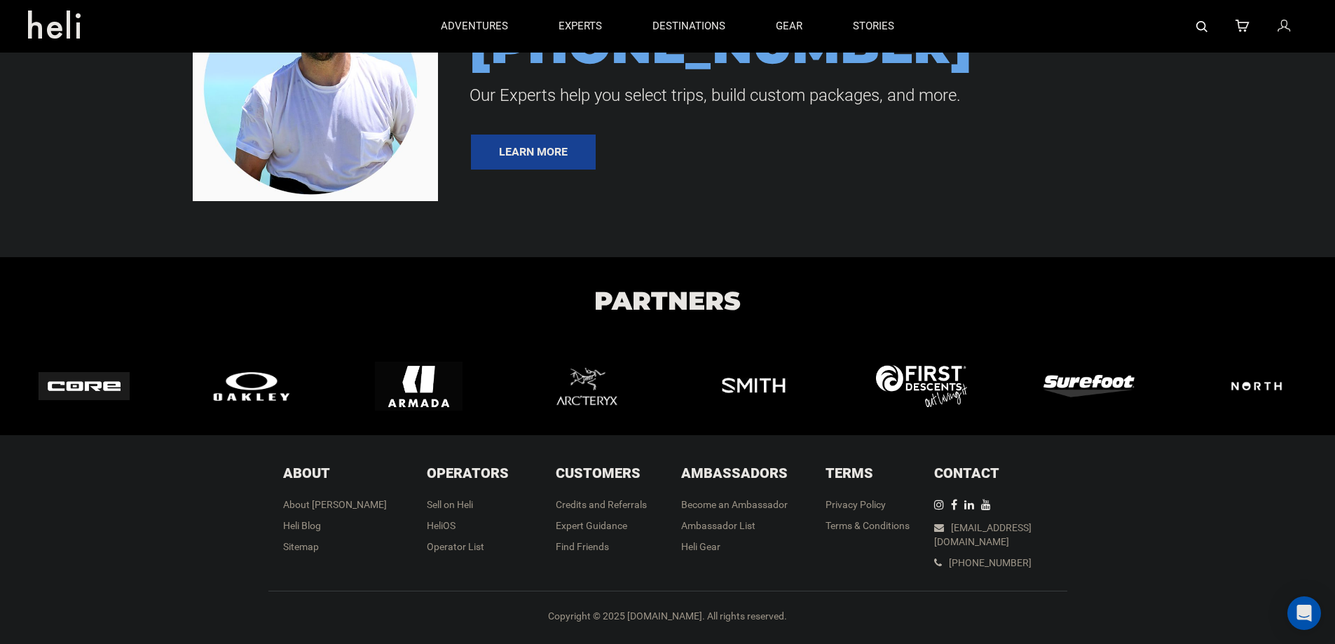
scroll to position [0, 0]
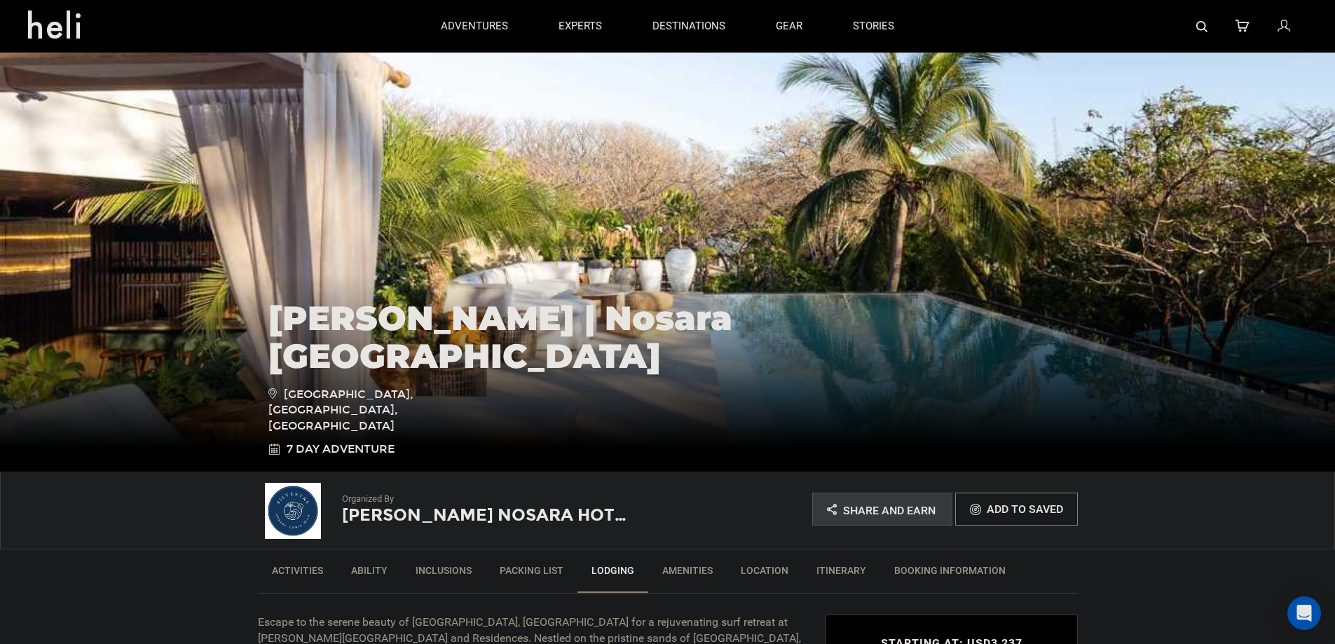
click at [446, 556] on ul "Activities Ability Inclusions Packing List Lodging Amenities Location Itinerary…" at bounding box center [668, 571] width 820 height 44
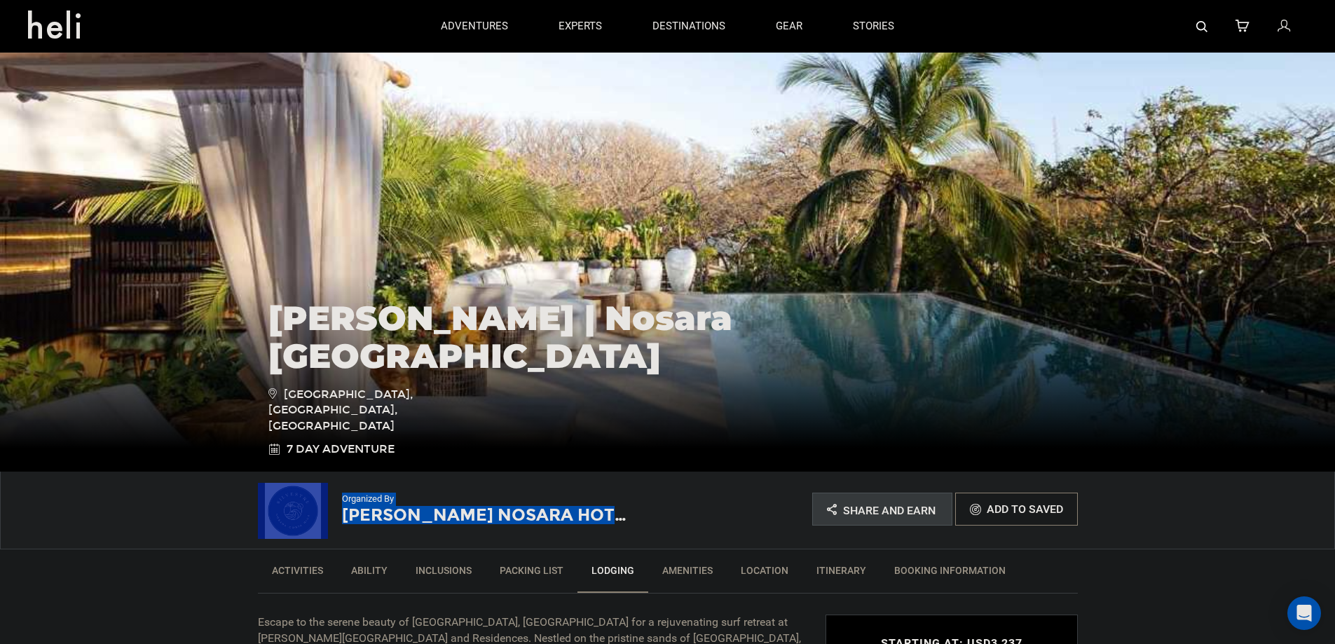
drag, startPoint x: 335, startPoint y: 511, endPoint x: 589, endPoint y: 483, distance: 255.9
click at [603, 512] on div "Organized By [PERSON_NAME] Nosara Hotel & Residencies" at bounding box center [463, 507] width 410 height 56
click at [503, 482] on div "Organized By [PERSON_NAME] Nosara Hotel & Residencies" at bounding box center [485, 502] width 287 height 46
drag, startPoint x: 339, startPoint y: 514, endPoint x: 575, endPoint y: 517, distance: 236.2
click at [575, 517] on div "Organized By [PERSON_NAME] Nosara Hotel & Residencies" at bounding box center [463, 507] width 410 height 56
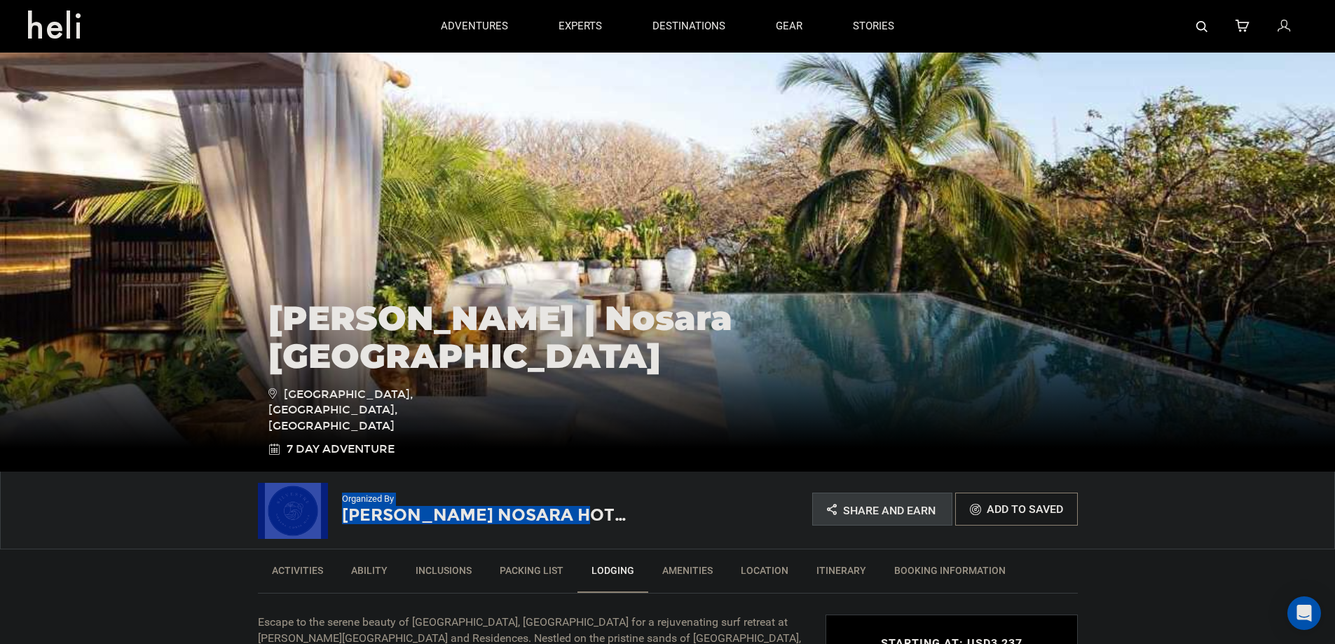
copy div "Organized By [PERSON_NAME] Hotel"
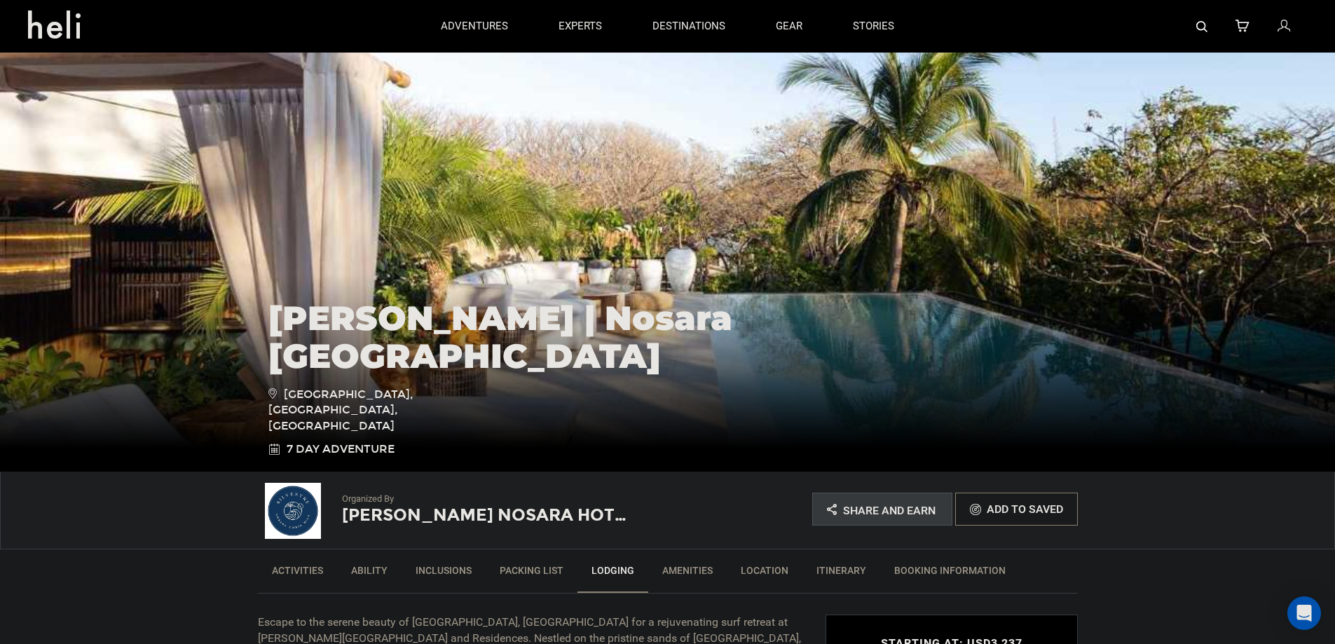
drag, startPoint x: 668, startPoint y: 322, endPoint x: 663, endPoint y: 300, distance: 23.0
click at [666, 320] on h1 "[PERSON_NAME] | Nosara [GEOGRAPHIC_DATA]" at bounding box center [667, 337] width 799 height 76
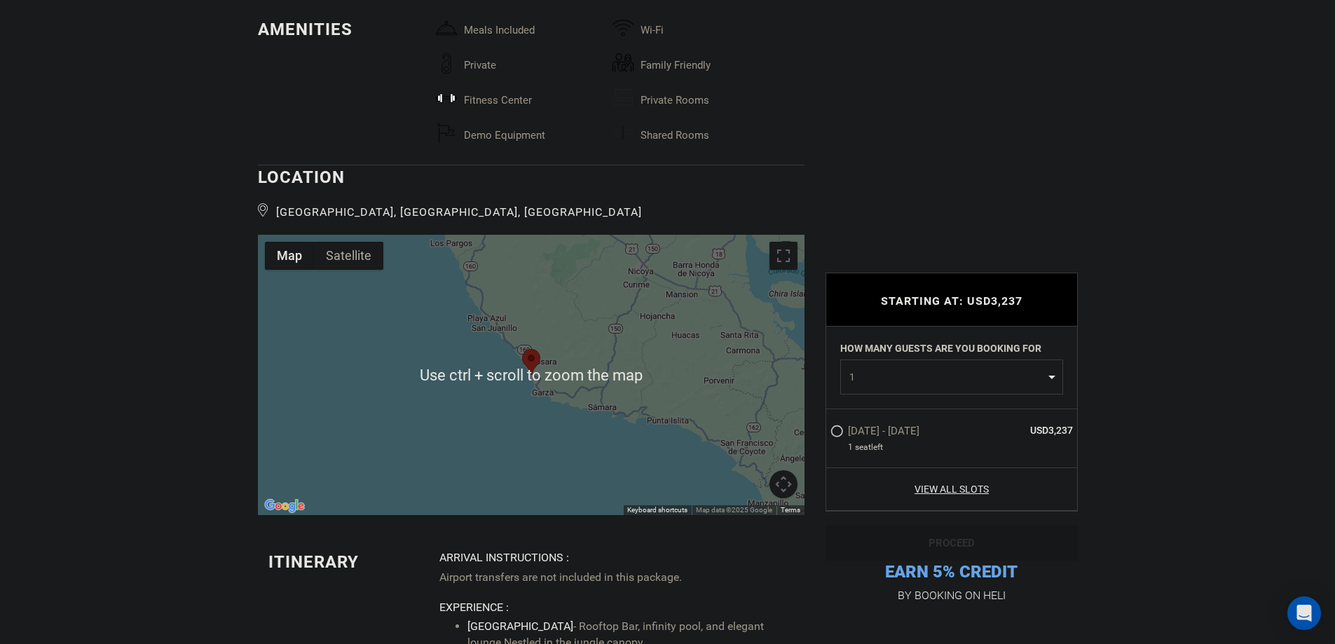
scroll to position [2172, 0]
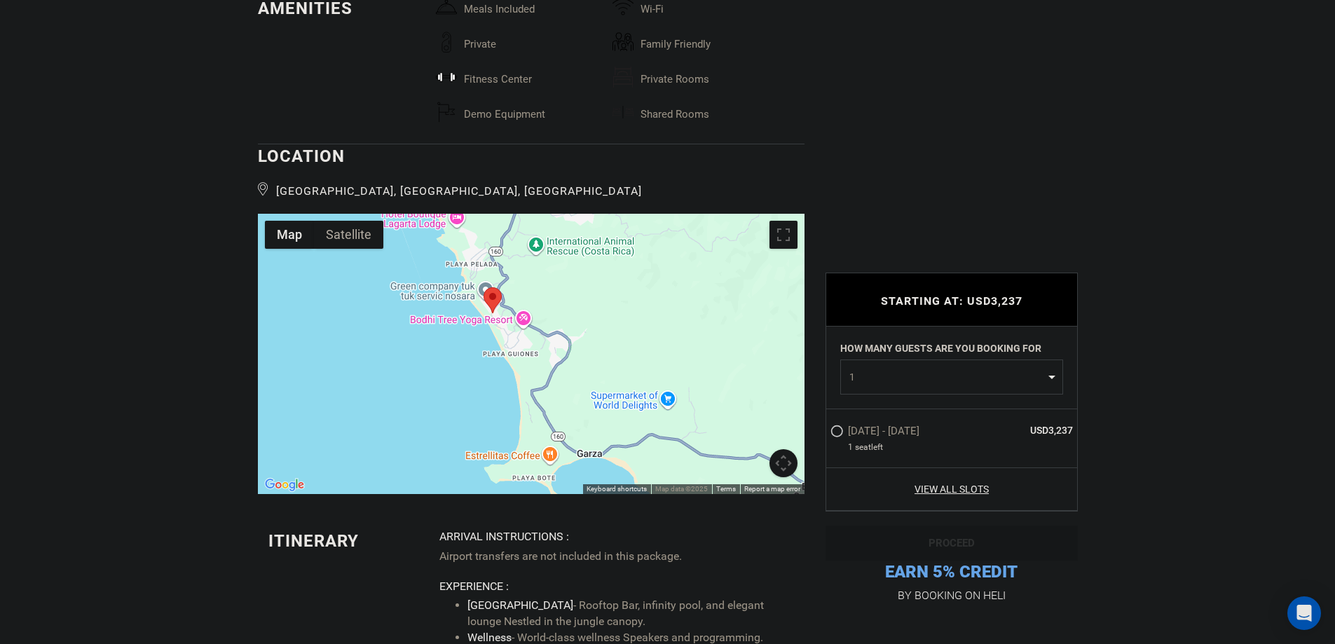
drag, startPoint x: 496, startPoint y: 262, endPoint x: 584, endPoint y: 305, distance: 97.5
click at [583, 303] on div at bounding box center [531, 354] width 547 height 280
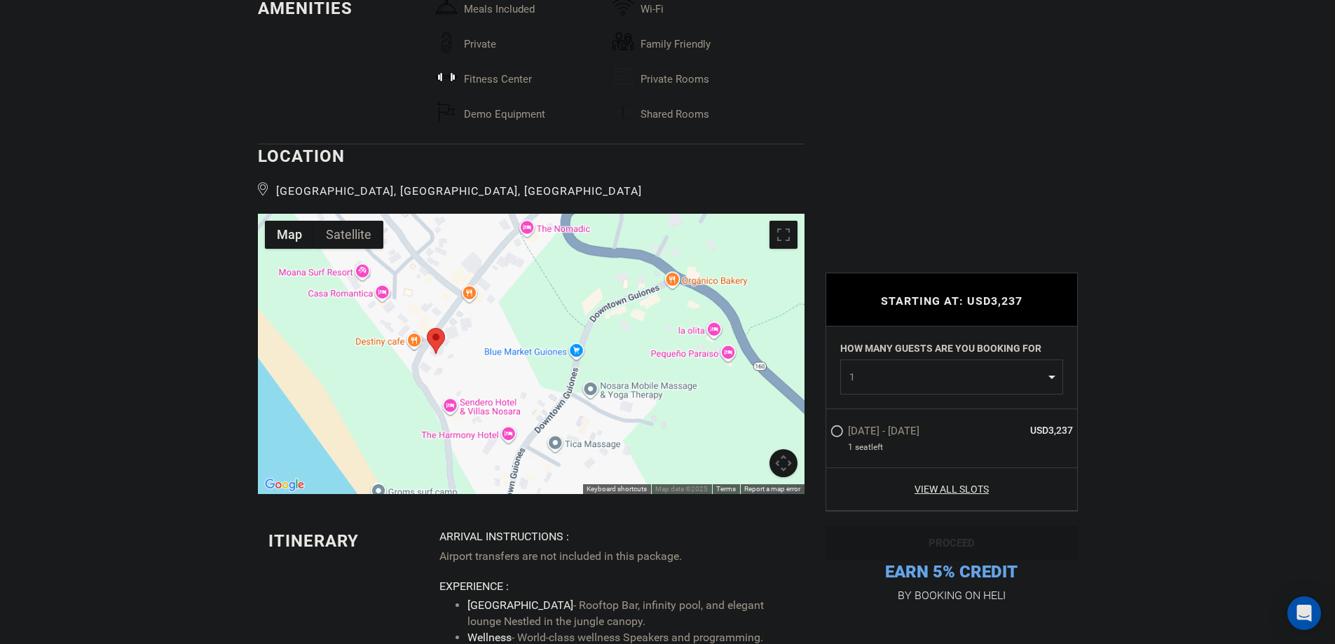
drag, startPoint x: 458, startPoint y: 322, endPoint x: 544, endPoint y: 345, distance: 89.2
click at [544, 345] on div at bounding box center [531, 354] width 547 height 280
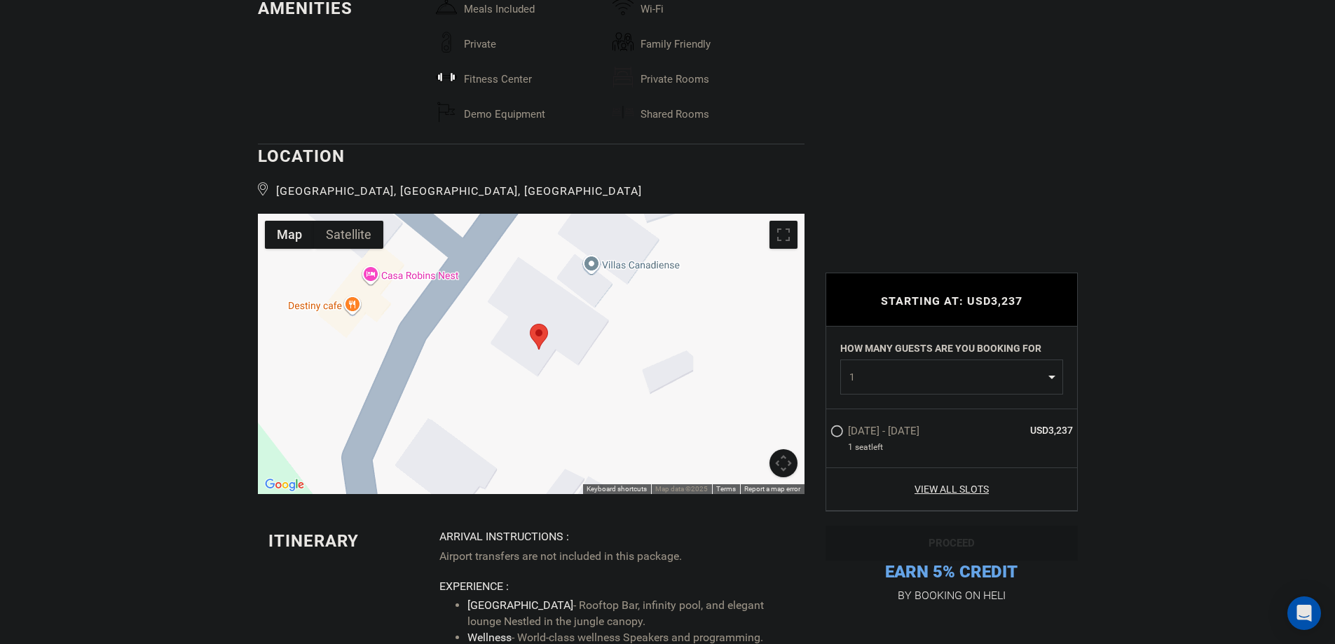
drag, startPoint x: 500, startPoint y: 326, endPoint x: 568, endPoint y: 425, distance: 120.5
click at [568, 425] on div at bounding box center [531, 354] width 547 height 280
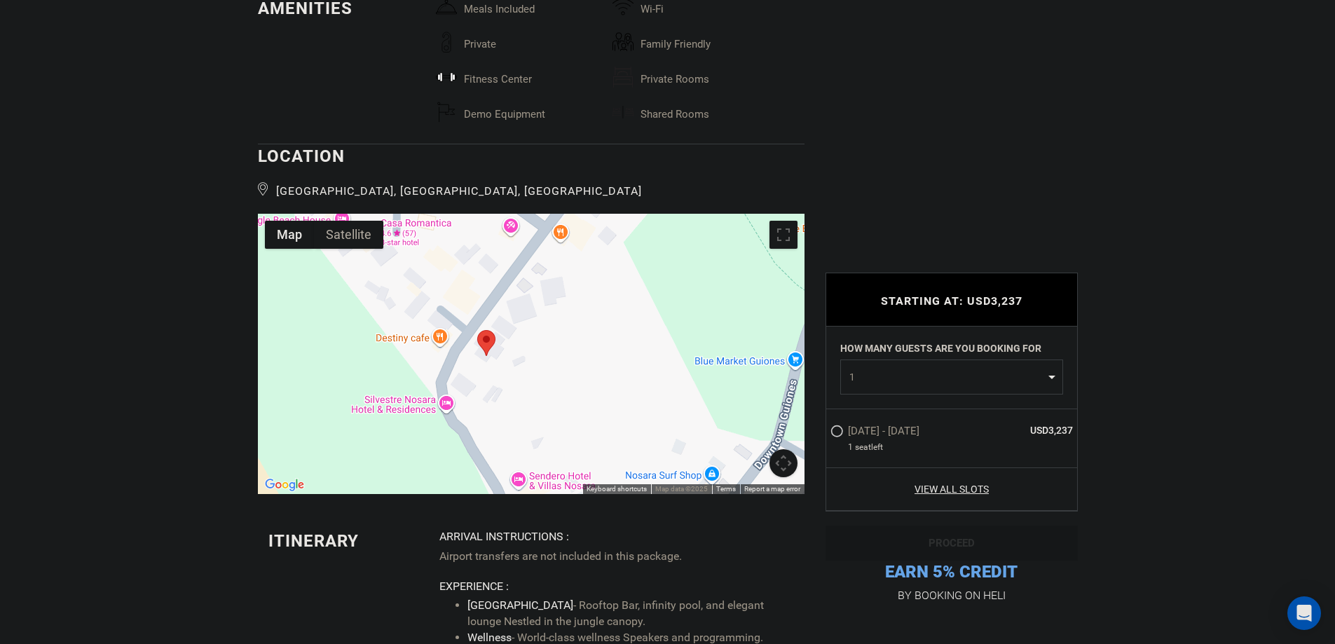
drag, startPoint x: 403, startPoint y: 328, endPoint x: 710, endPoint y: 317, distance: 307.1
click at [710, 317] on div at bounding box center [531, 354] width 547 height 280
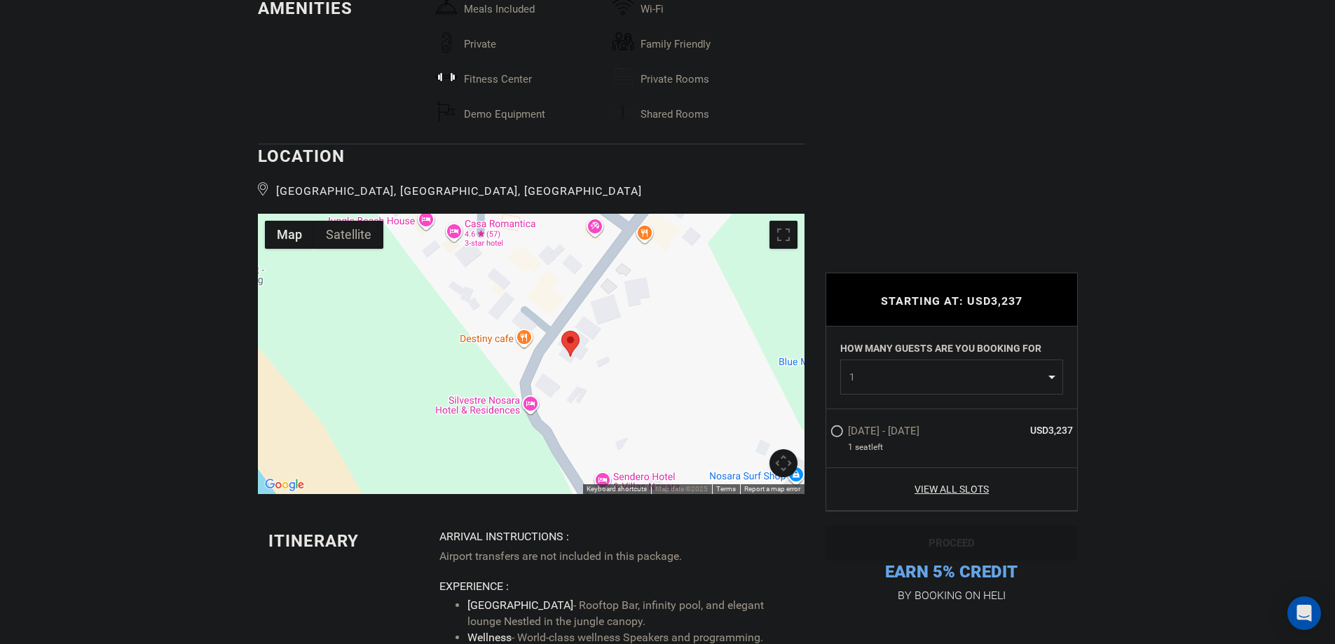
drag, startPoint x: 593, startPoint y: 331, endPoint x: 626, endPoint y: 331, distance: 33.6
click at [626, 331] on div at bounding box center [531, 354] width 547 height 280
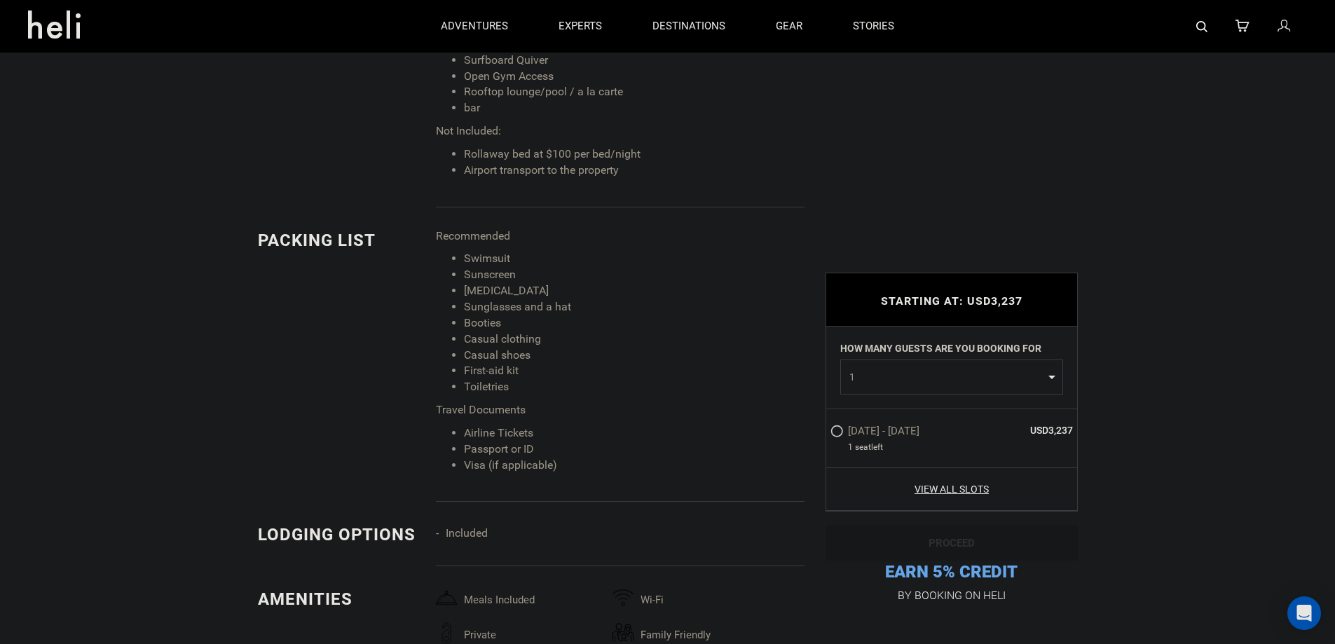
scroll to position [1472, 0]
